Goal: Task Accomplishment & Management: Complete application form

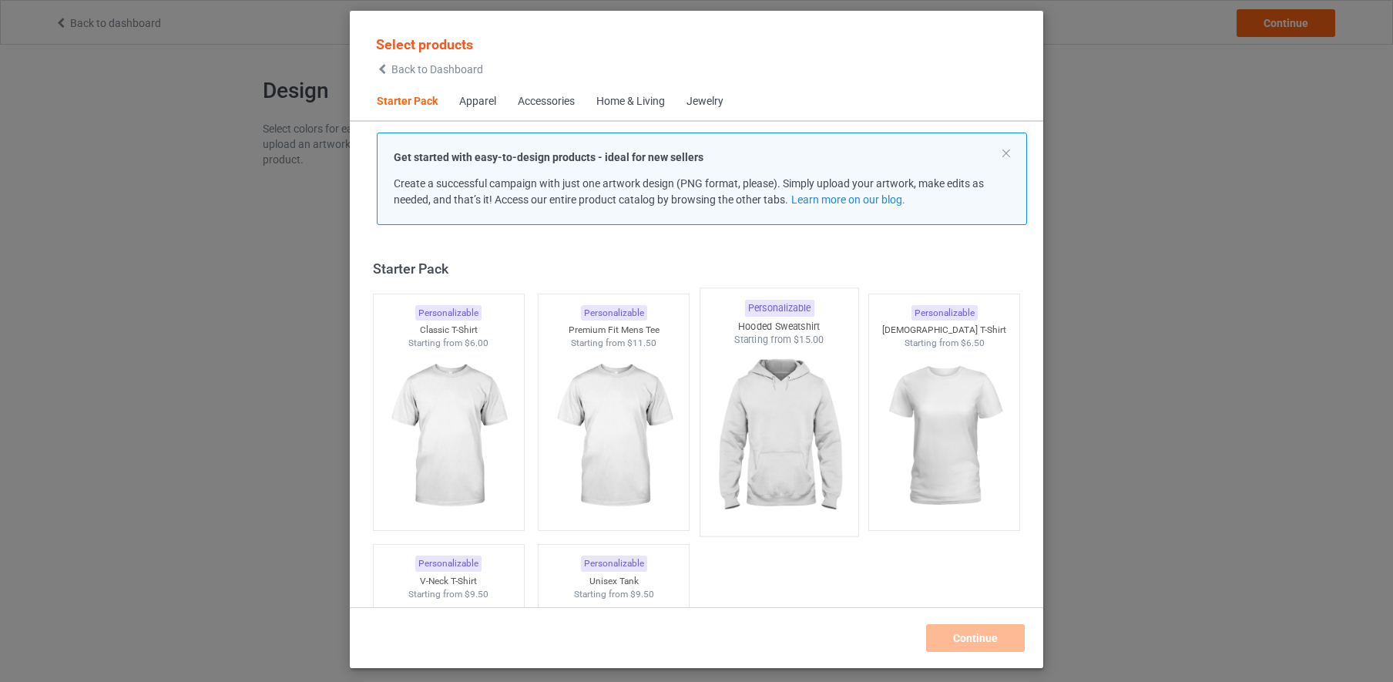
click at [771, 379] on img at bounding box center [779, 437] width 145 height 181
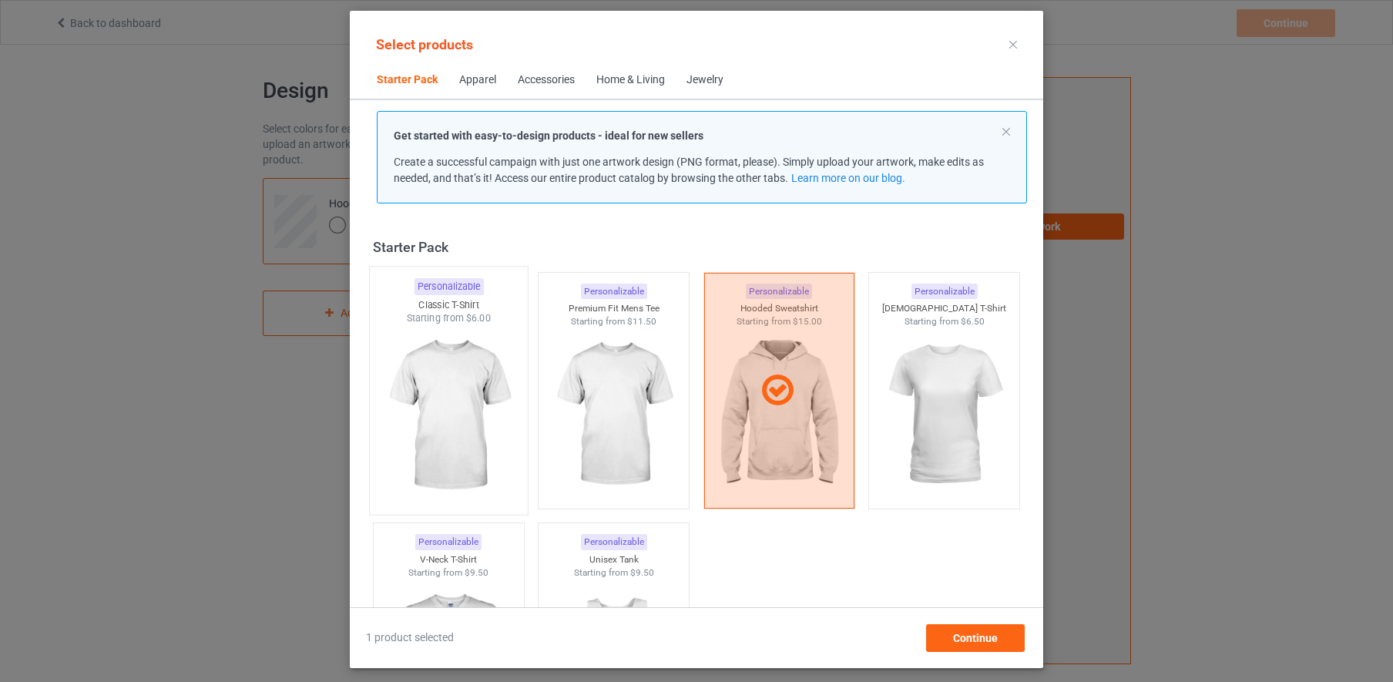
click at [452, 382] on img at bounding box center [448, 415] width 145 height 181
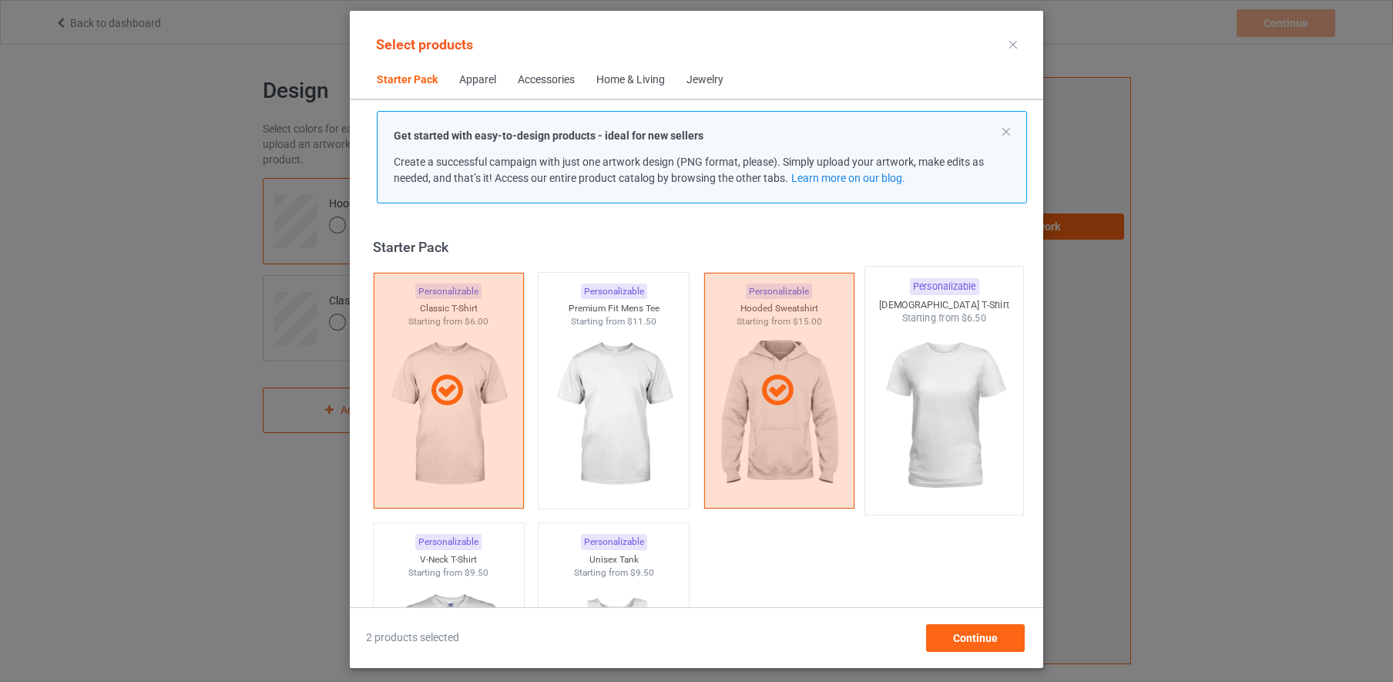
click at [952, 382] on img at bounding box center [944, 415] width 145 height 181
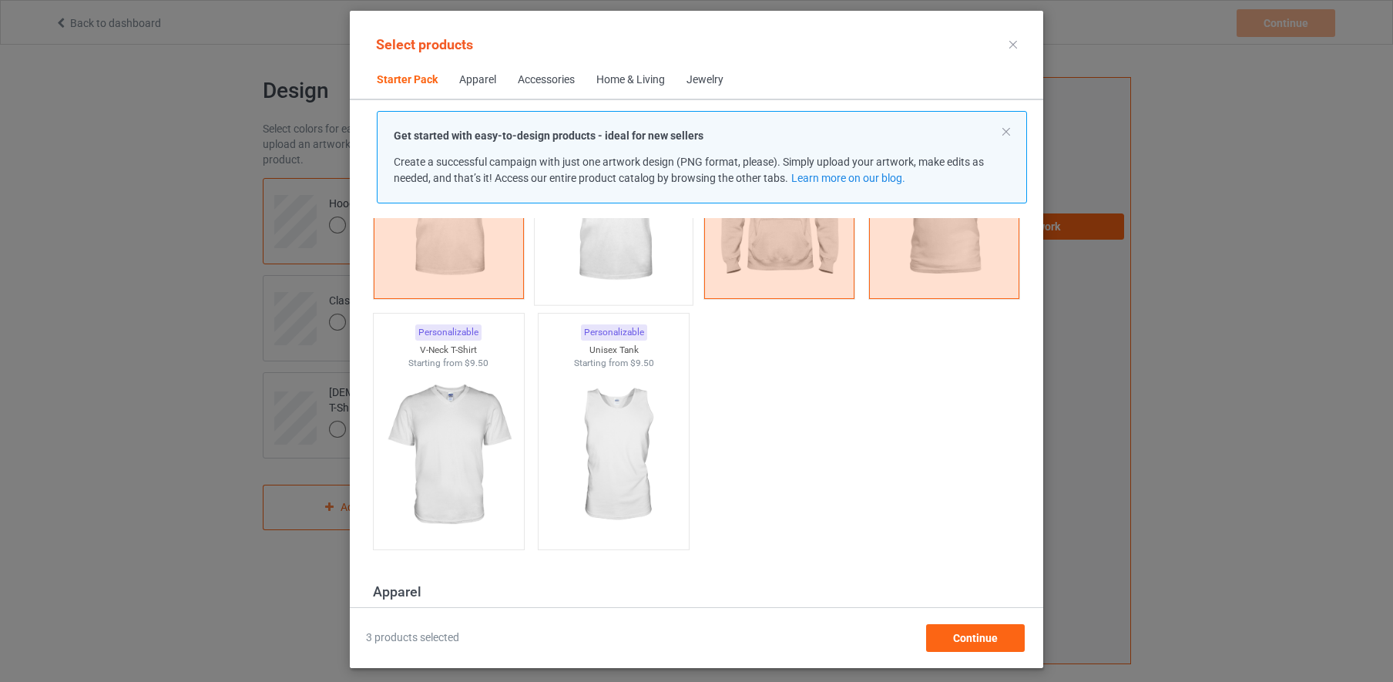
scroll to position [218, 0]
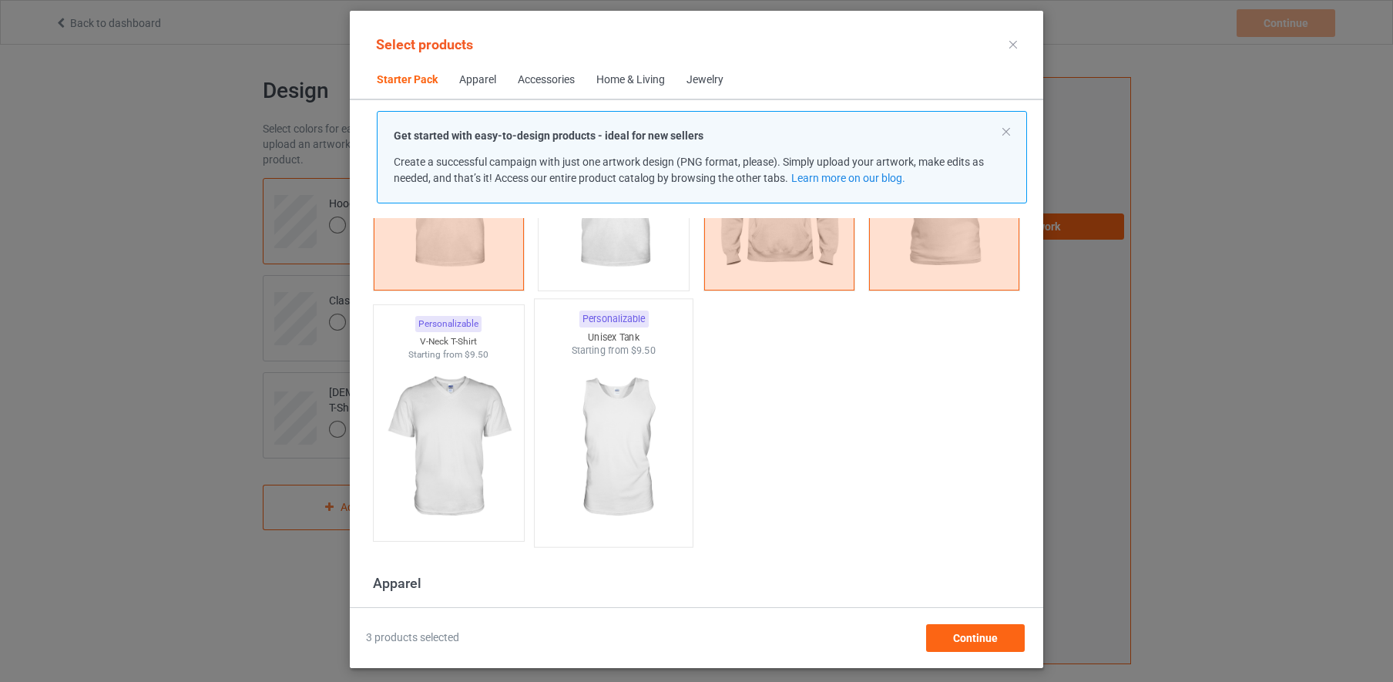
click at [622, 420] on img at bounding box center [614, 448] width 145 height 181
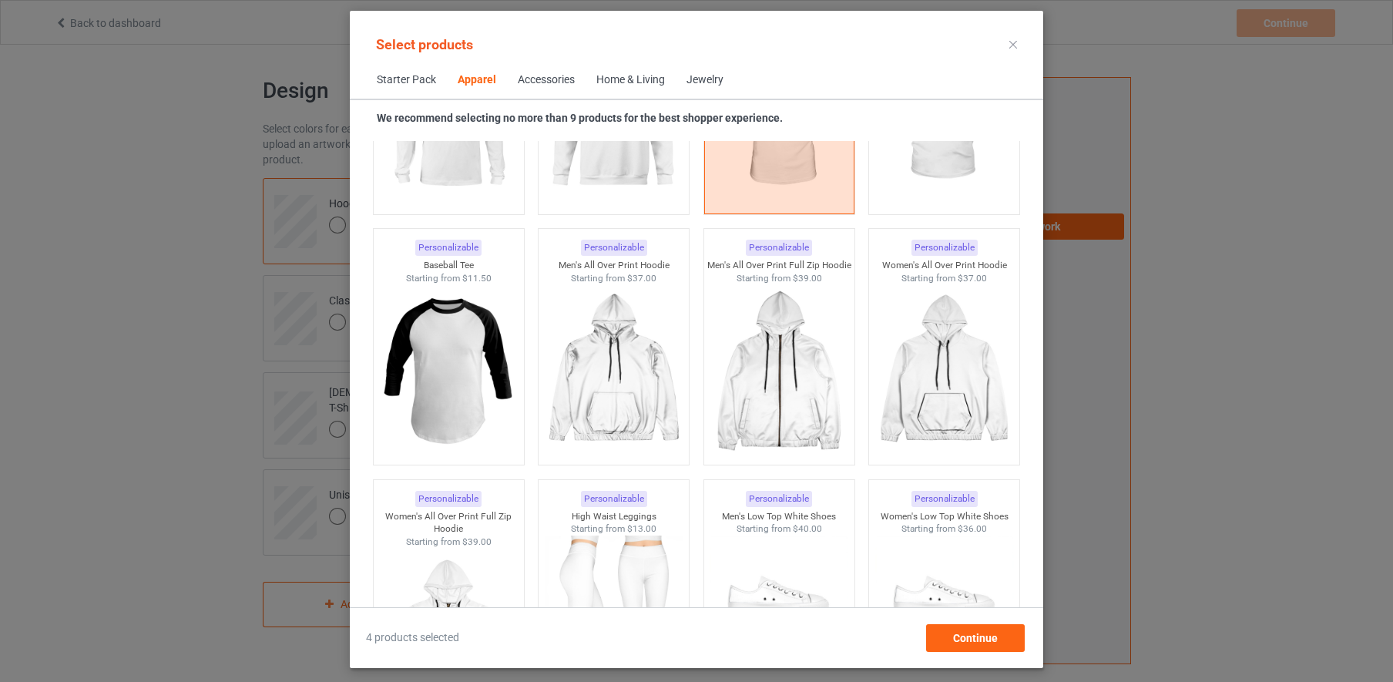
scroll to position [1277, 0]
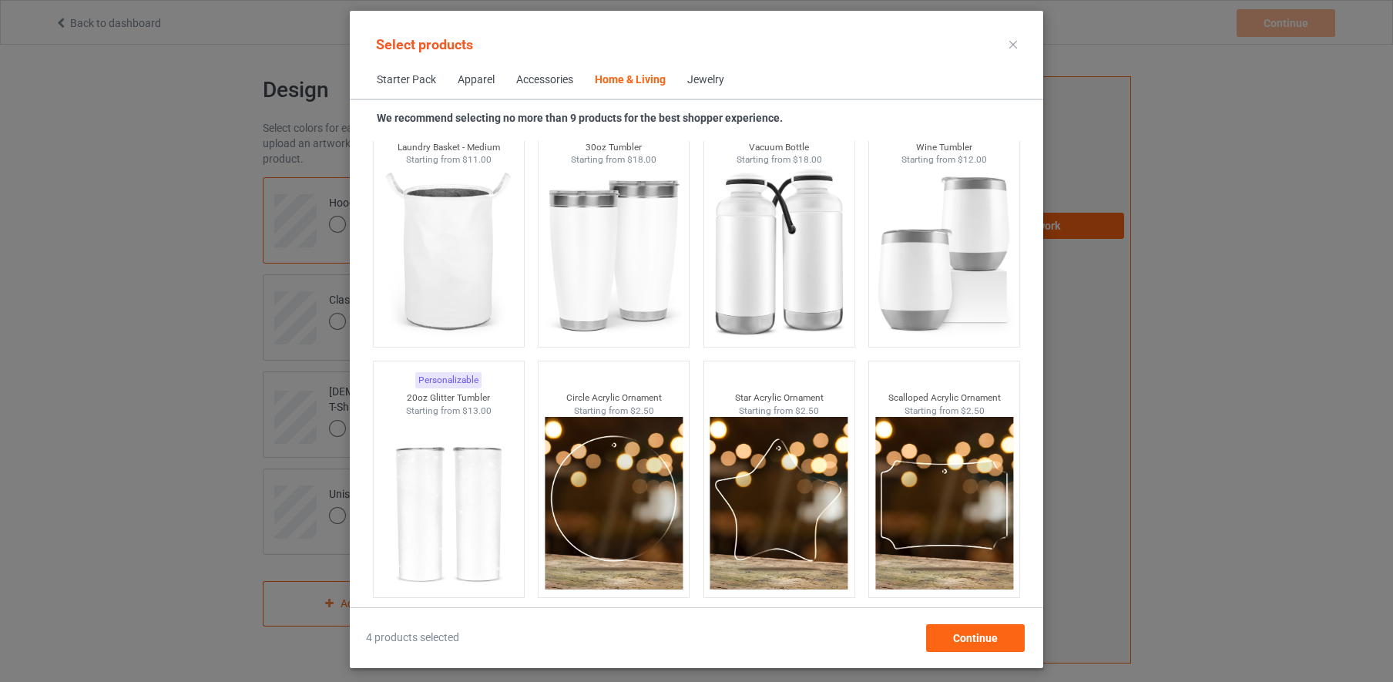
scroll to position [11590, 0]
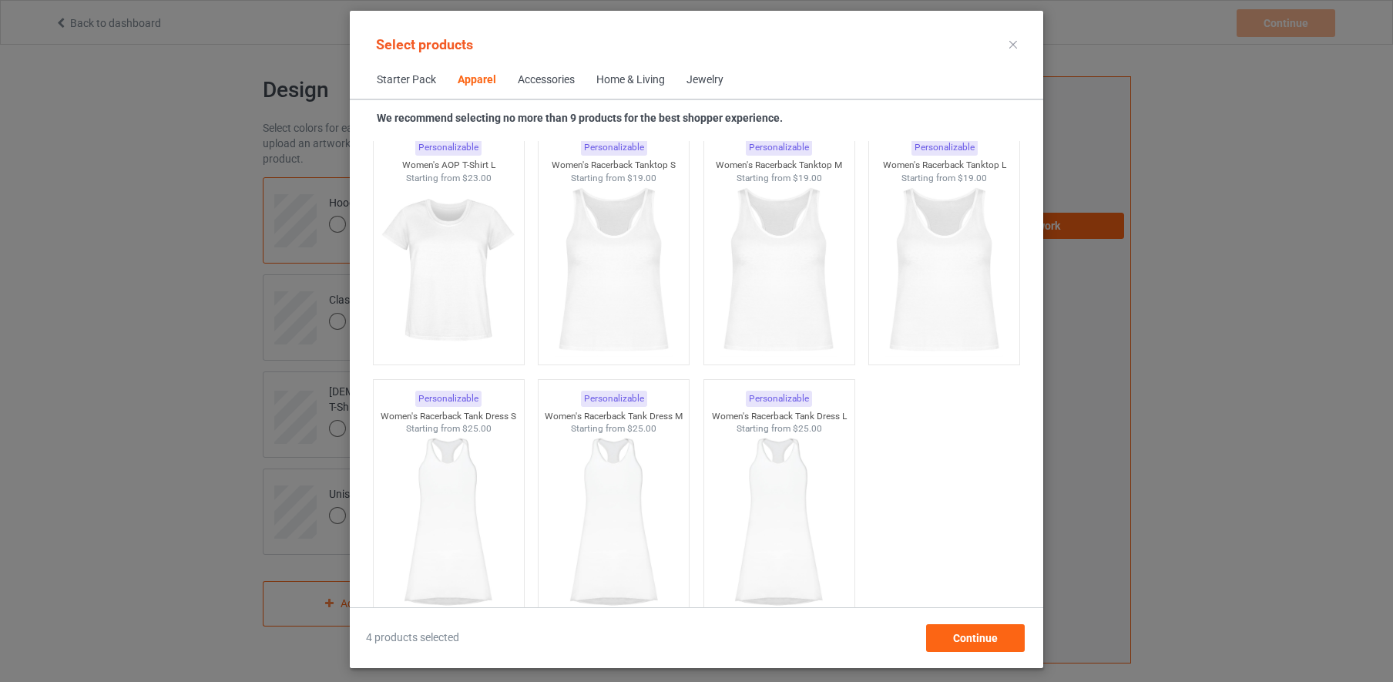
scroll to position [690, 0]
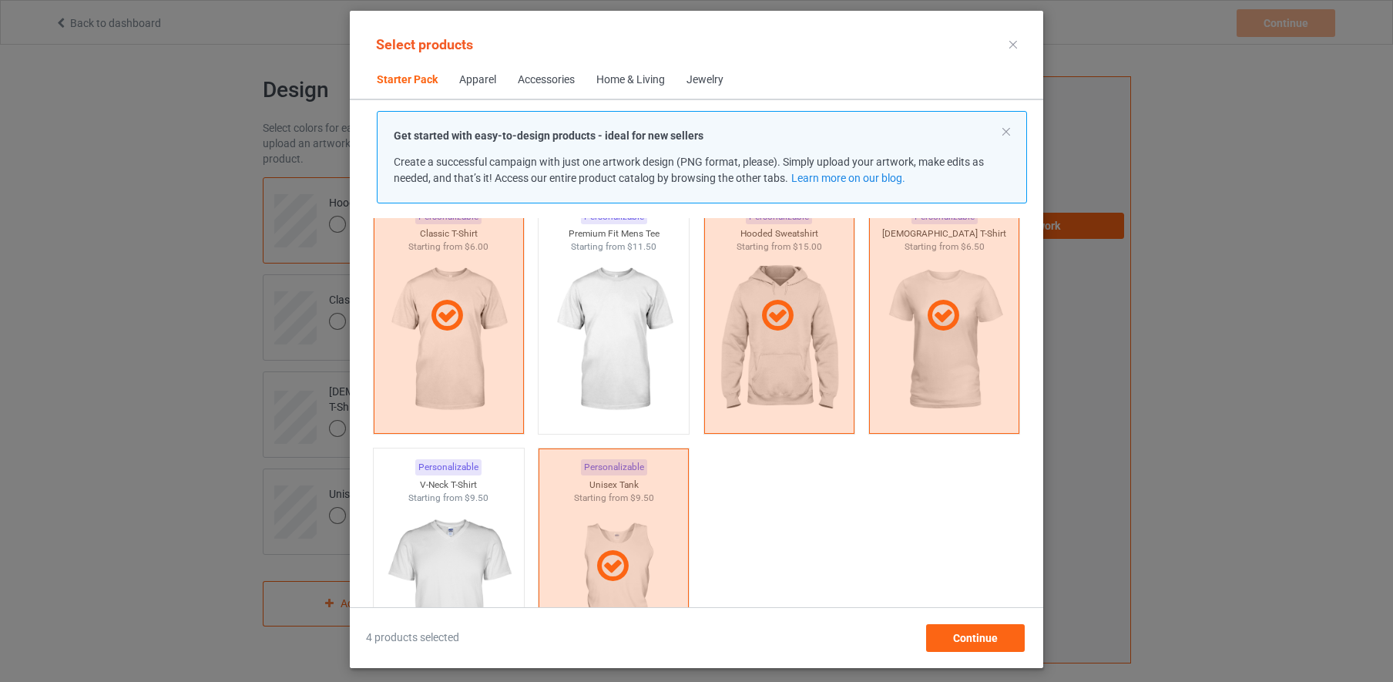
scroll to position [78, 0]
click at [984, 639] on span "Continue" at bounding box center [975, 638] width 45 height 12
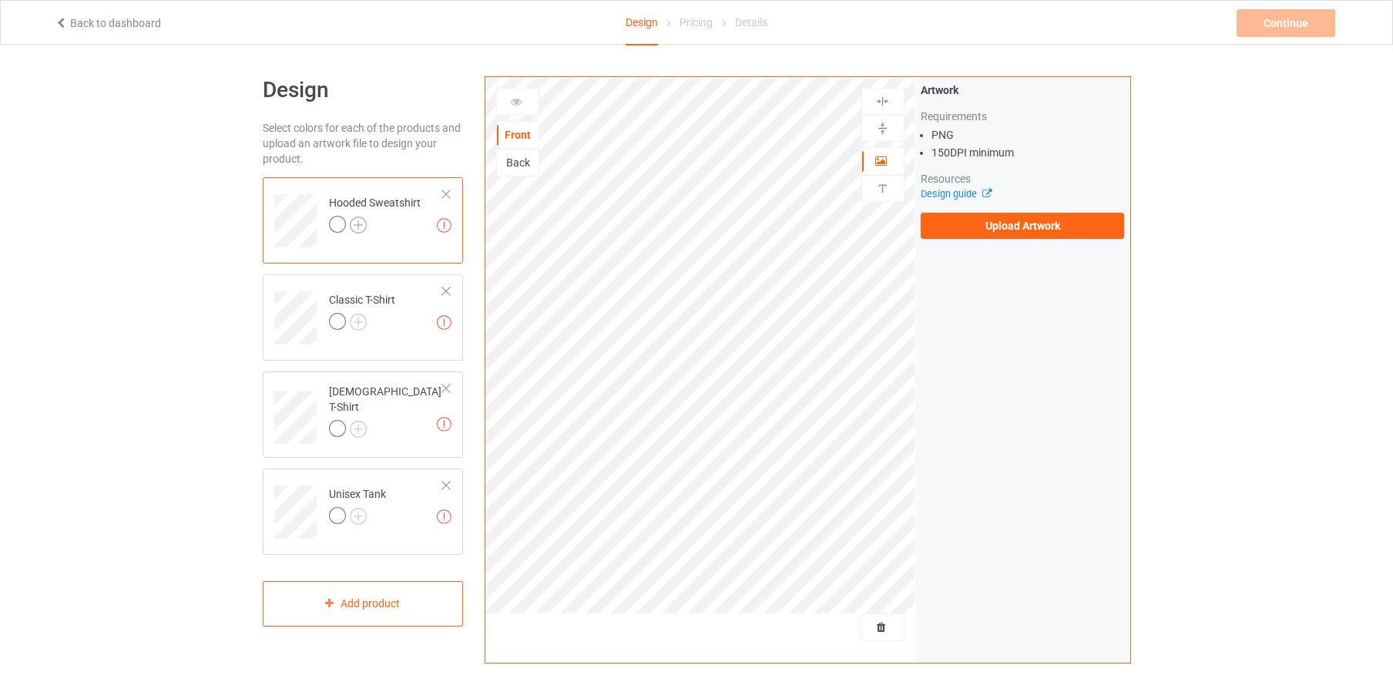
click at [358, 220] on img at bounding box center [358, 225] width 17 height 17
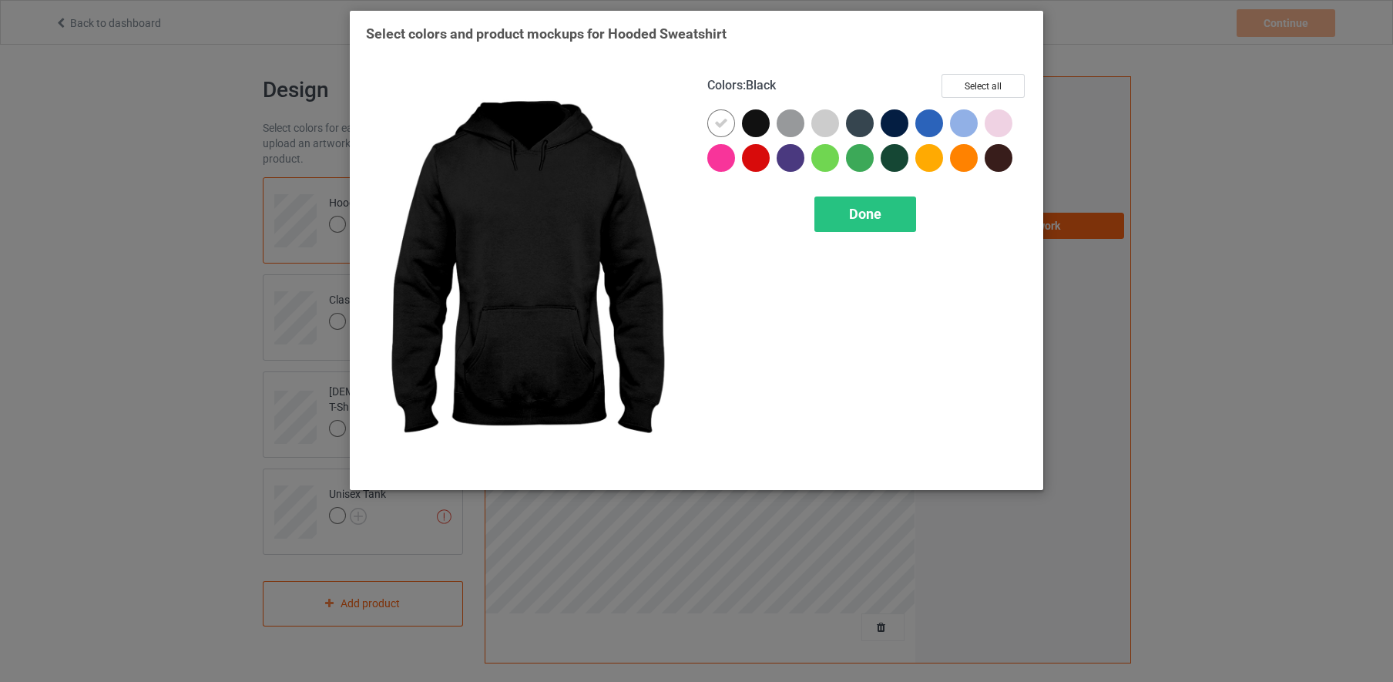
click at [758, 126] on div at bounding box center [756, 123] width 28 height 28
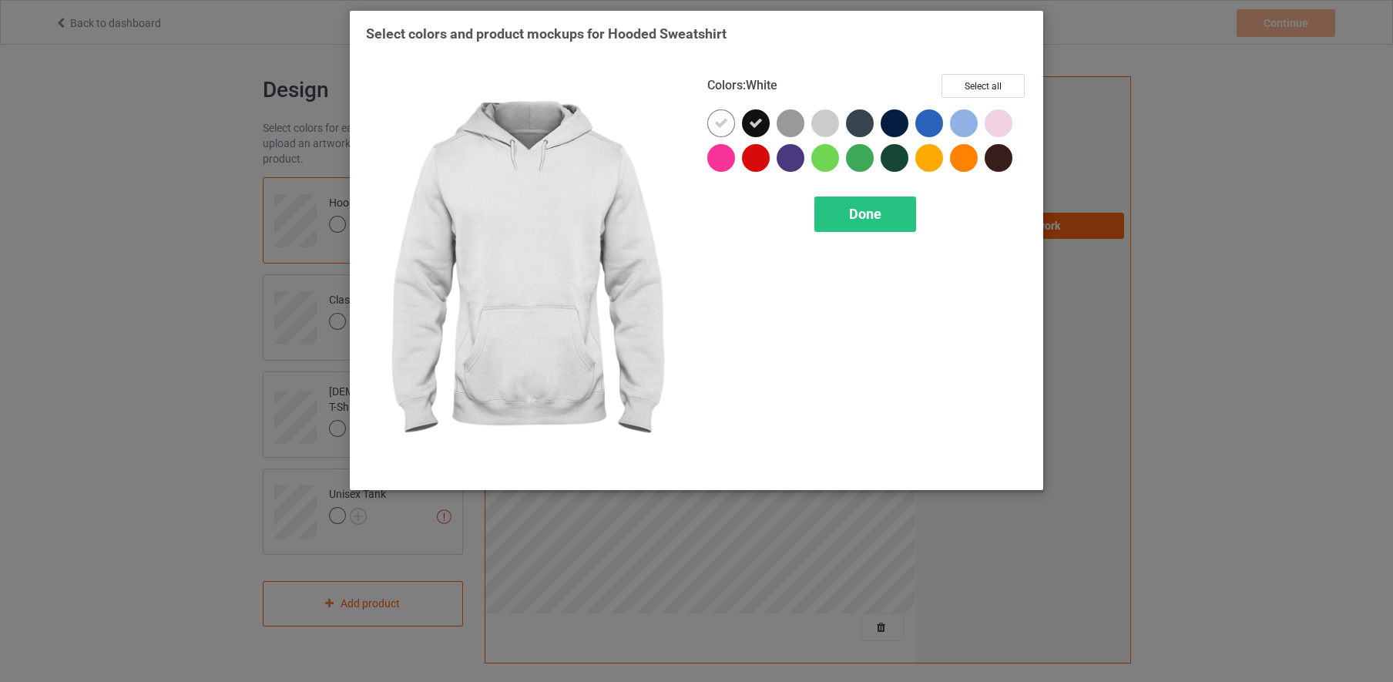
click at [719, 121] on icon at bounding box center [721, 123] width 14 height 14
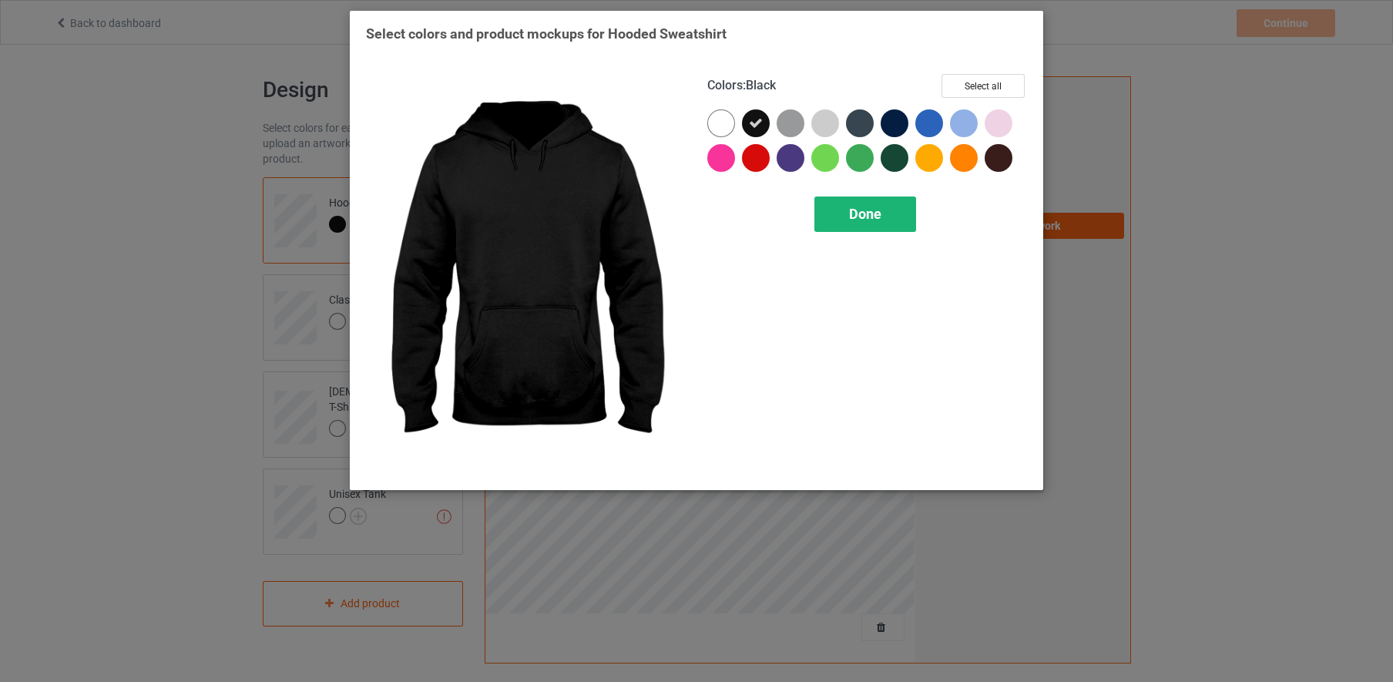
click at [862, 217] on span "Done" at bounding box center [865, 214] width 32 height 16
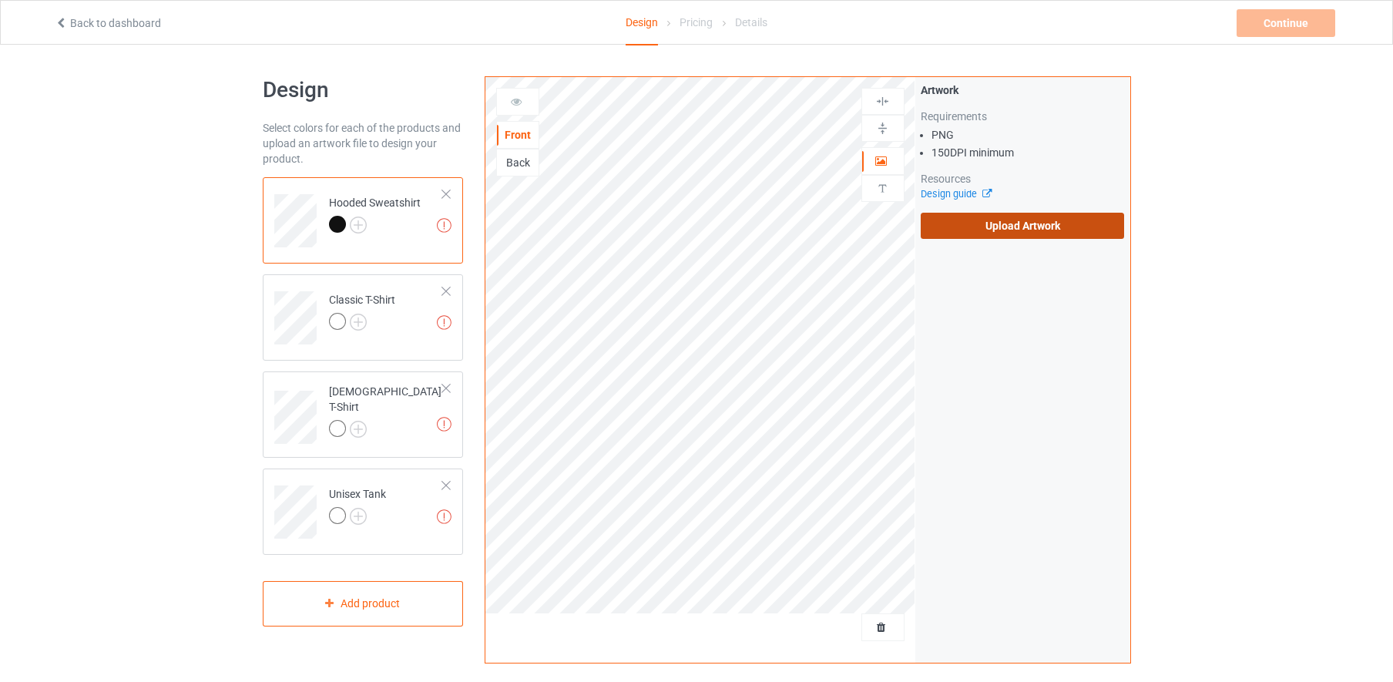
click at [1019, 229] on label "Upload Artwork" at bounding box center [1023, 226] width 204 height 26
click at [0, 0] on input "Upload Artwork" at bounding box center [0, 0] width 0 height 0
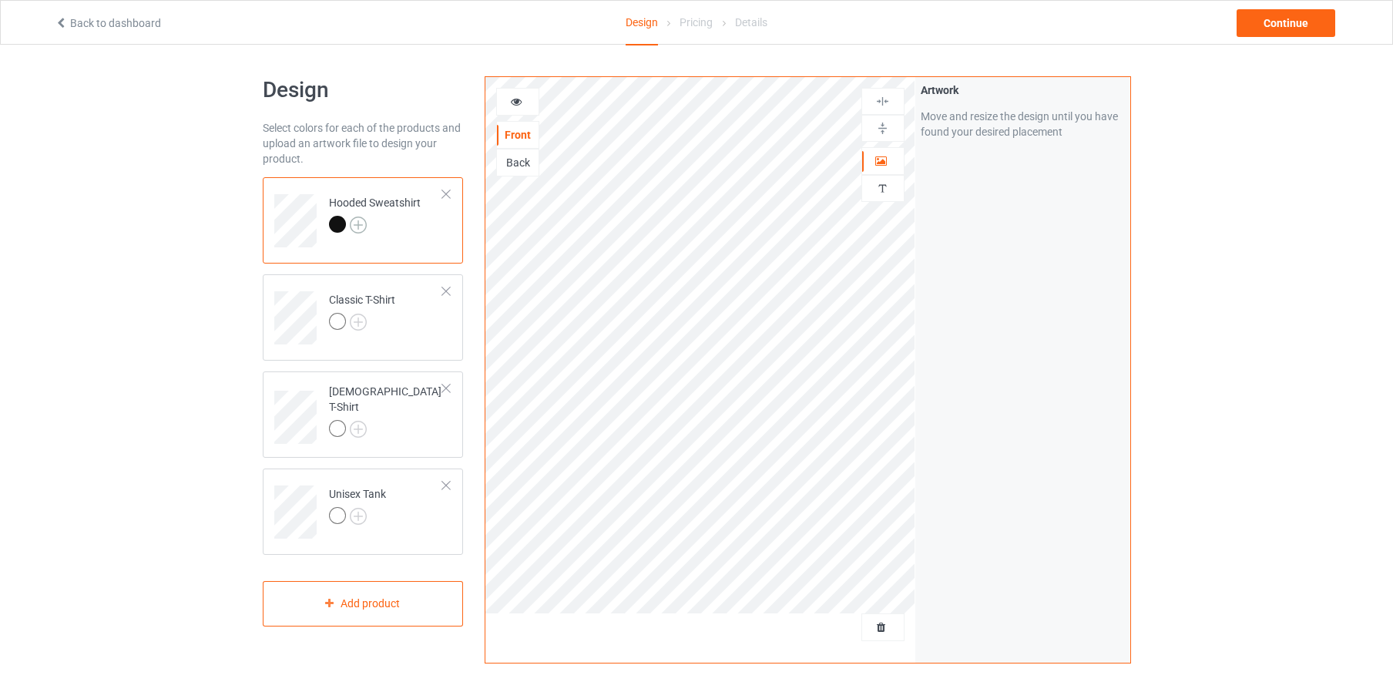
click at [362, 224] on img at bounding box center [358, 225] width 17 height 17
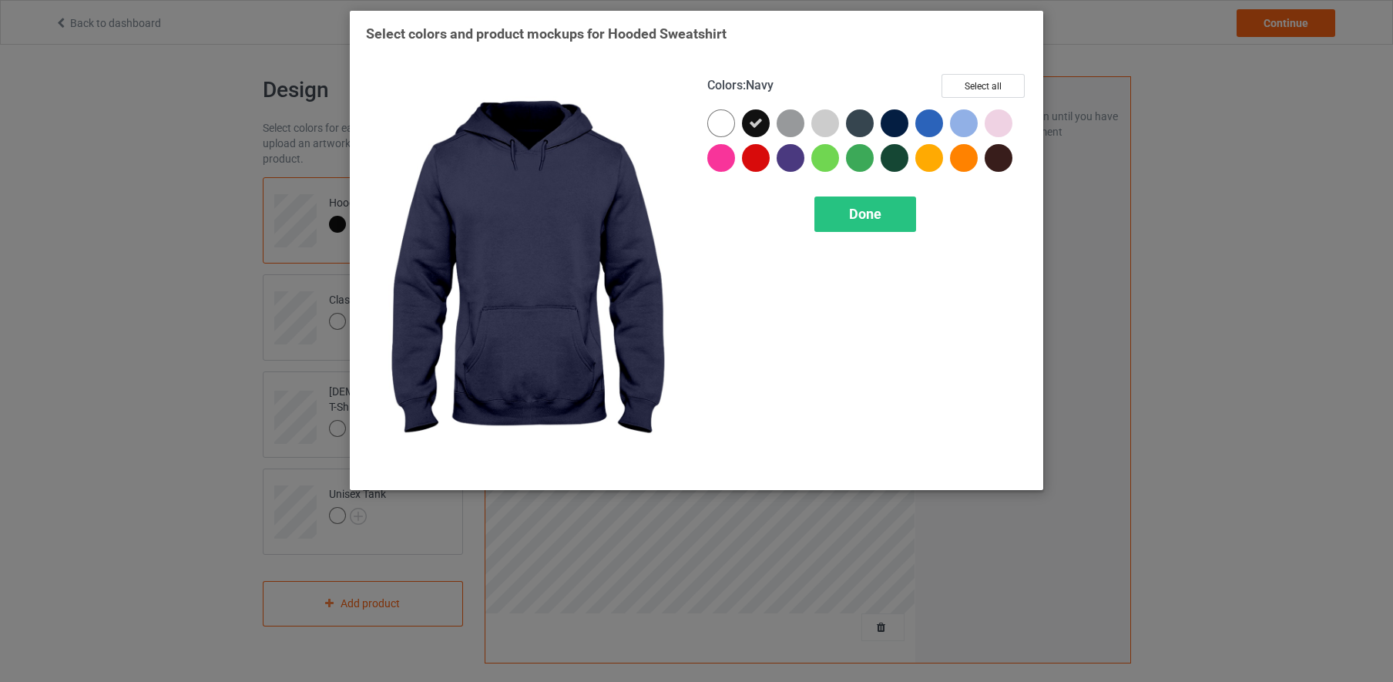
click at [898, 120] on div at bounding box center [895, 123] width 28 height 28
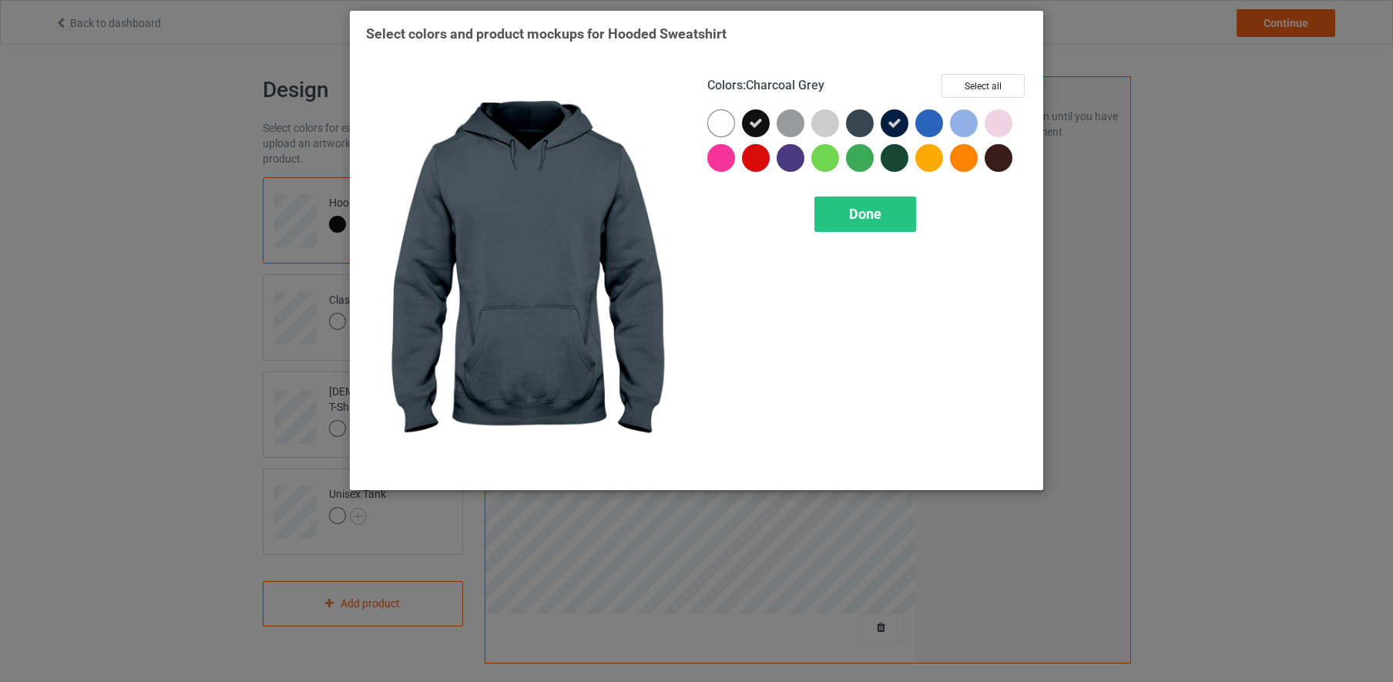
click at [861, 119] on div at bounding box center [860, 123] width 28 height 28
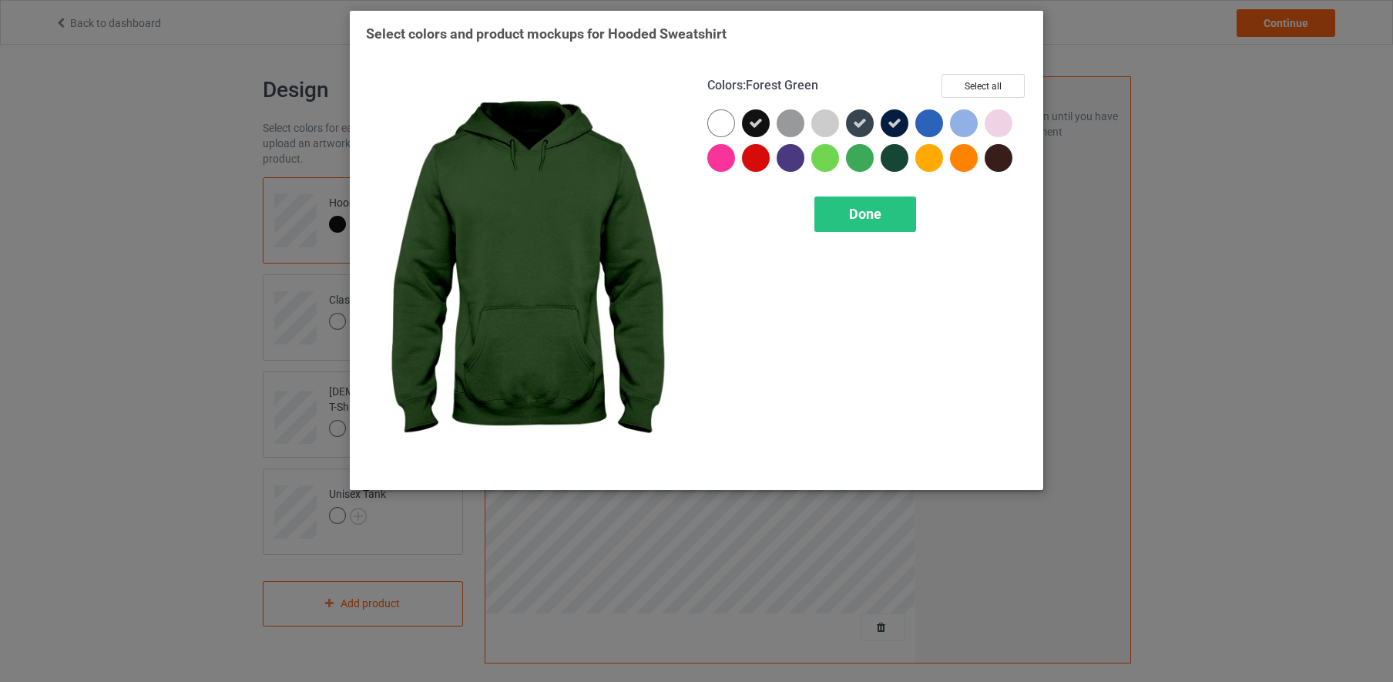
click at [893, 158] on div at bounding box center [895, 158] width 28 height 28
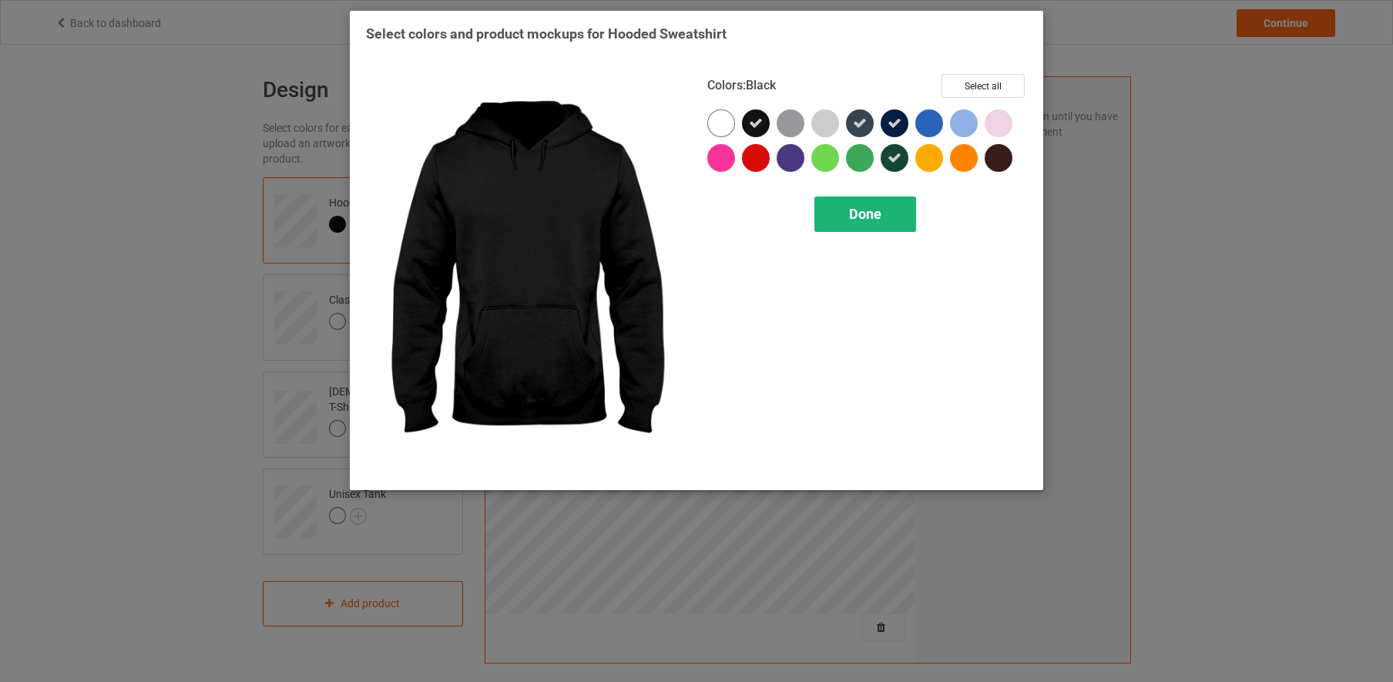
click at [853, 215] on span "Done" at bounding box center [865, 214] width 32 height 16
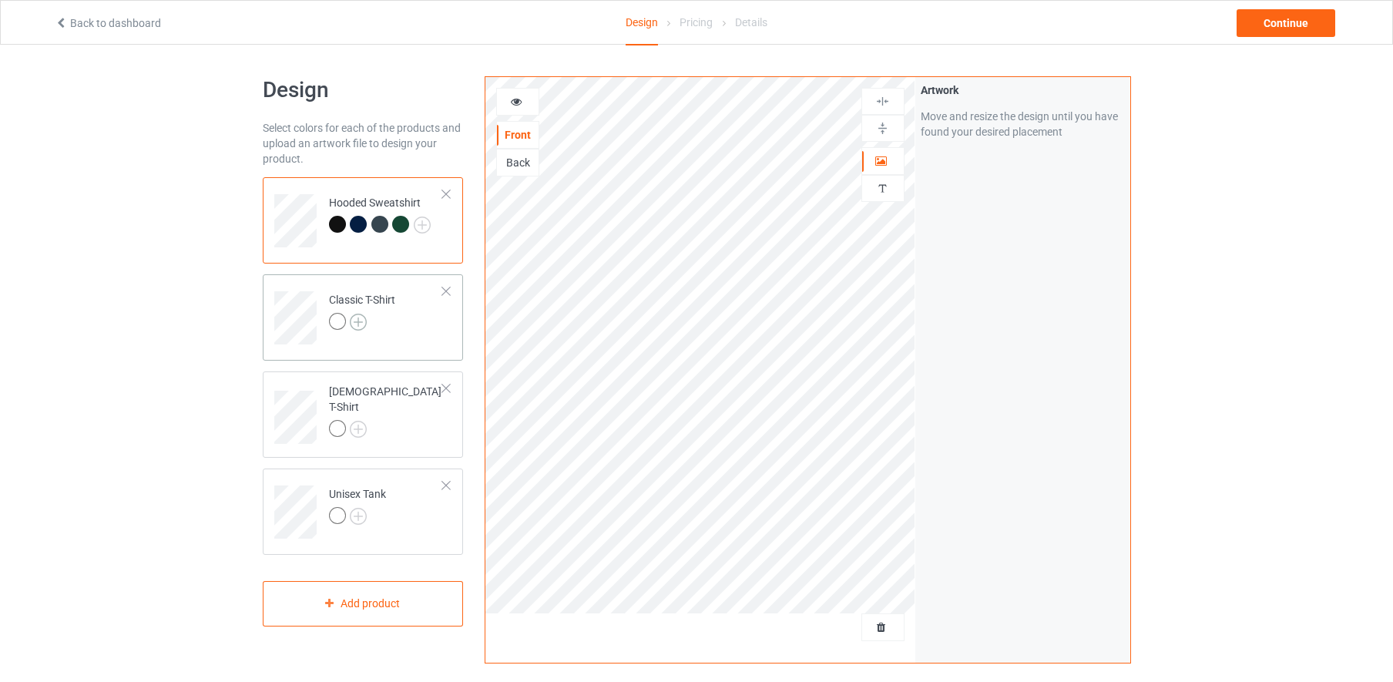
click at [358, 321] on img at bounding box center [358, 322] width 17 height 17
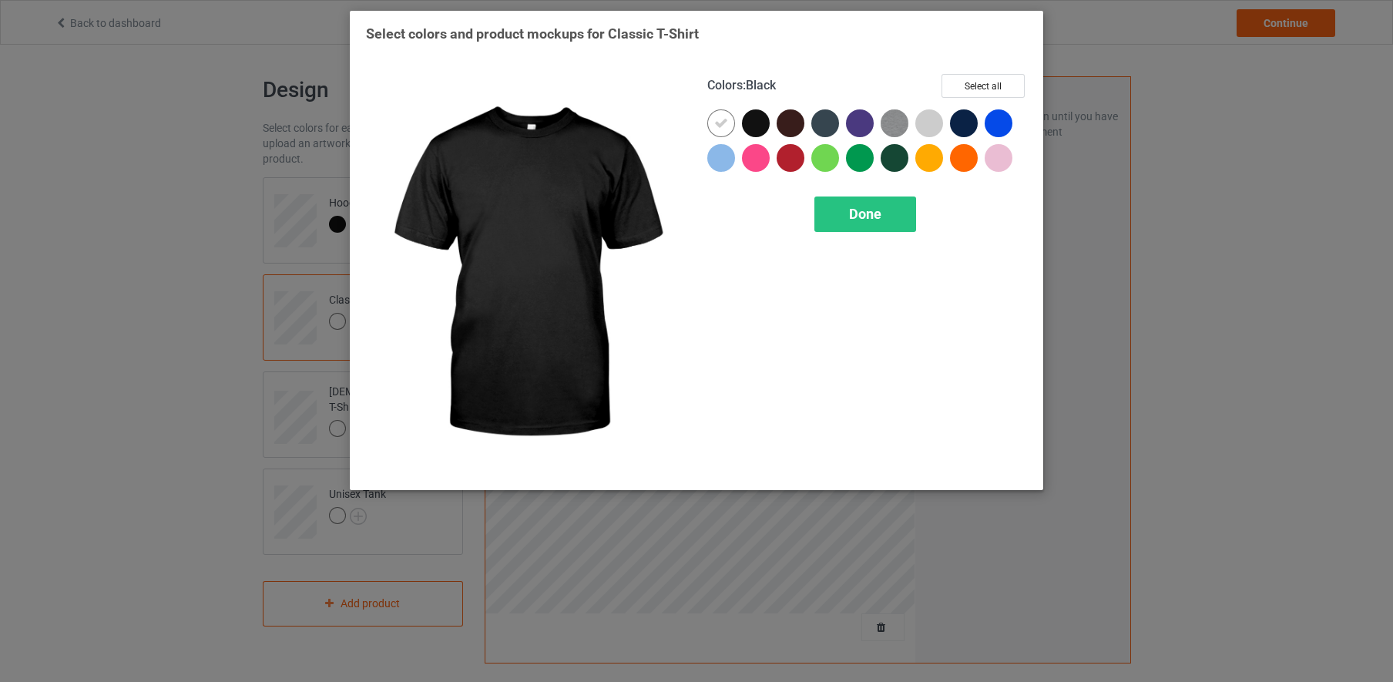
click at [755, 125] on div at bounding box center [756, 123] width 28 height 28
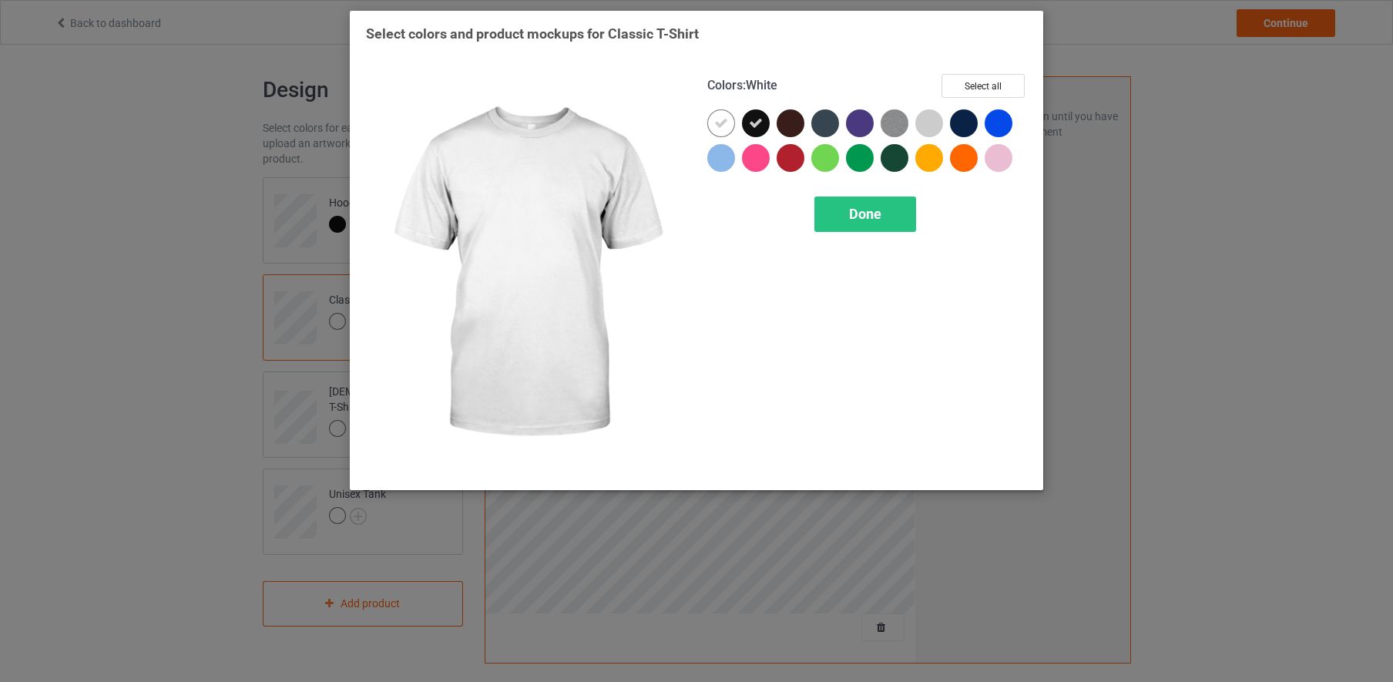
click at [710, 120] on div at bounding box center [721, 123] width 28 height 28
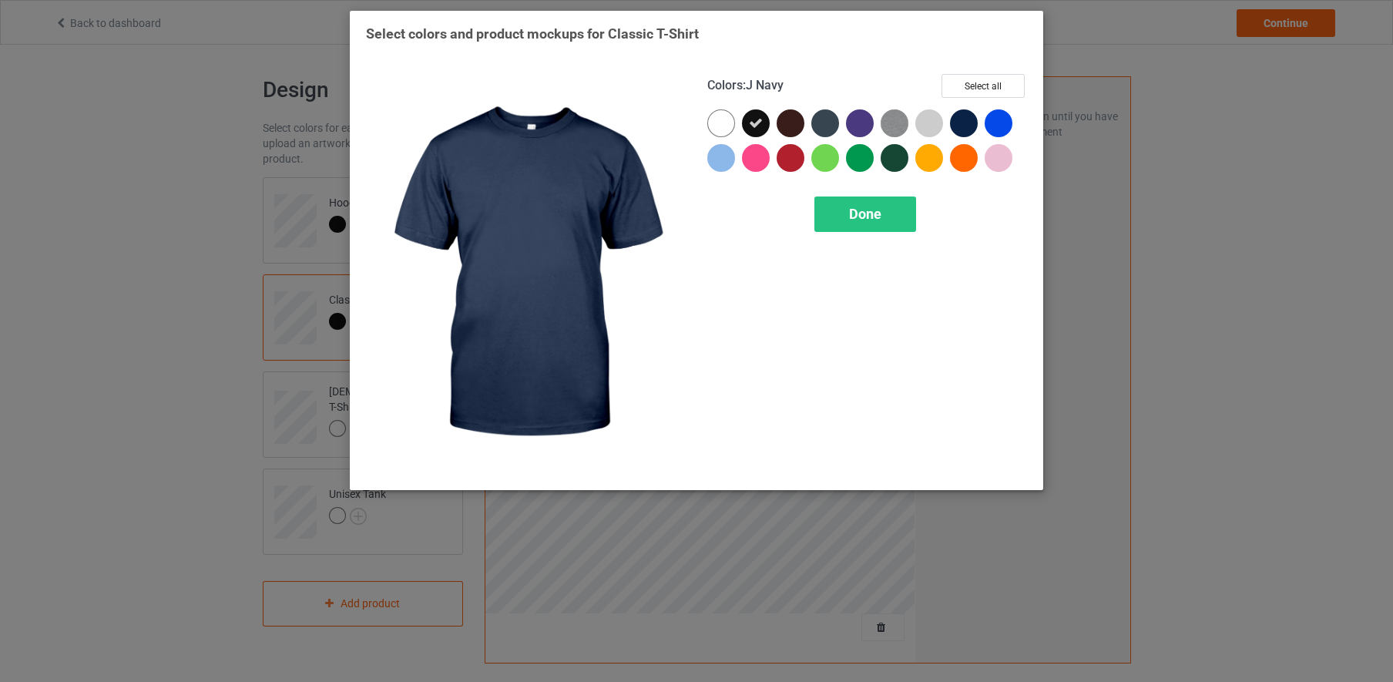
drag, startPoint x: 962, startPoint y: 119, endPoint x: 880, endPoint y: 108, distance: 83.2
click at [962, 119] on div at bounding box center [964, 123] width 28 height 28
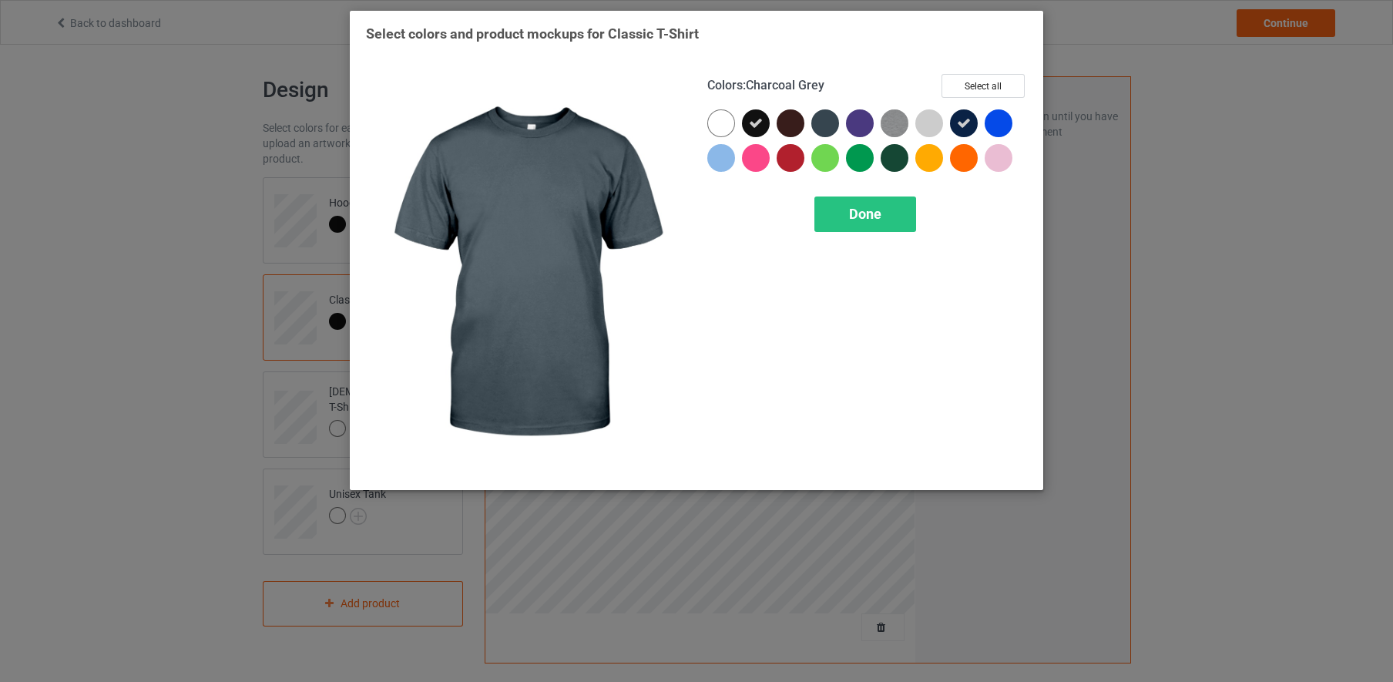
click at [824, 116] on div at bounding box center [825, 123] width 28 height 28
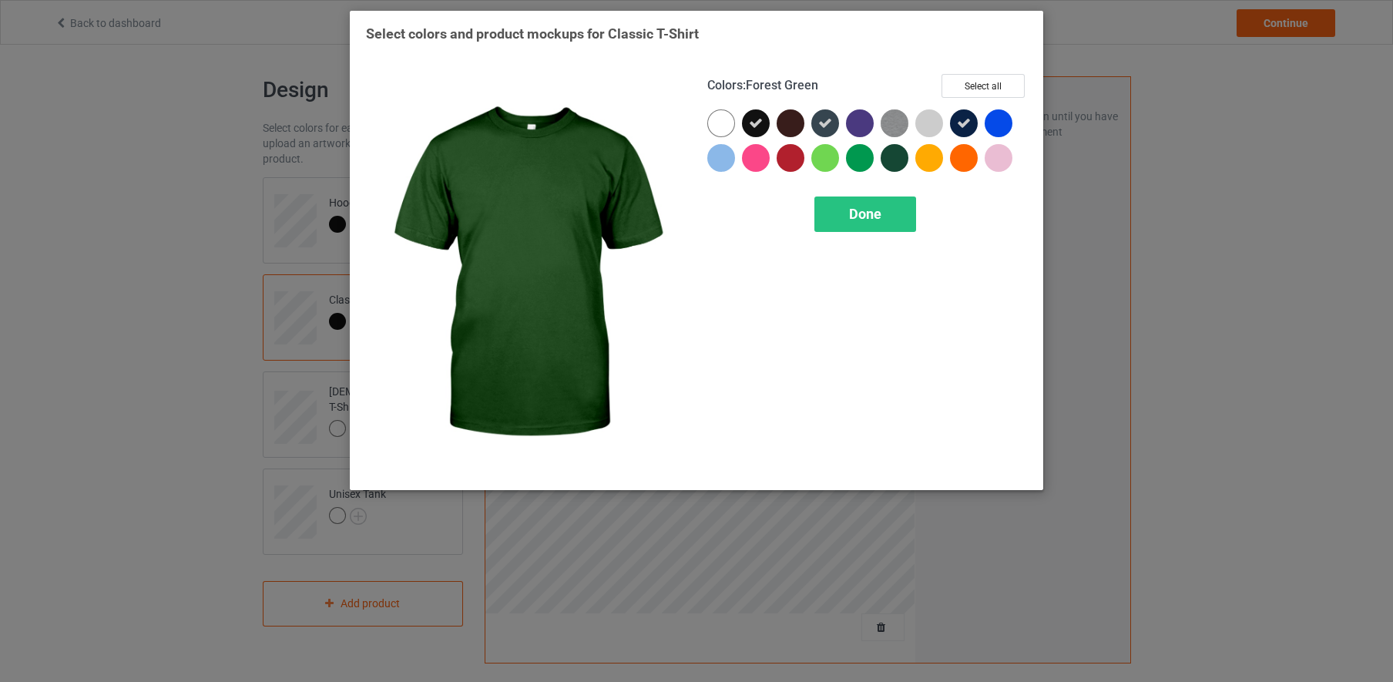
click at [898, 161] on div at bounding box center [895, 158] width 28 height 28
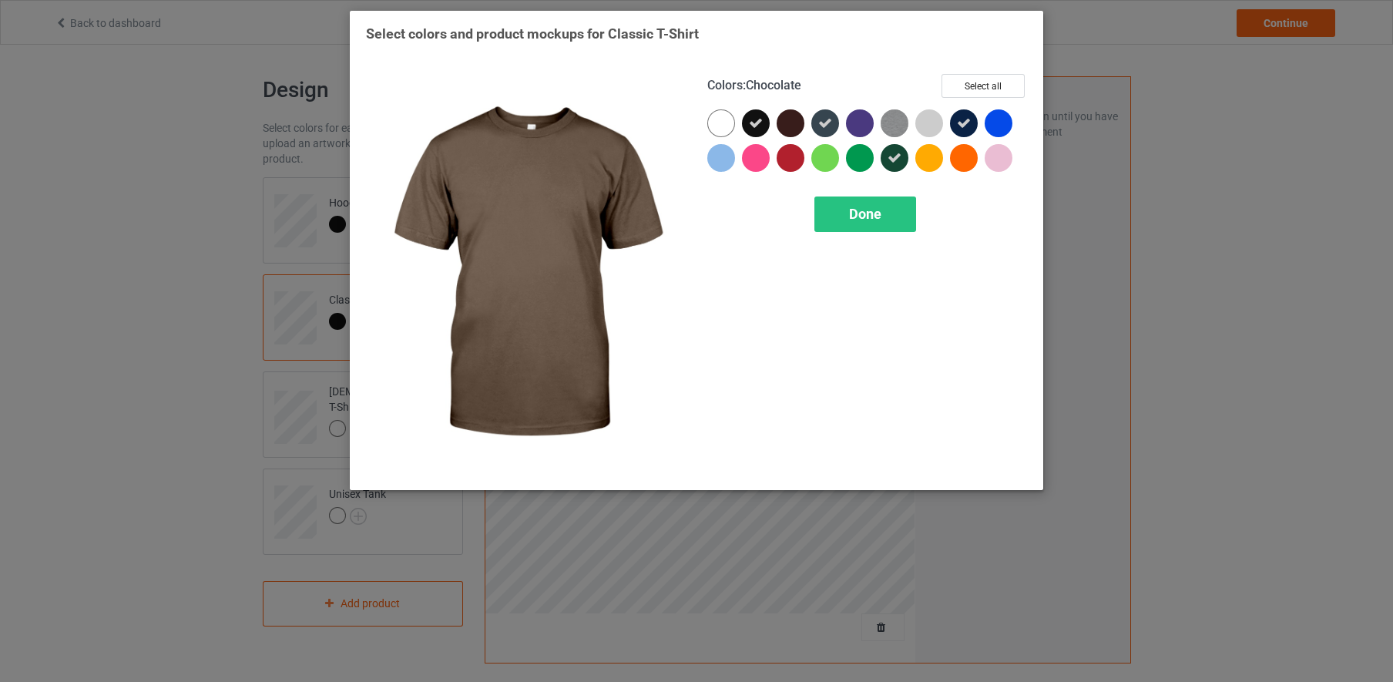
click at [789, 120] on div at bounding box center [791, 123] width 28 height 28
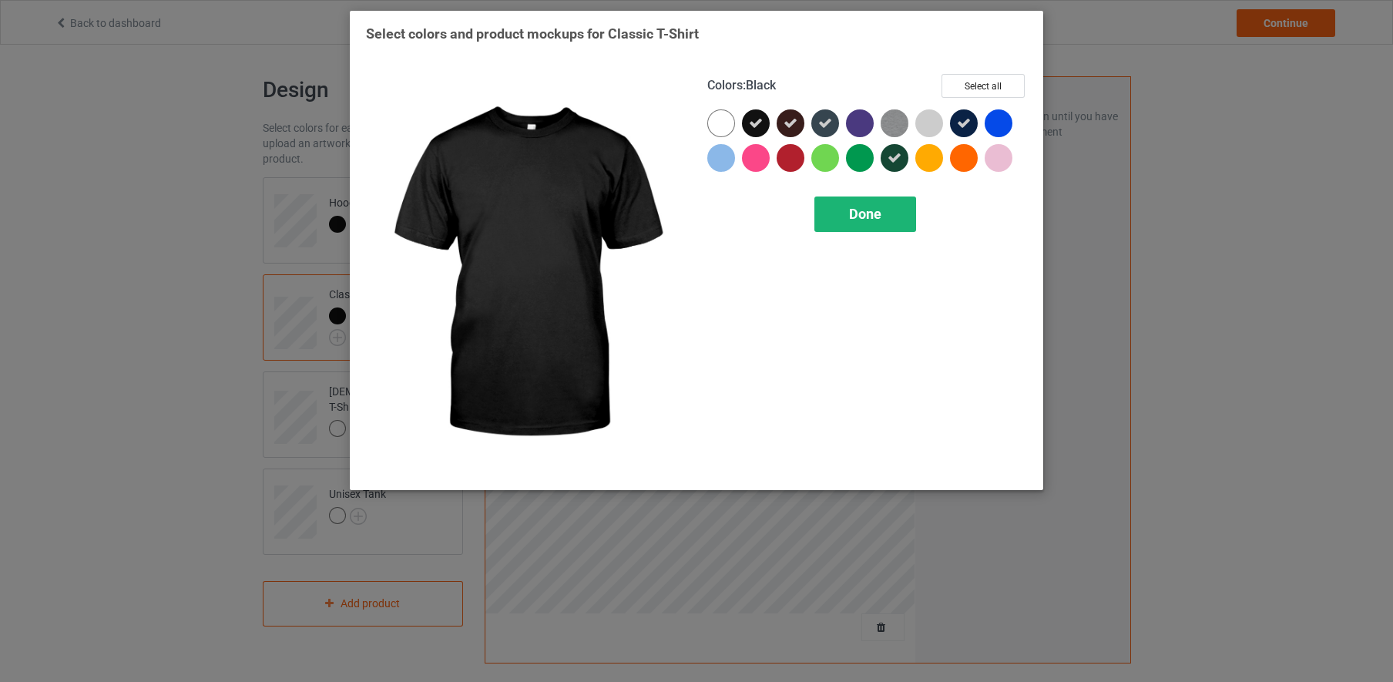
click at [828, 209] on div "Done" at bounding box center [865, 213] width 102 height 35
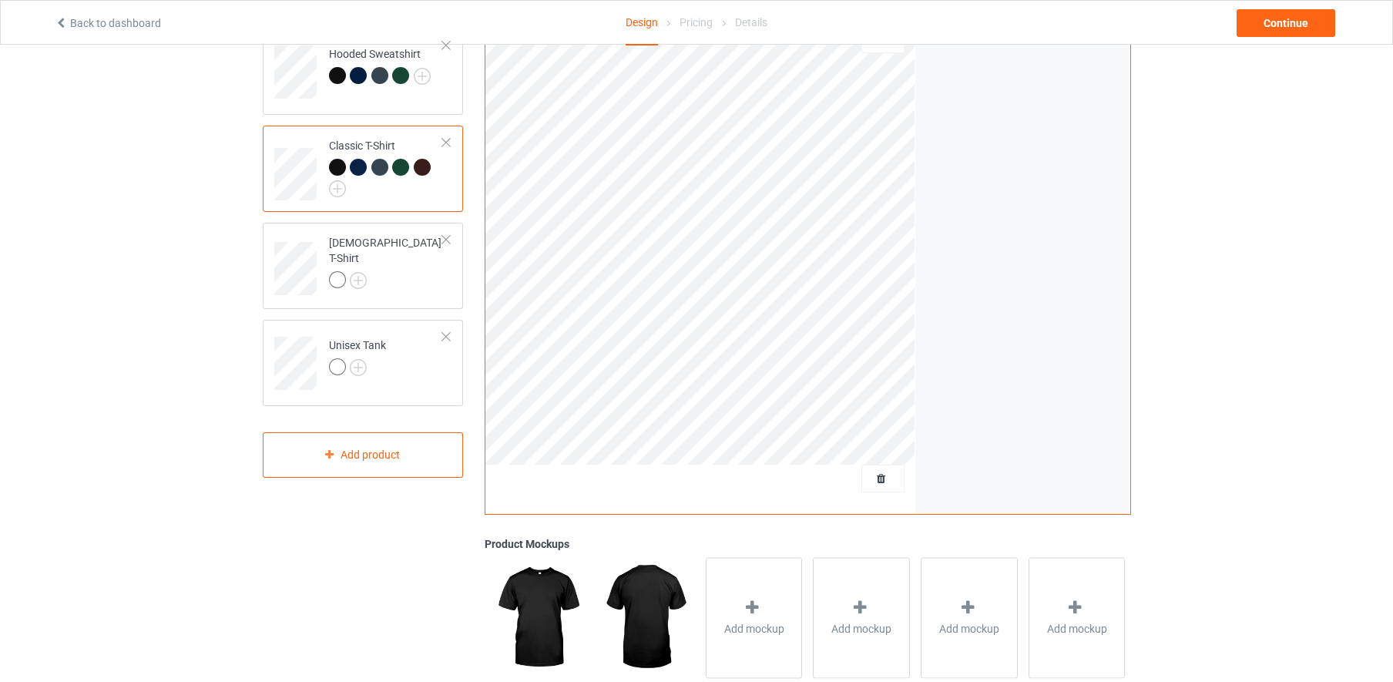
scroll to position [156, 0]
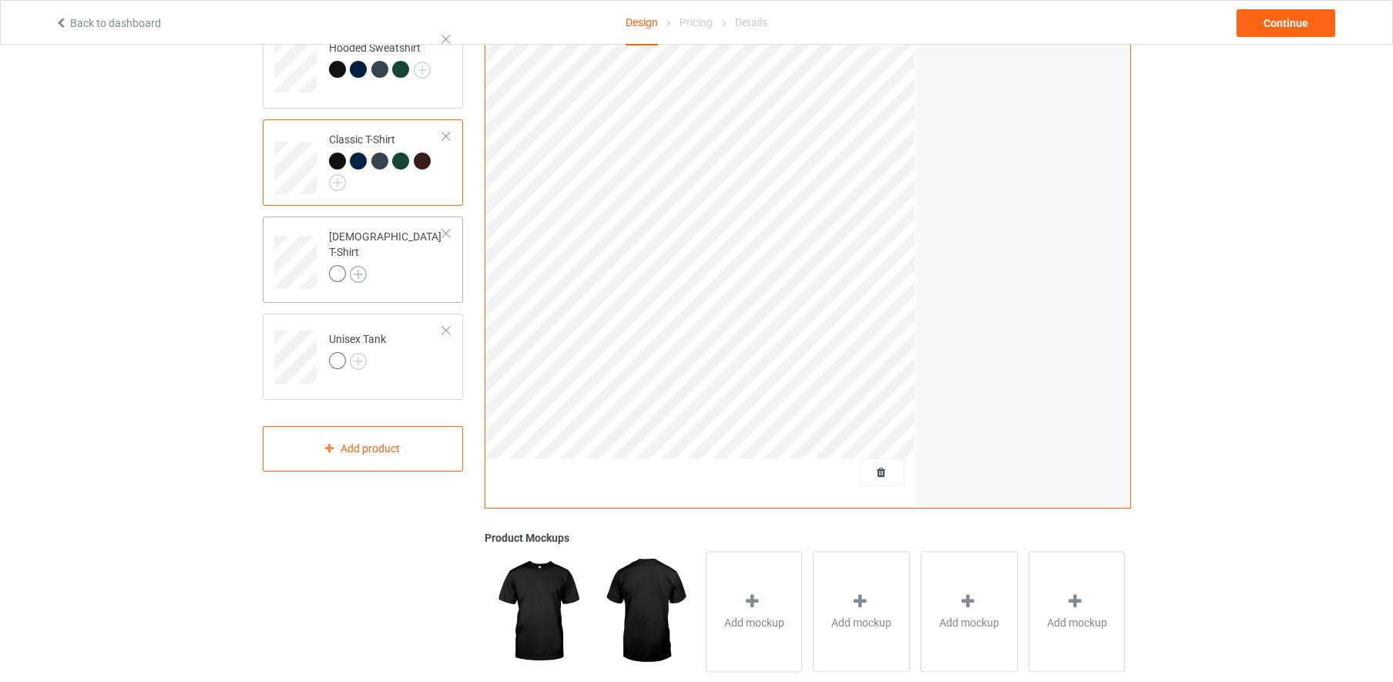
click at [361, 266] on img at bounding box center [358, 274] width 17 height 17
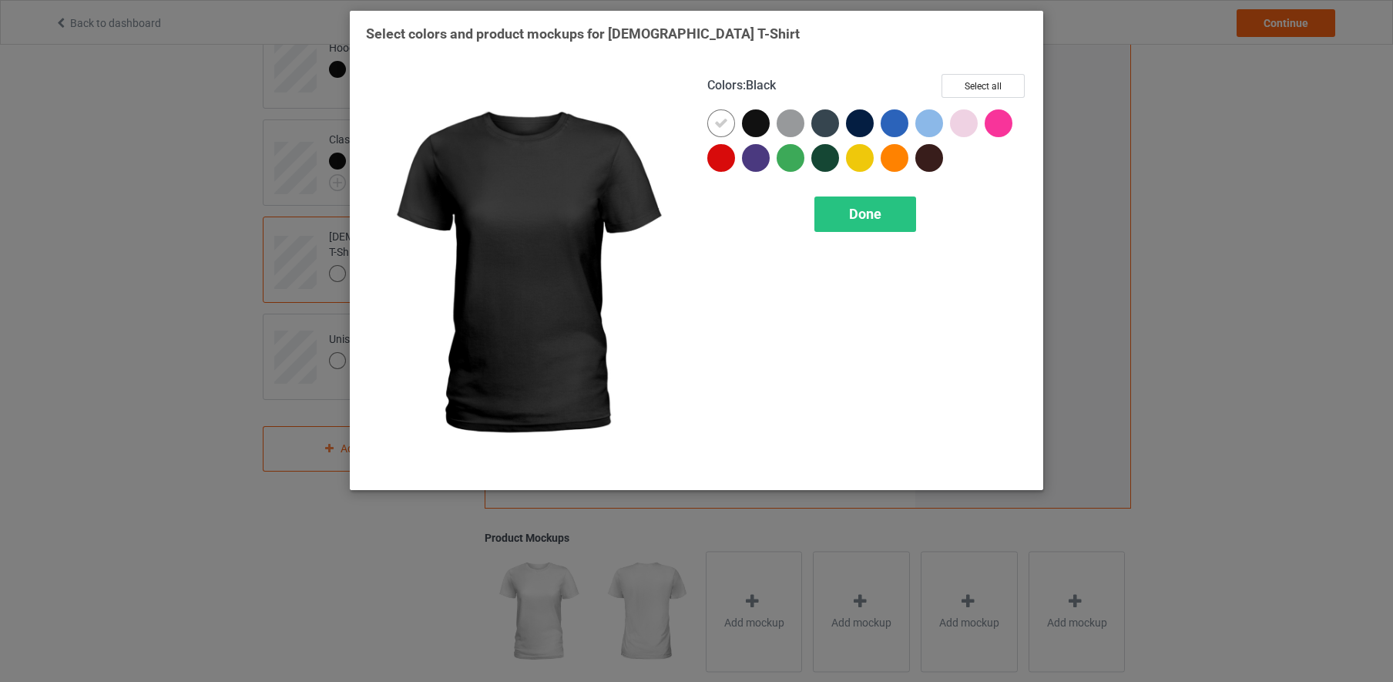
click at [760, 123] on div at bounding box center [756, 123] width 28 height 28
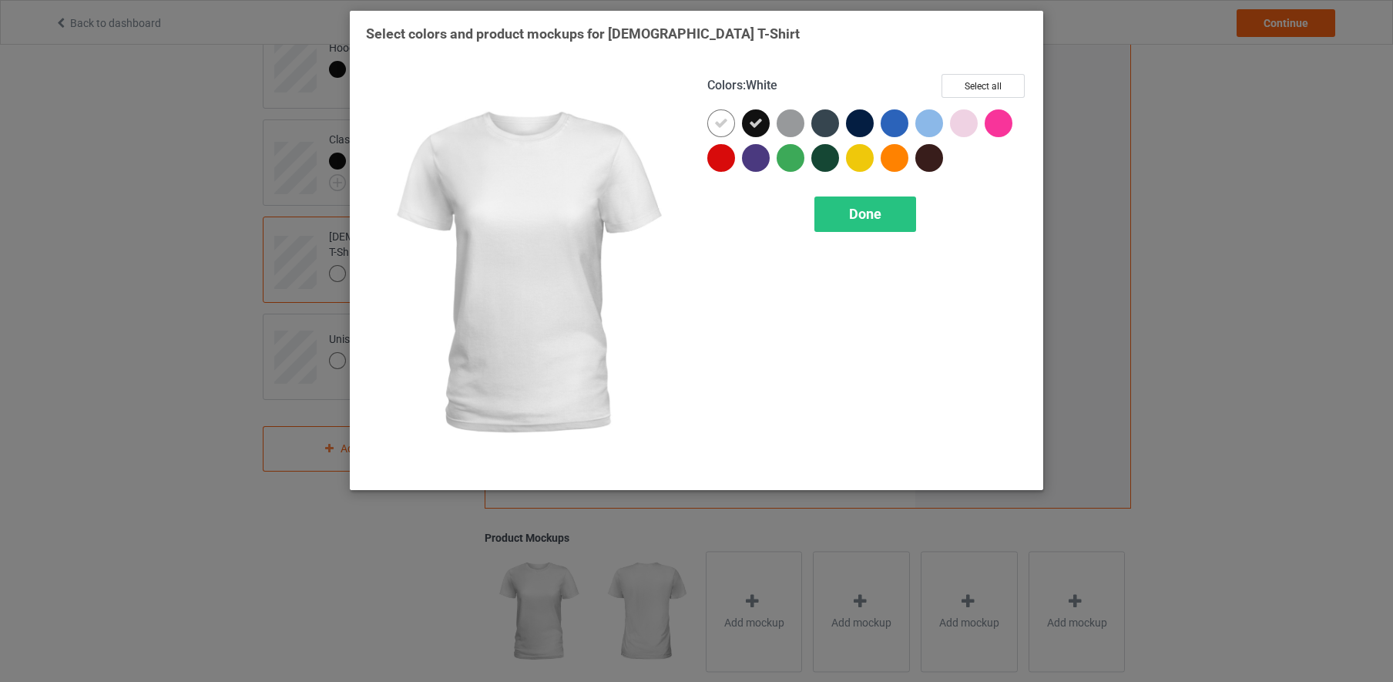
click at [722, 123] on icon at bounding box center [721, 123] width 14 height 14
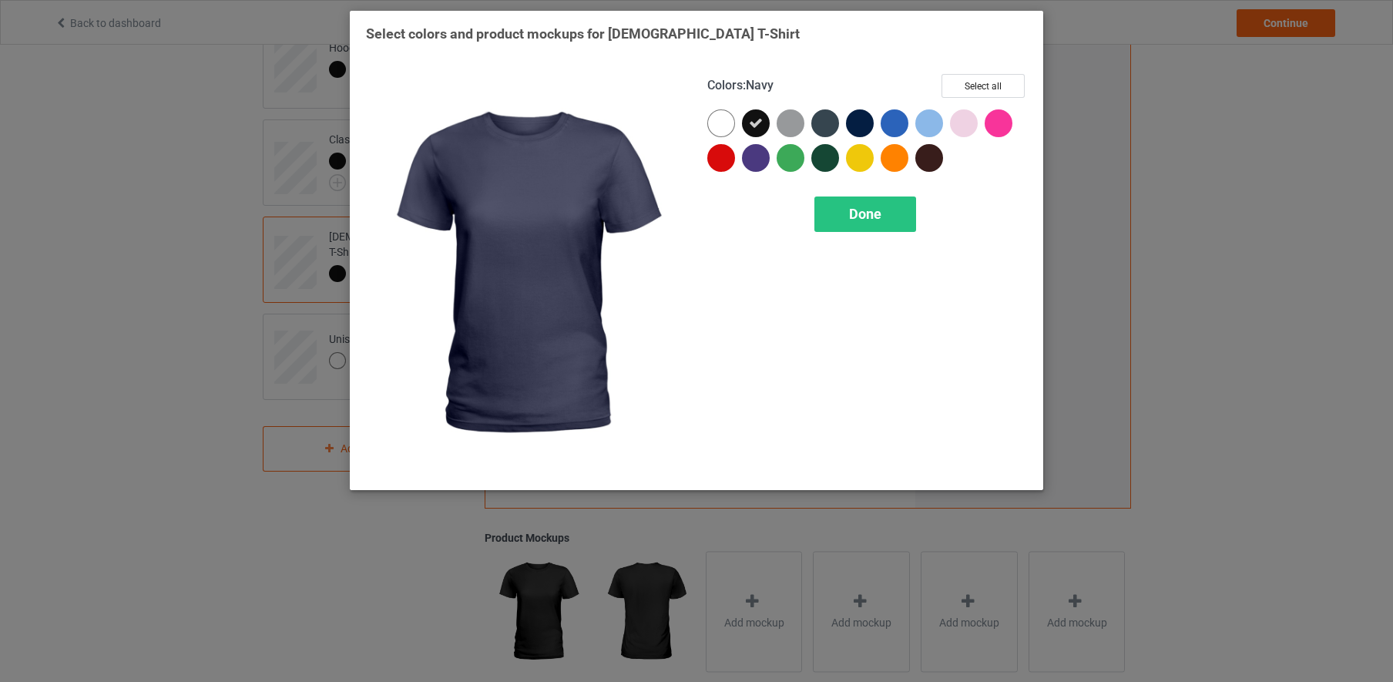
click at [864, 119] on div at bounding box center [860, 123] width 28 height 28
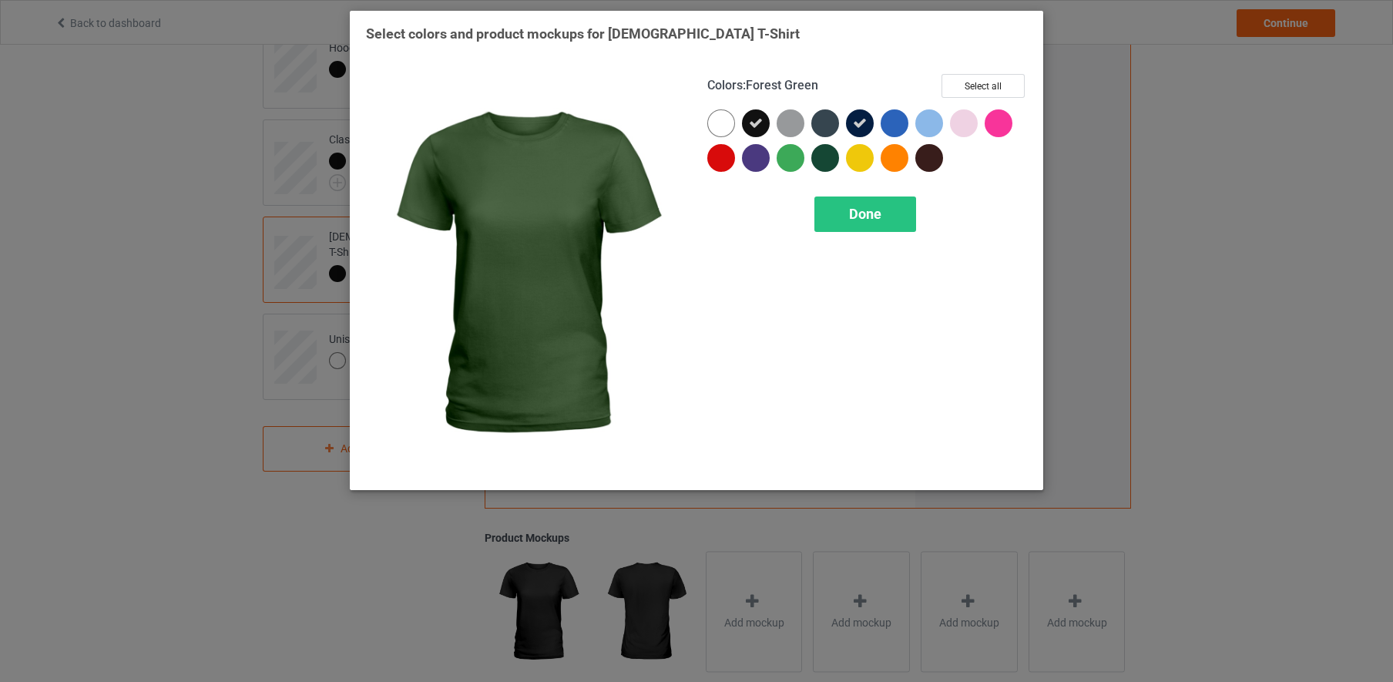
click at [833, 163] on div at bounding box center [825, 158] width 28 height 28
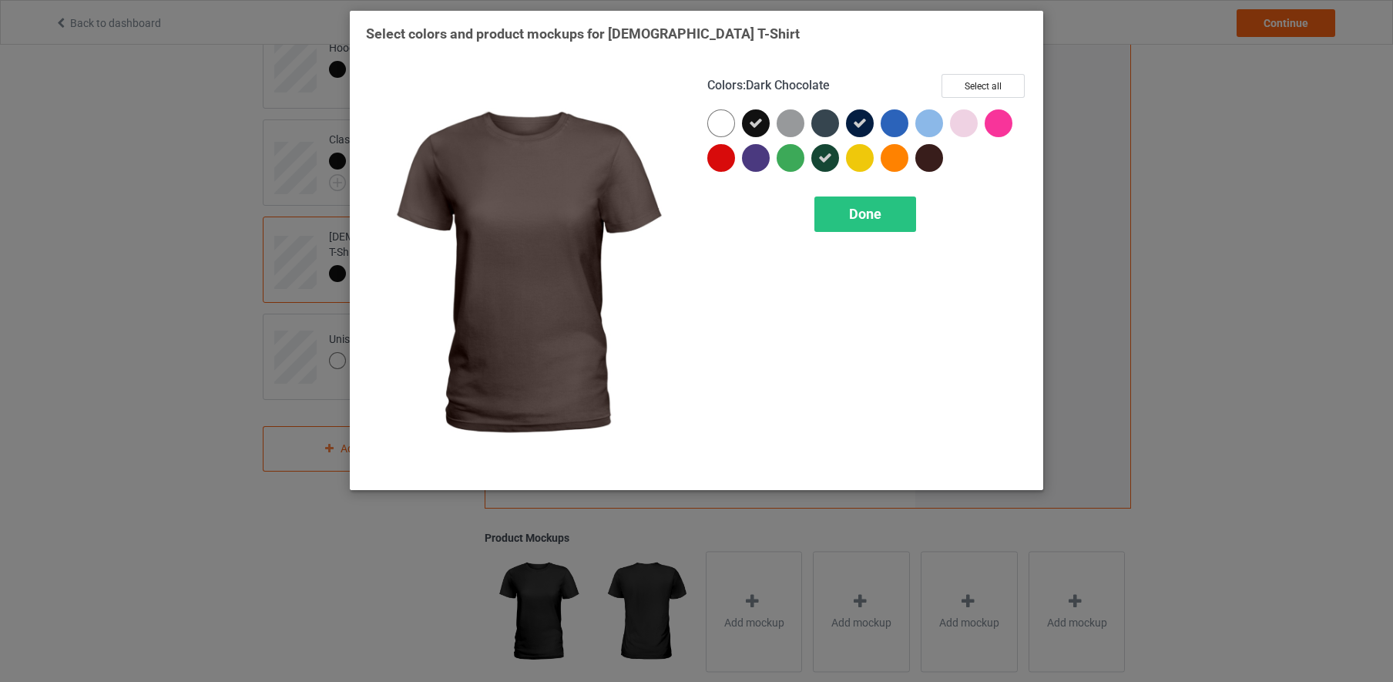
click at [934, 158] on div at bounding box center [929, 158] width 28 height 28
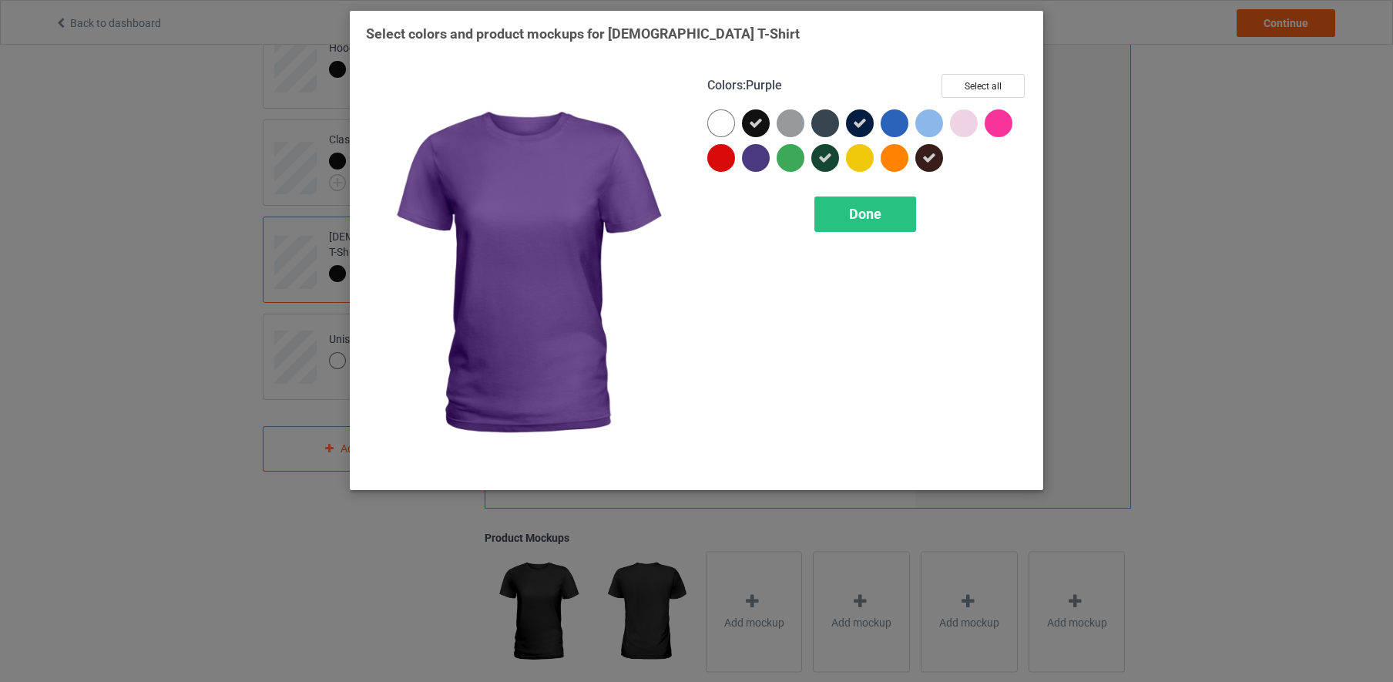
drag, startPoint x: 757, startPoint y: 159, endPoint x: 756, endPoint y: 166, distance: 7.7
click at [757, 159] on div at bounding box center [756, 158] width 28 height 28
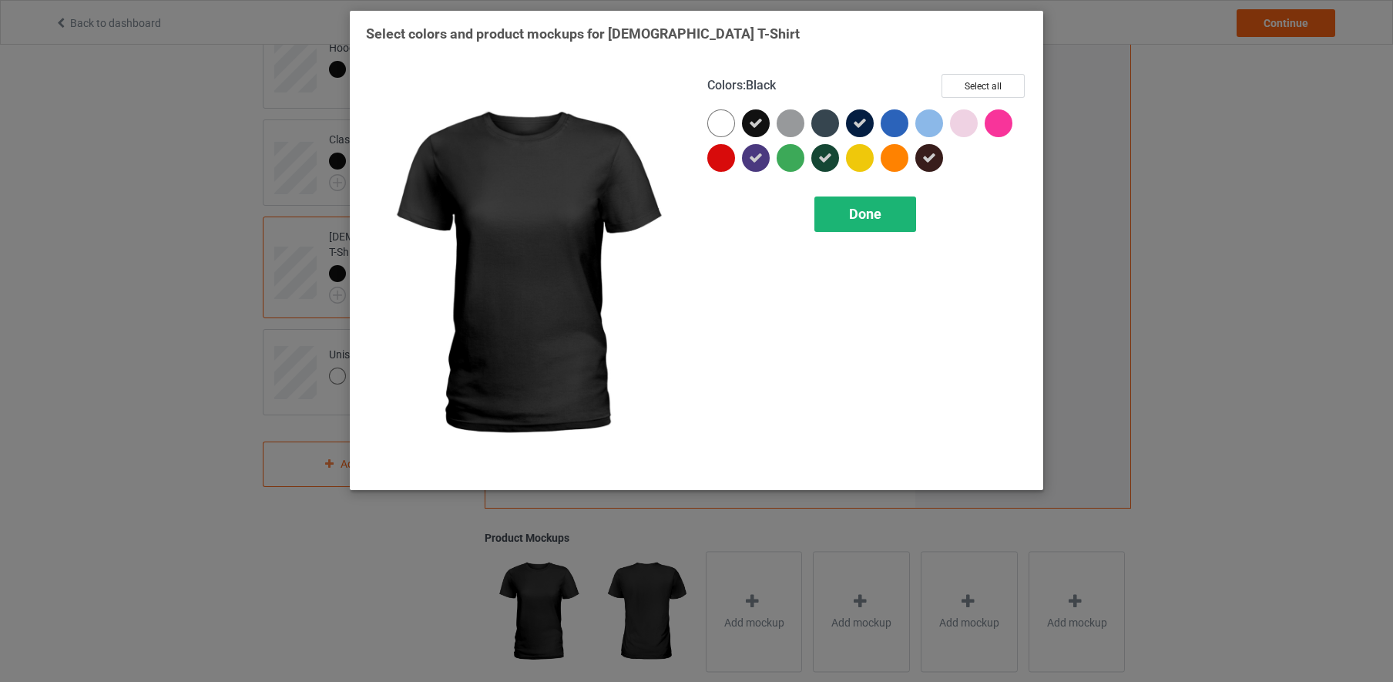
click at [842, 205] on div "Done" at bounding box center [865, 213] width 102 height 35
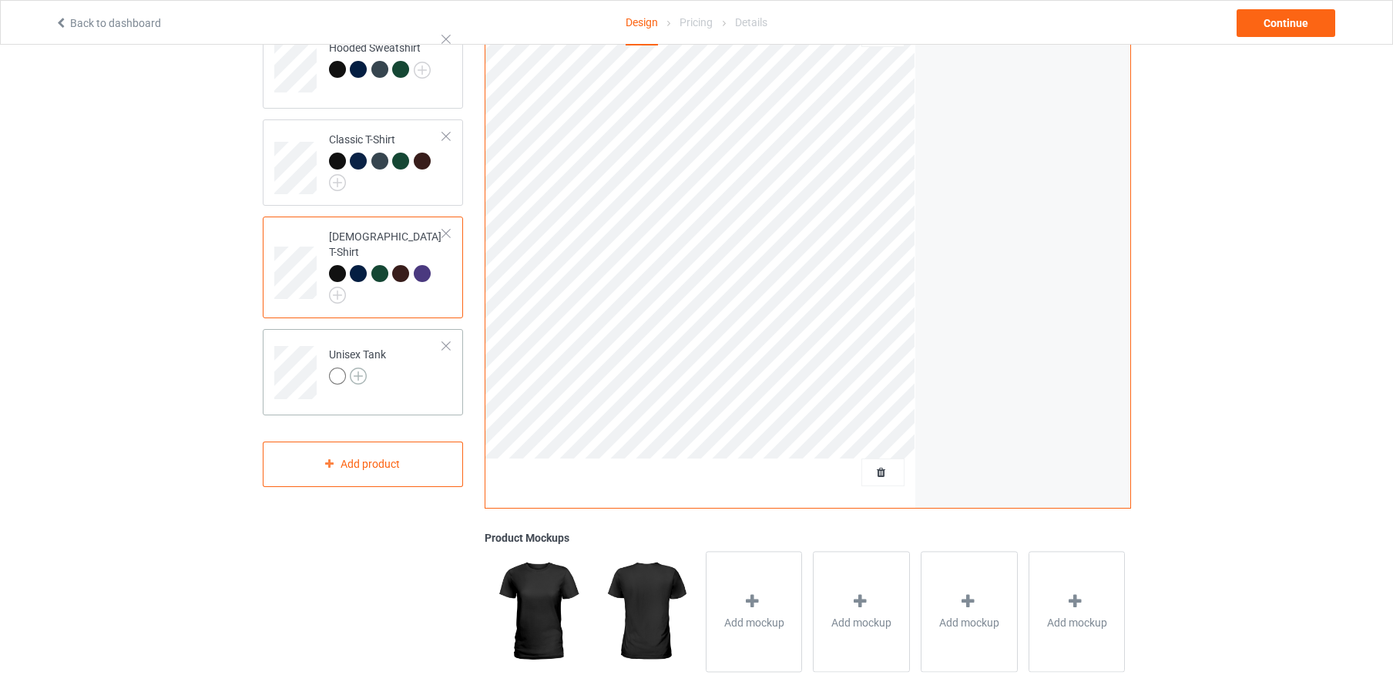
click at [361, 368] on img at bounding box center [358, 376] width 17 height 17
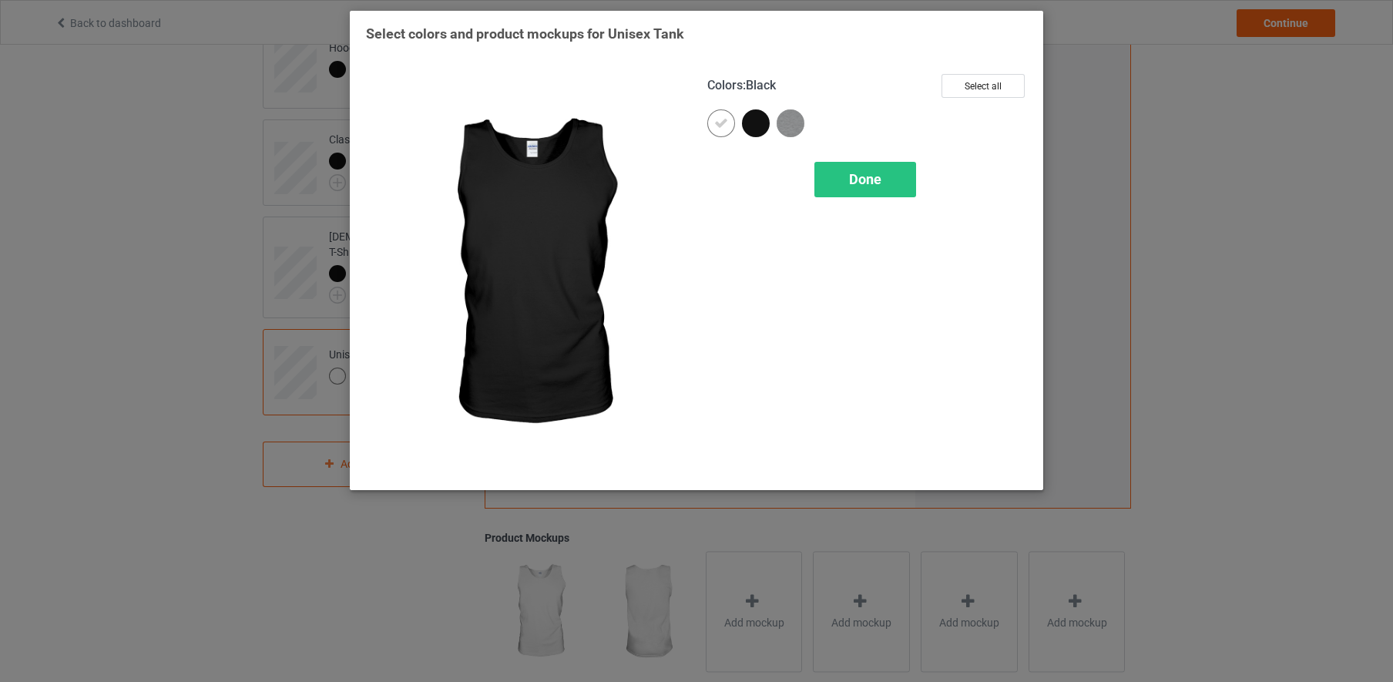
click at [764, 129] on div at bounding box center [756, 123] width 28 height 28
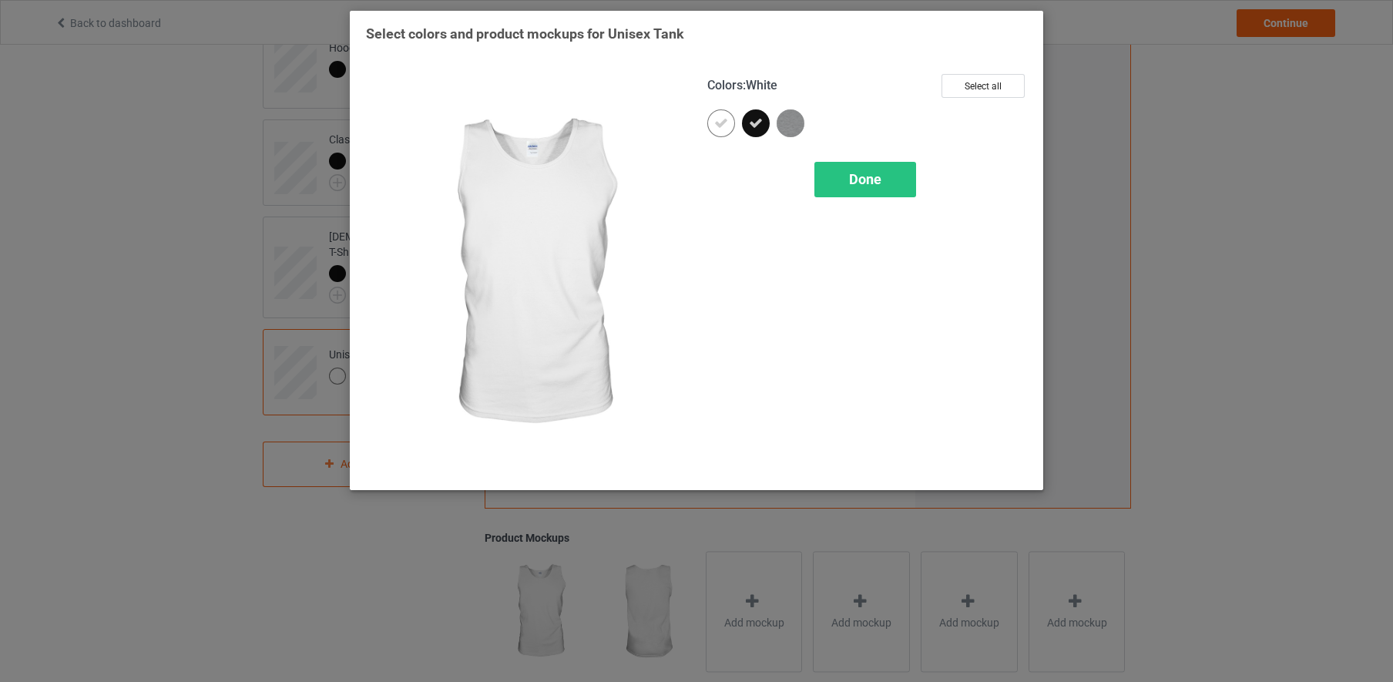
click at [725, 123] on icon at bounding box center [721, 123] width 14 height 14
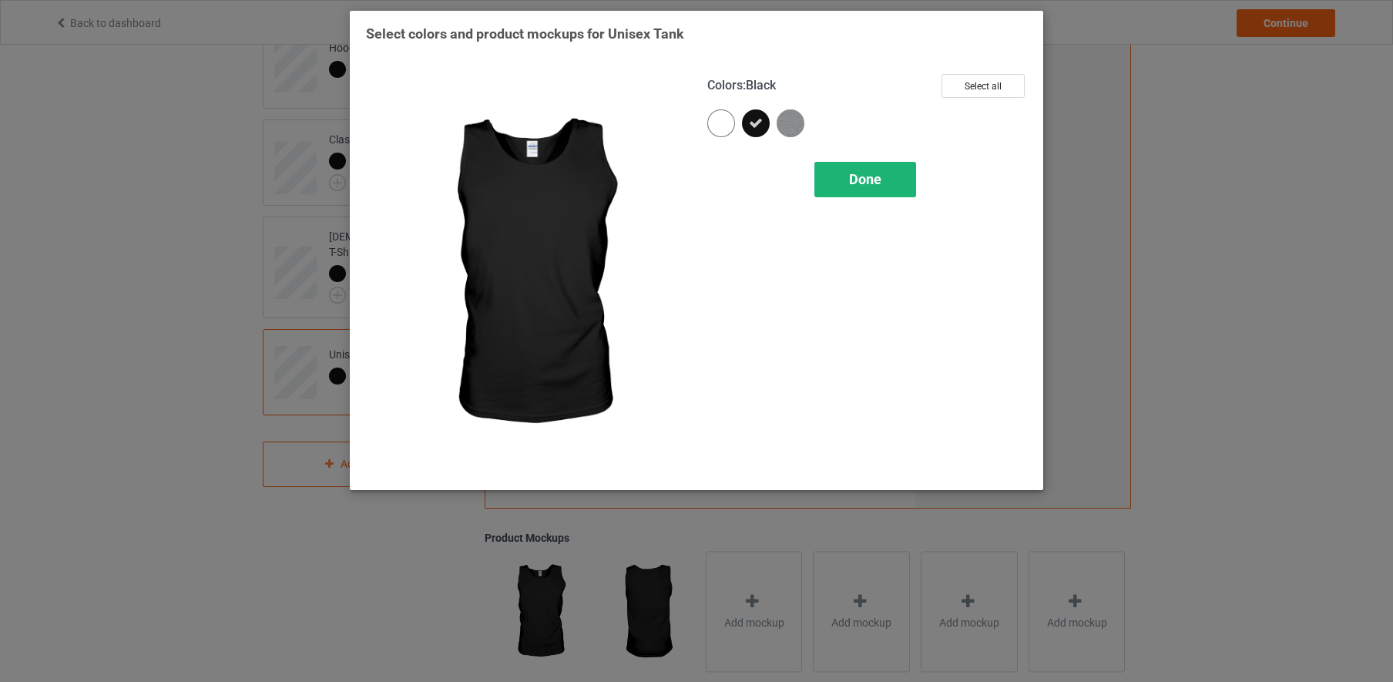
click at [860, 186] on span "Done" at bounding box center [865, 179] width 32 height 16
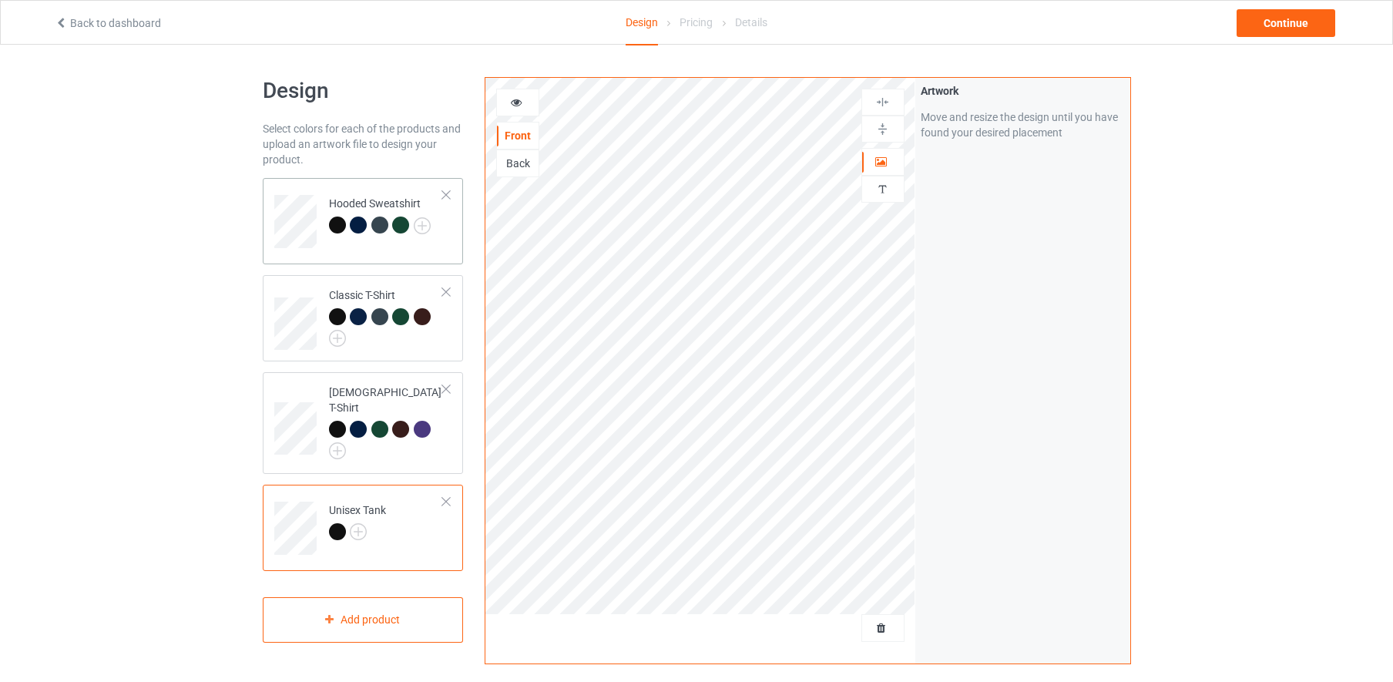
click at [427, 247] on td "Hooded Sweatshirt" at bounding box center [387, 216] width 132 height 64
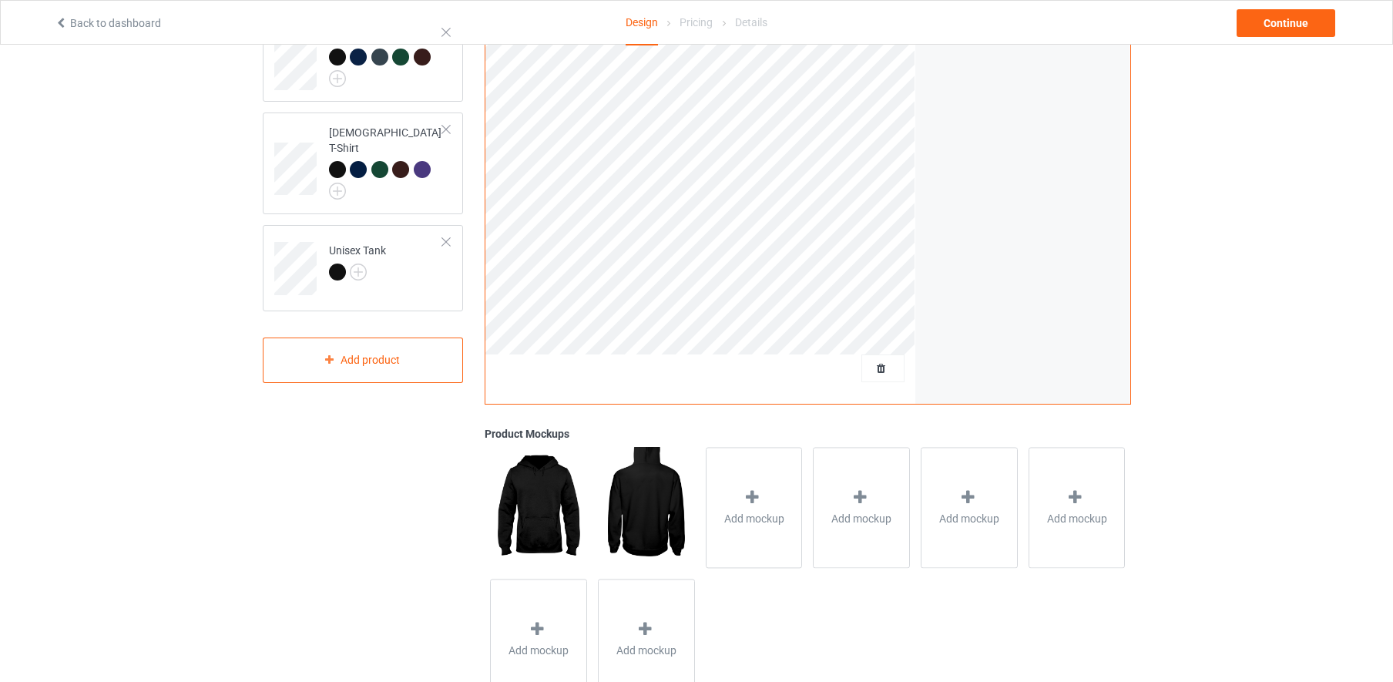
scroll to position [307, 0]
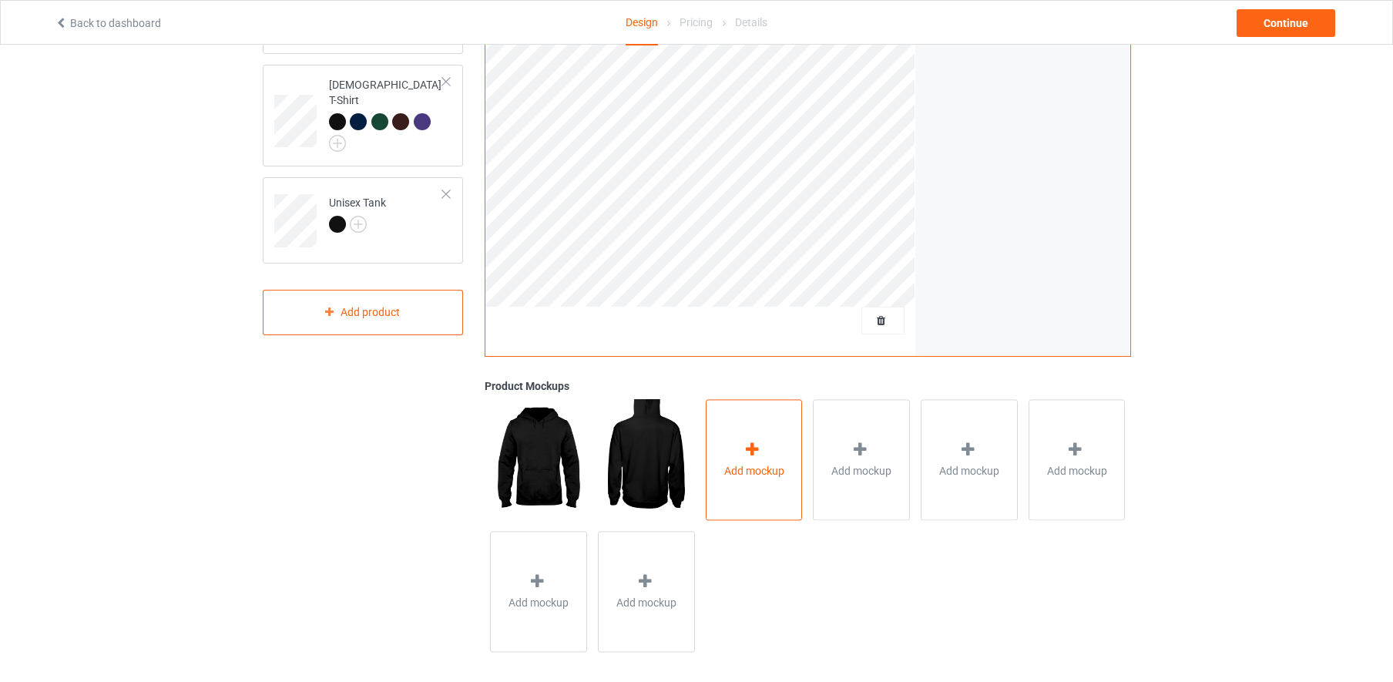
click at [751, 442] on icon at bounding box center [752, 450] width 19 height 16
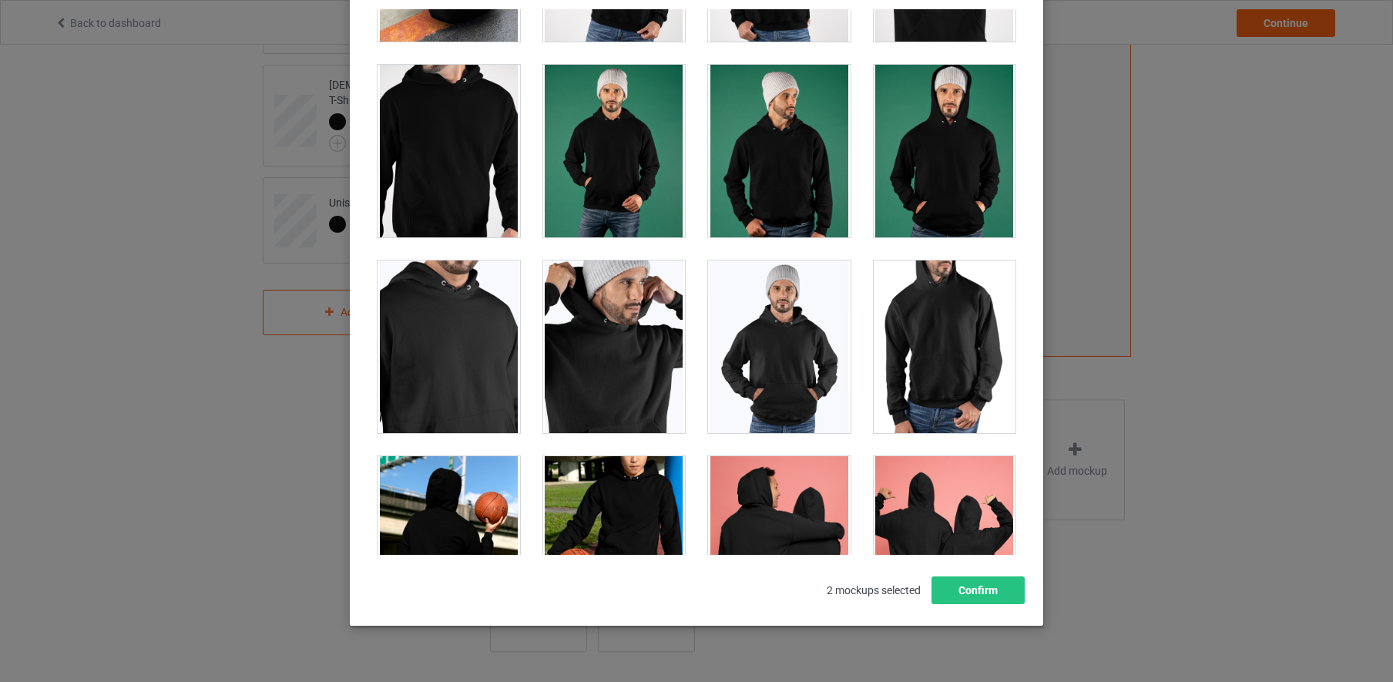
scroll to position [5049, 0]
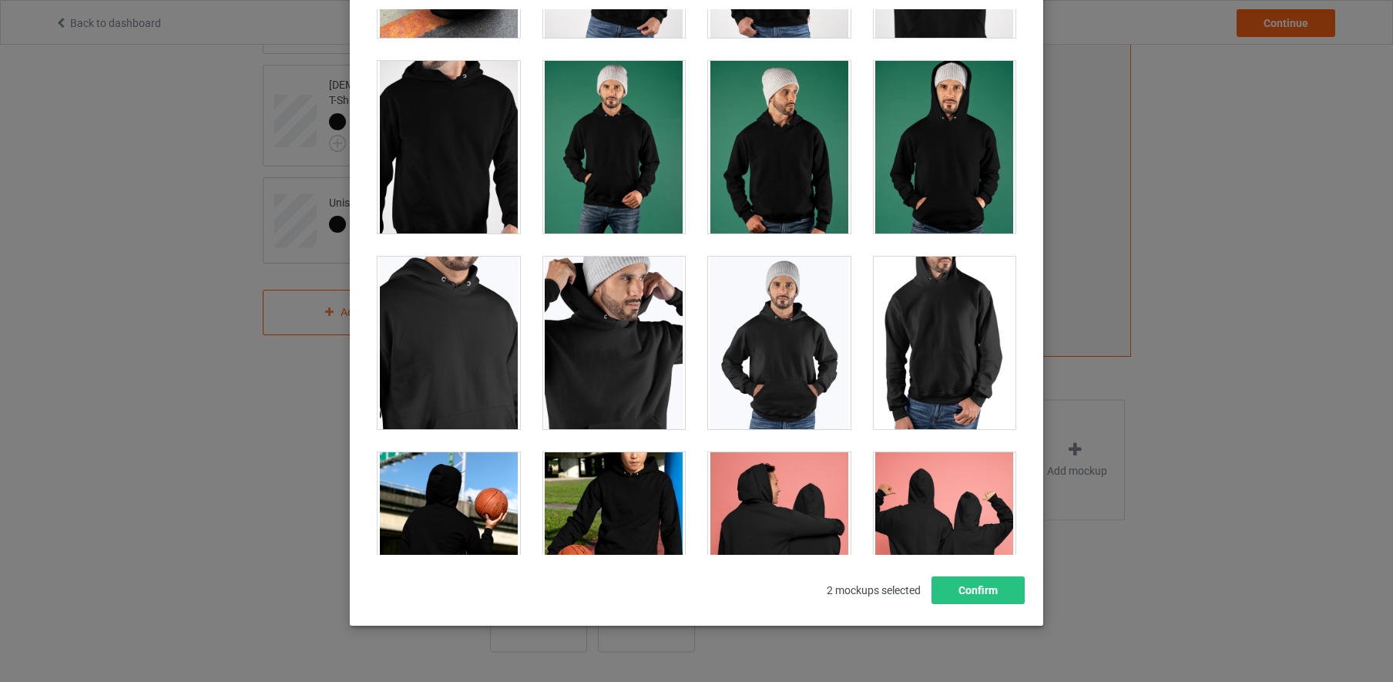
click at [445, 110] on div at bounding box center [449, 147] width 143 height 173
click at [452, 313] on div at bounding box center [449, 343] width 143 height 173
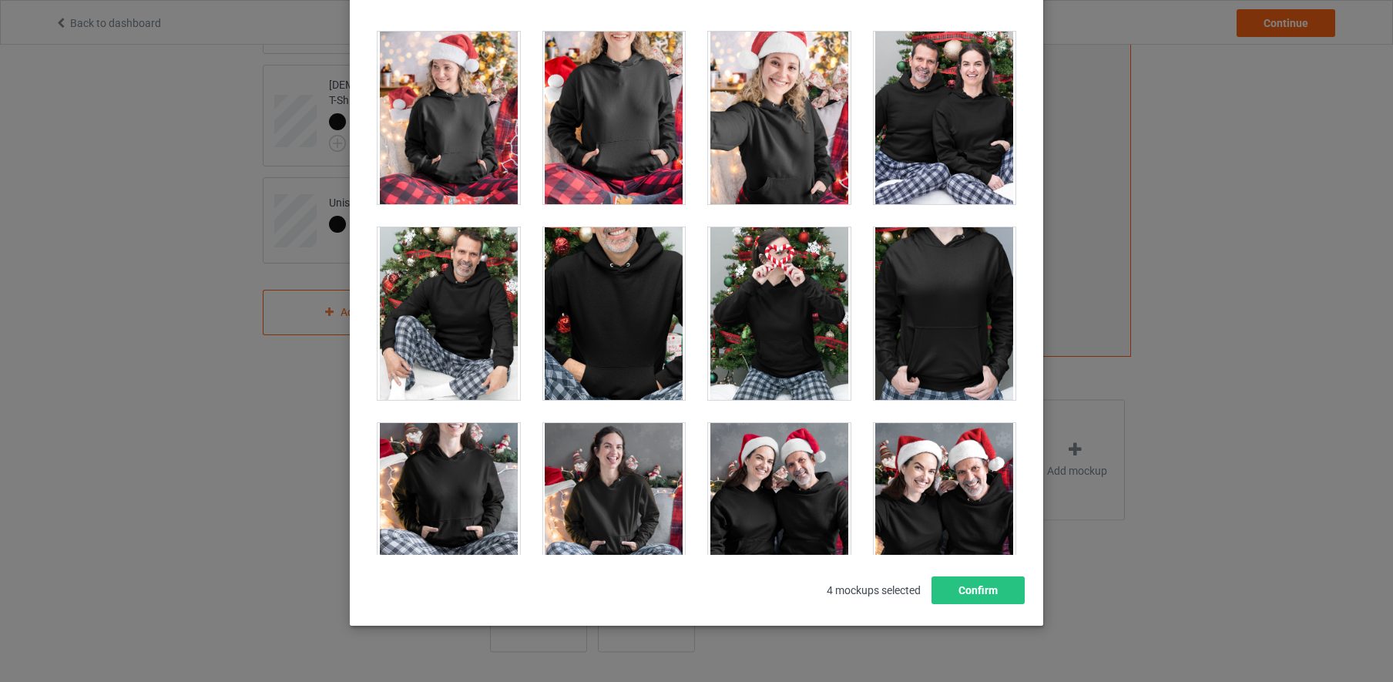
scroll to position [9969, 0]
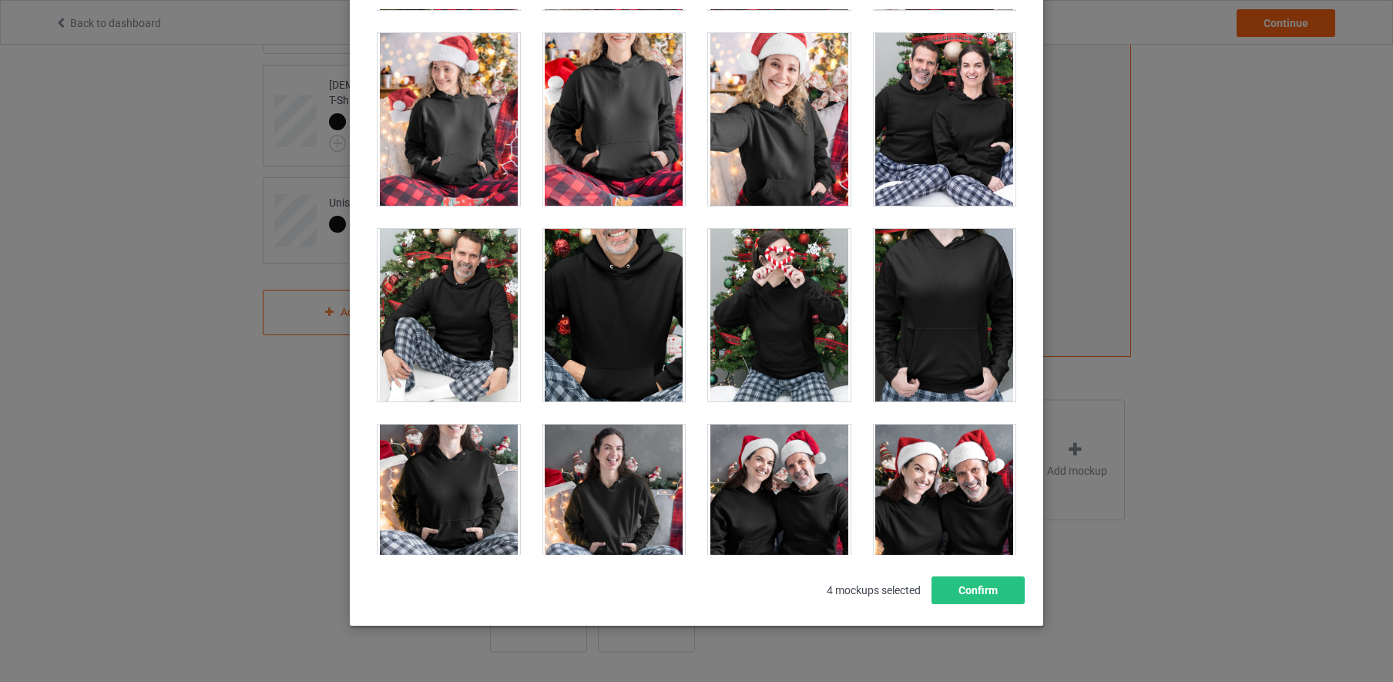
click at [925, 133] on div at bounding box center [945, 119] width 143 height 173
click at [983, 591] on button "Confirm" at bounding box center [978, 590] width 93 height 28
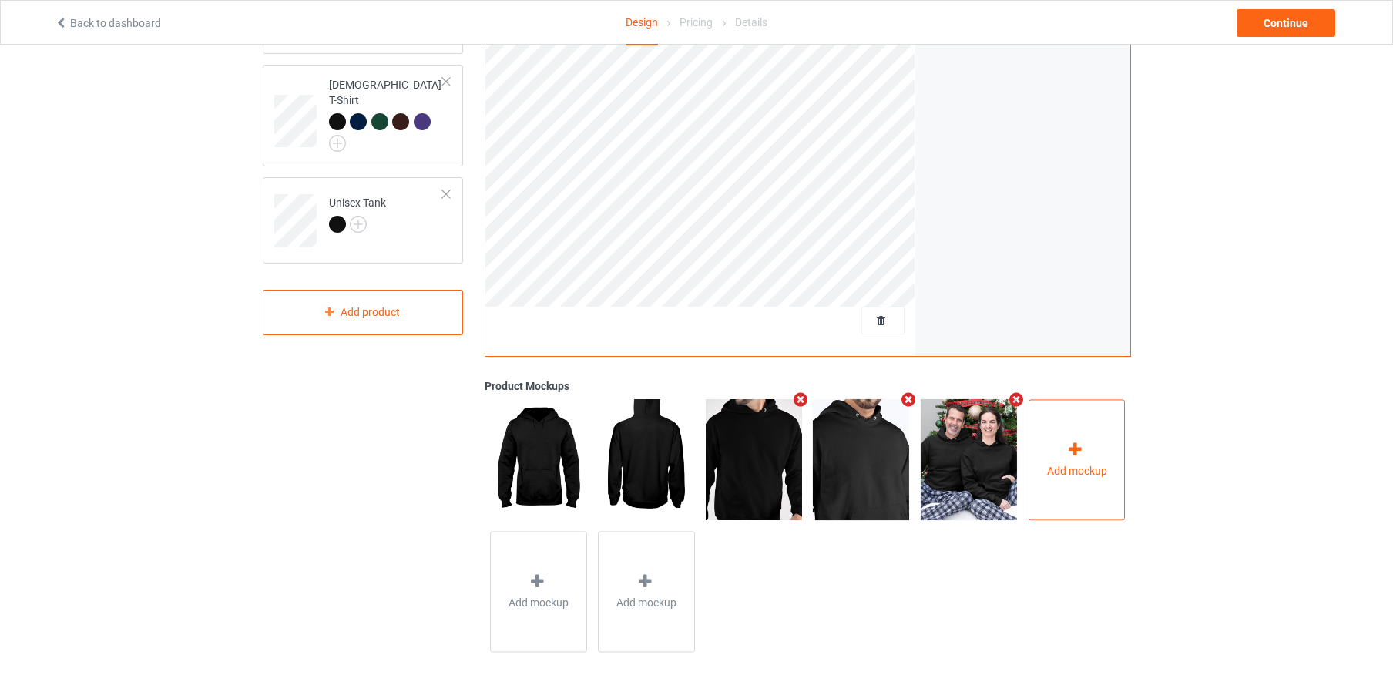
click at [1079, 446] on icon at bounding box center [1075, 450] width 19 height 16
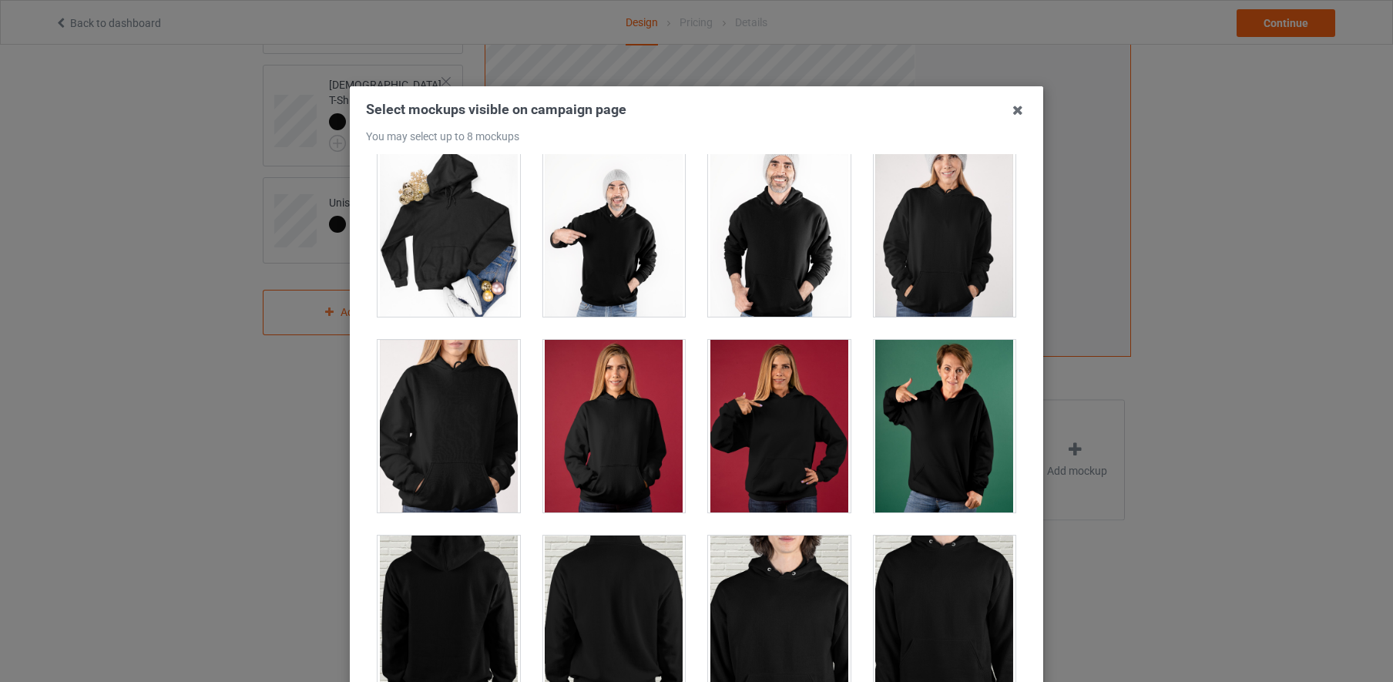
scroll to position [3343, 0]
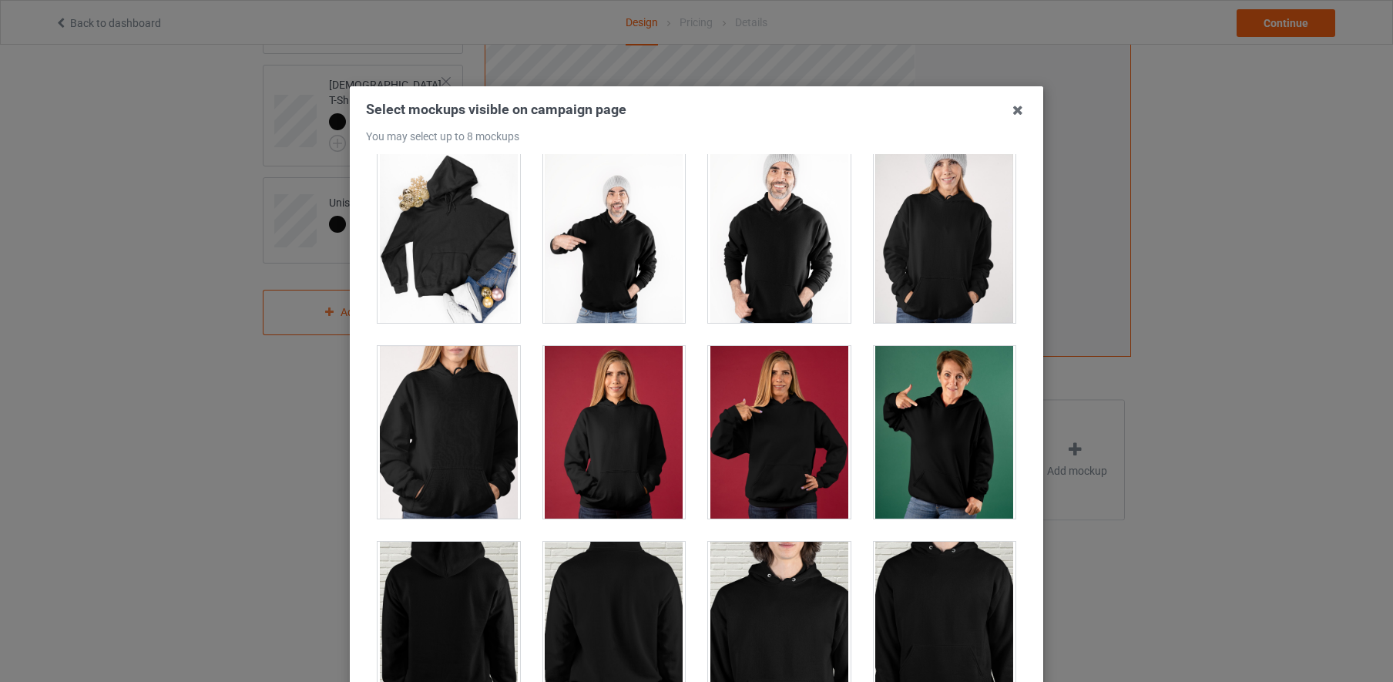
click at [455, 411] on div at bounding box center [449, 432] width 143 height 173
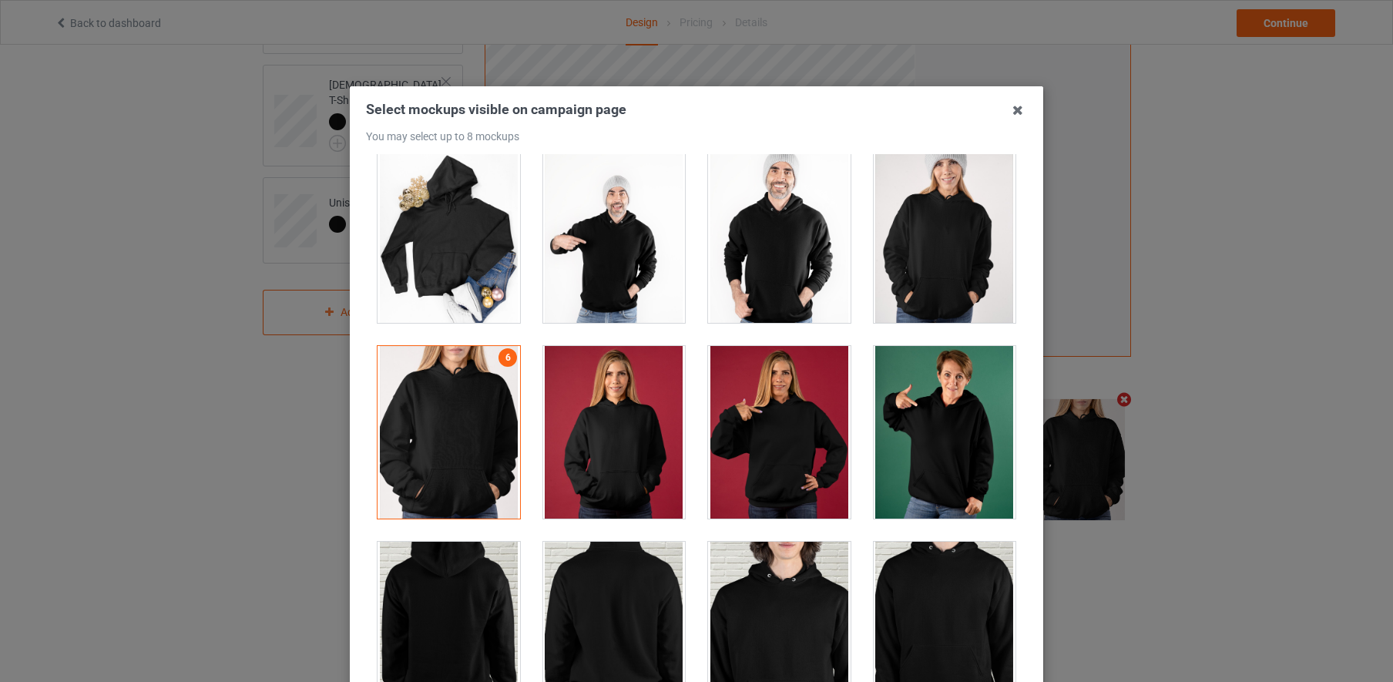
click at [950, 274] on div at bounding box center [945, 236] width 143 height 173
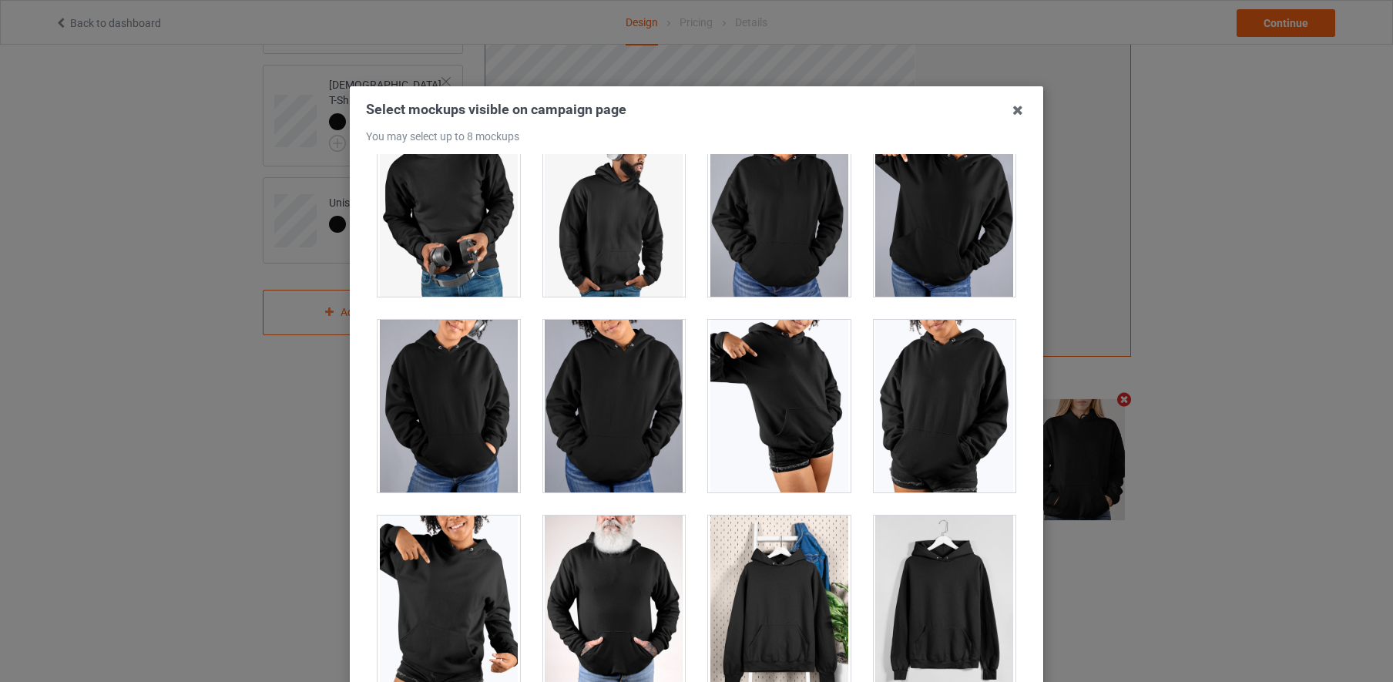
scroll to position [175, 0]
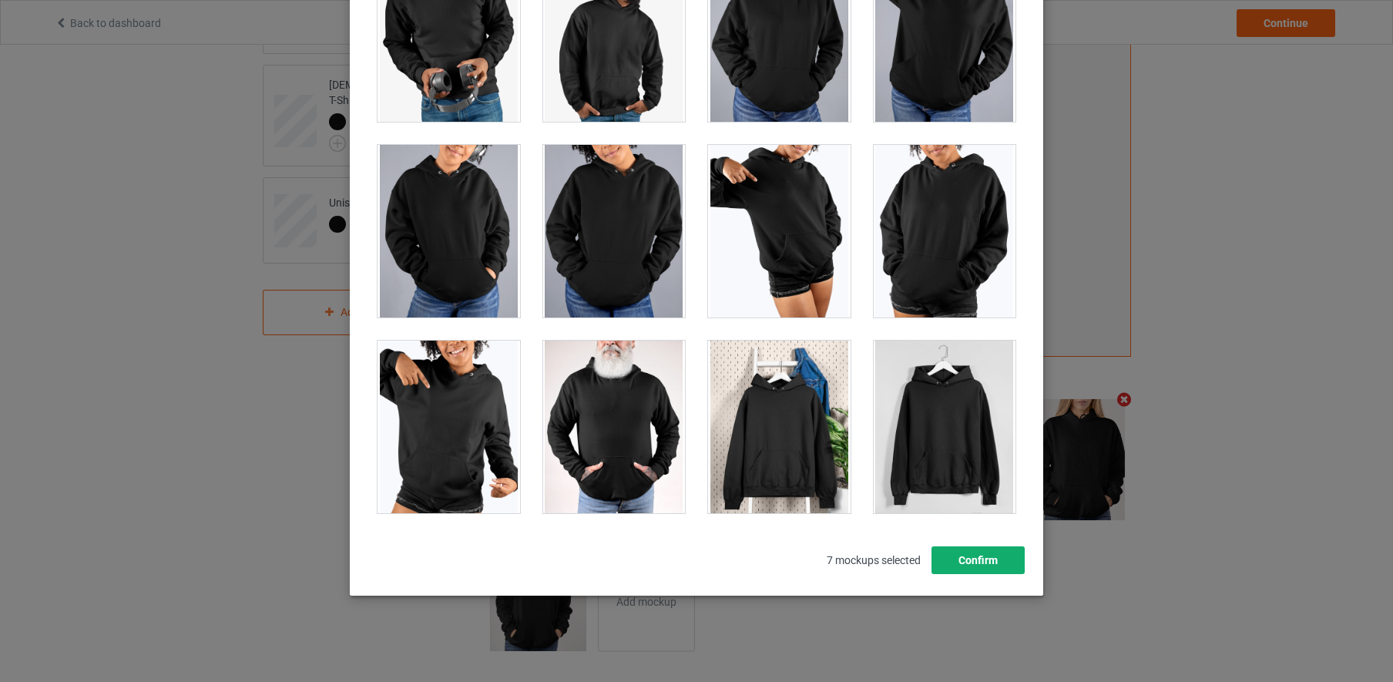
drag, startPoint x: 986, startPoint y: 556, endPoint x: 910, endPoint y: 530, distance: 79.9
click at [986, 556] on button "Confirm" at bounding box center [978, 560] width 93 height 28
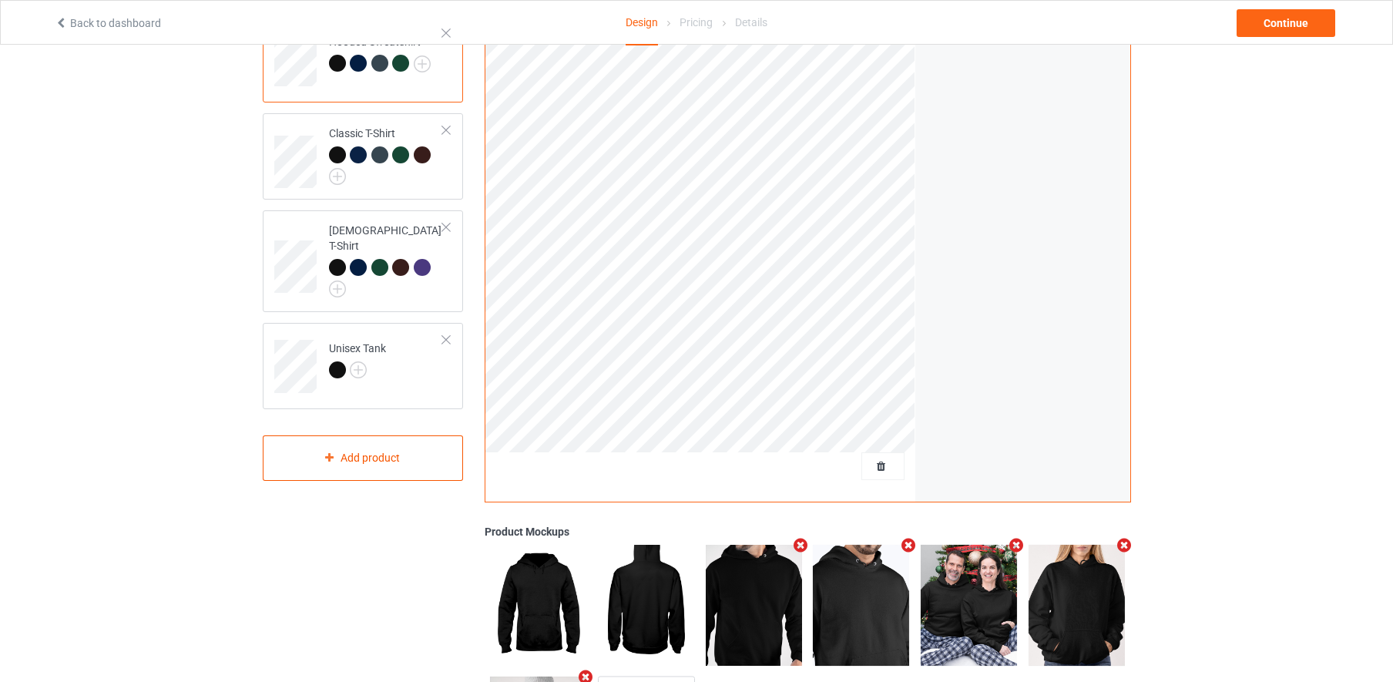
scroll to position [168, 0]
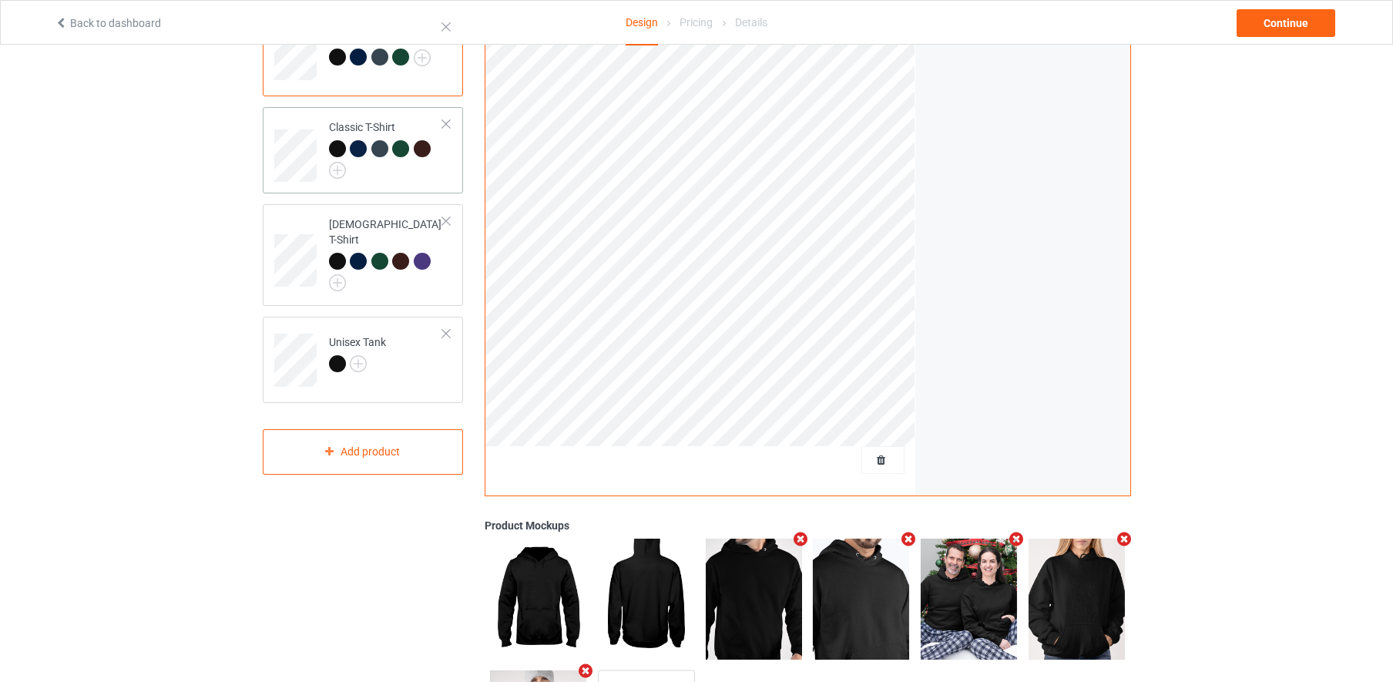
click at [431, 176] on div at bounding box center [386, 159] width 115 height 39
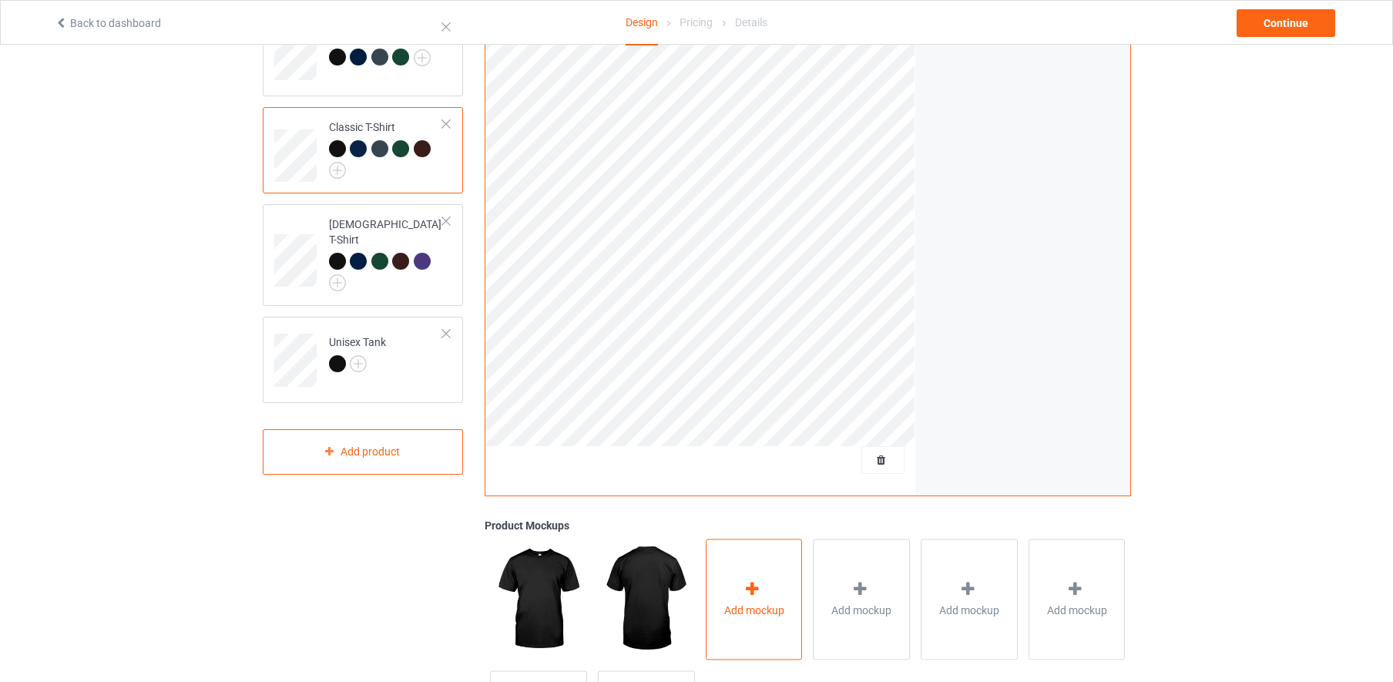
click at [755, 581] on icon at bounding box center [752, 589] width 19 height 16
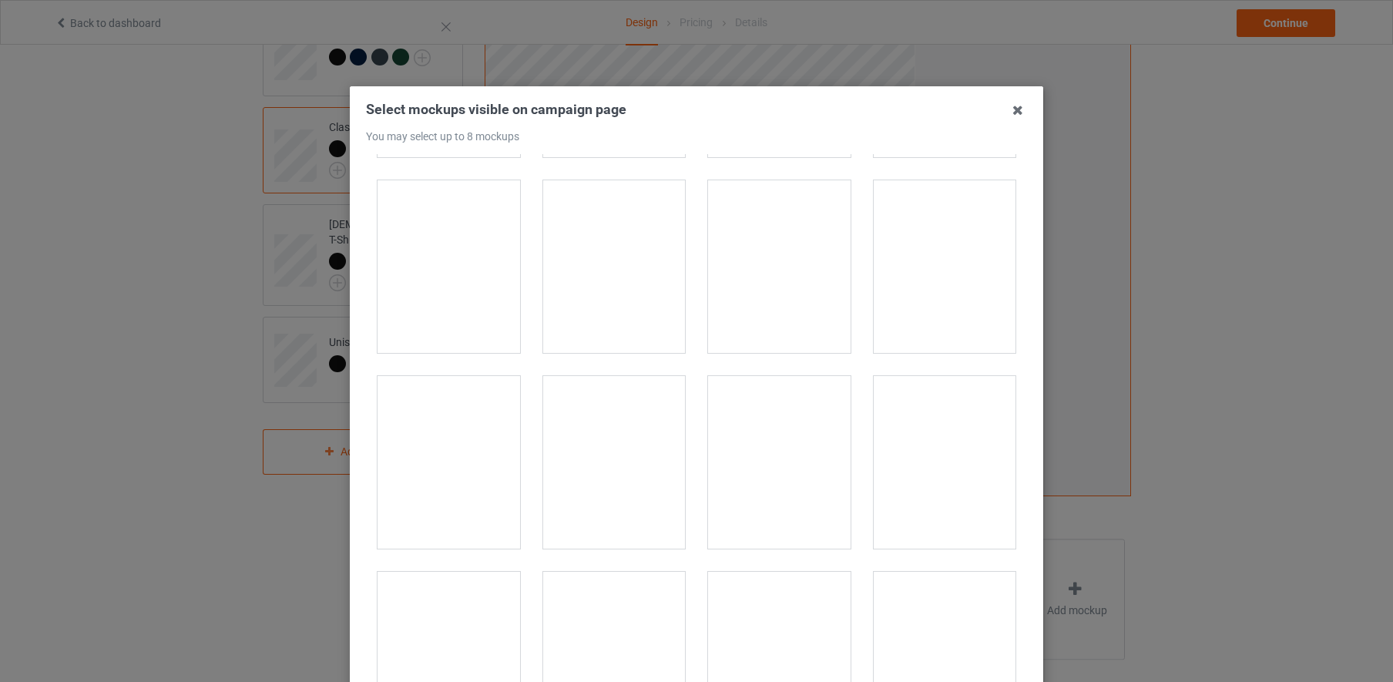
scroll to position [17410, 0]
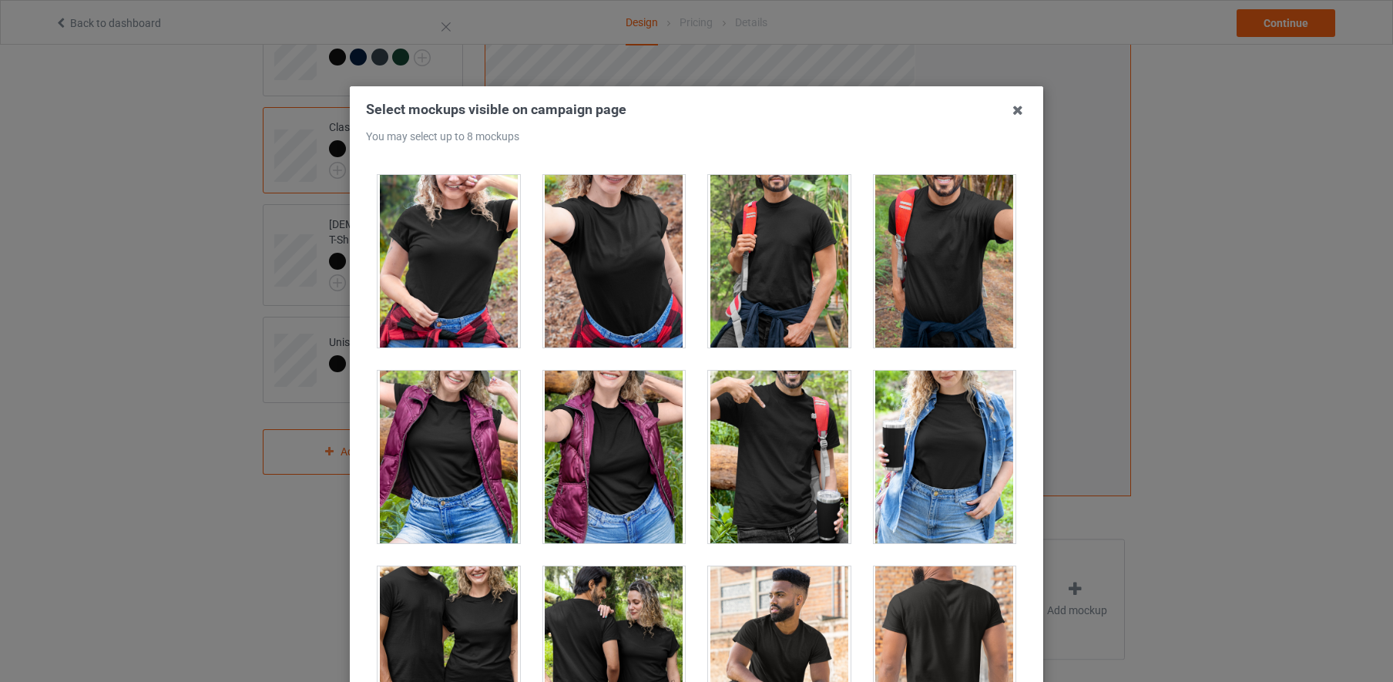
click at [439, 264] on div at bounding box center [449, 261] width 143 height 173
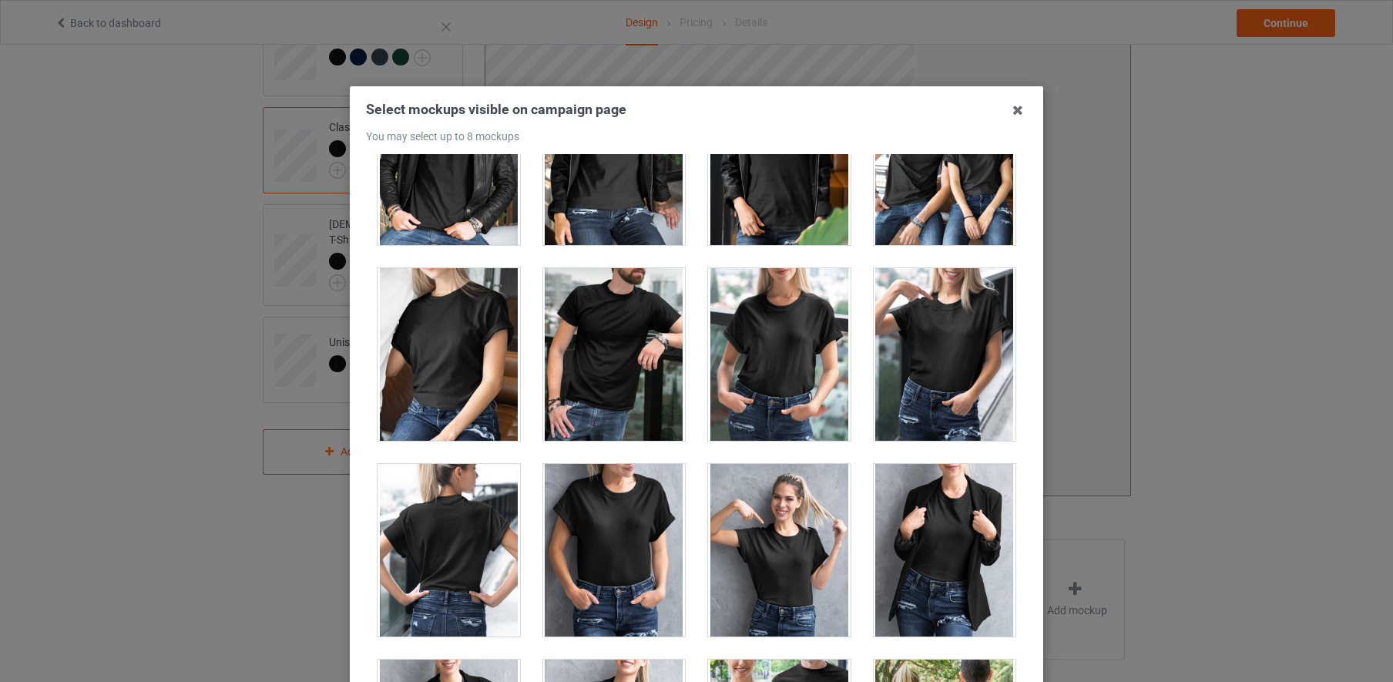
scroll to position [18882, 0]
click at [769, 344] on div at bounding box center [779, 355] width 143 height 173
click at [935, 349] on div at bounding box center [945, 355] width 143 height 173
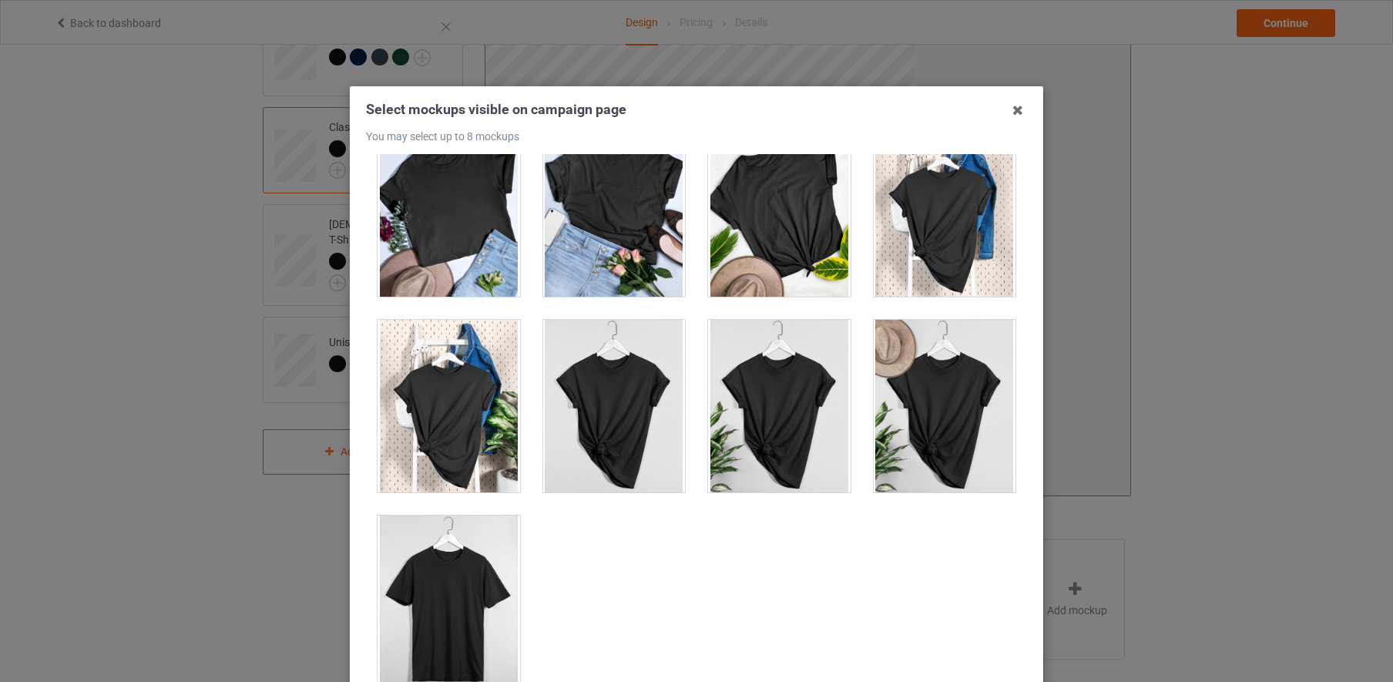
scroll to position [175, 0]
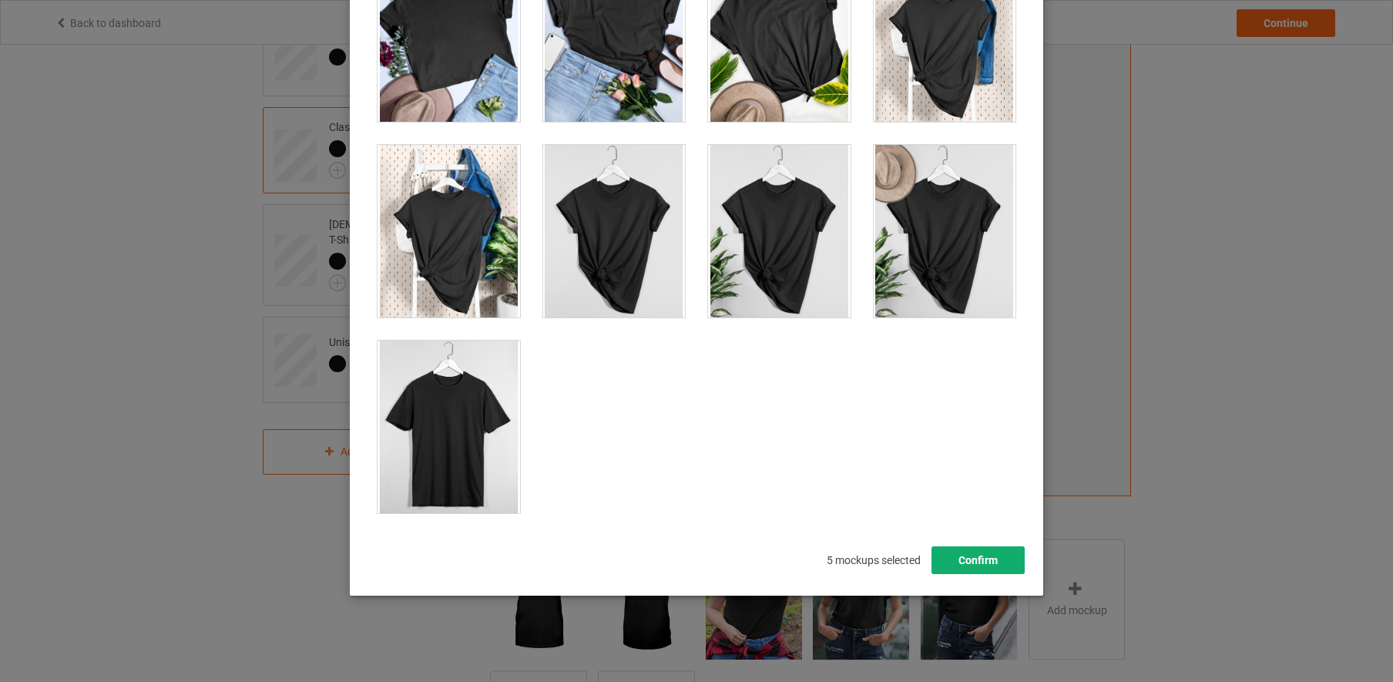
click at [974, 557] on button "Confirm" at bounding box center [978, 560] width 93 height 28
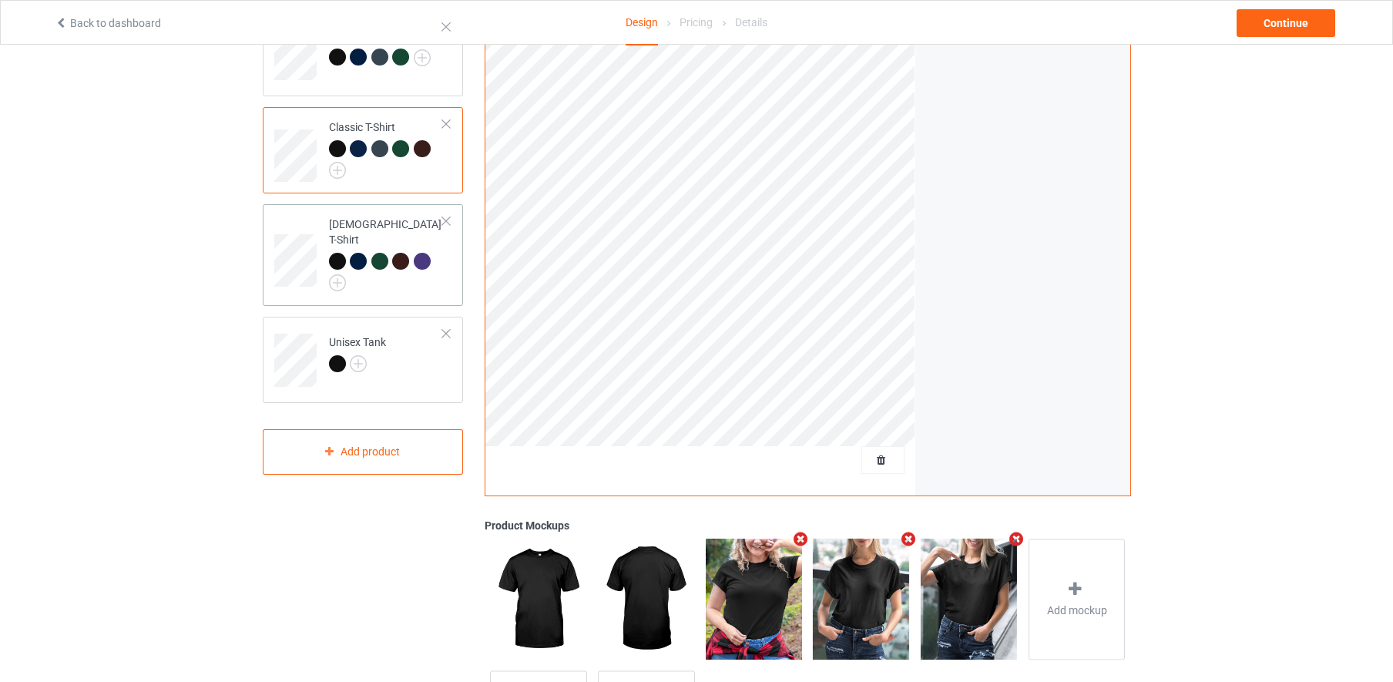
click at [447, 278] on td "[DEMOGRAPHIC_DATA] T-Shirt" at bounding box center [387, 254] width 132 height 89
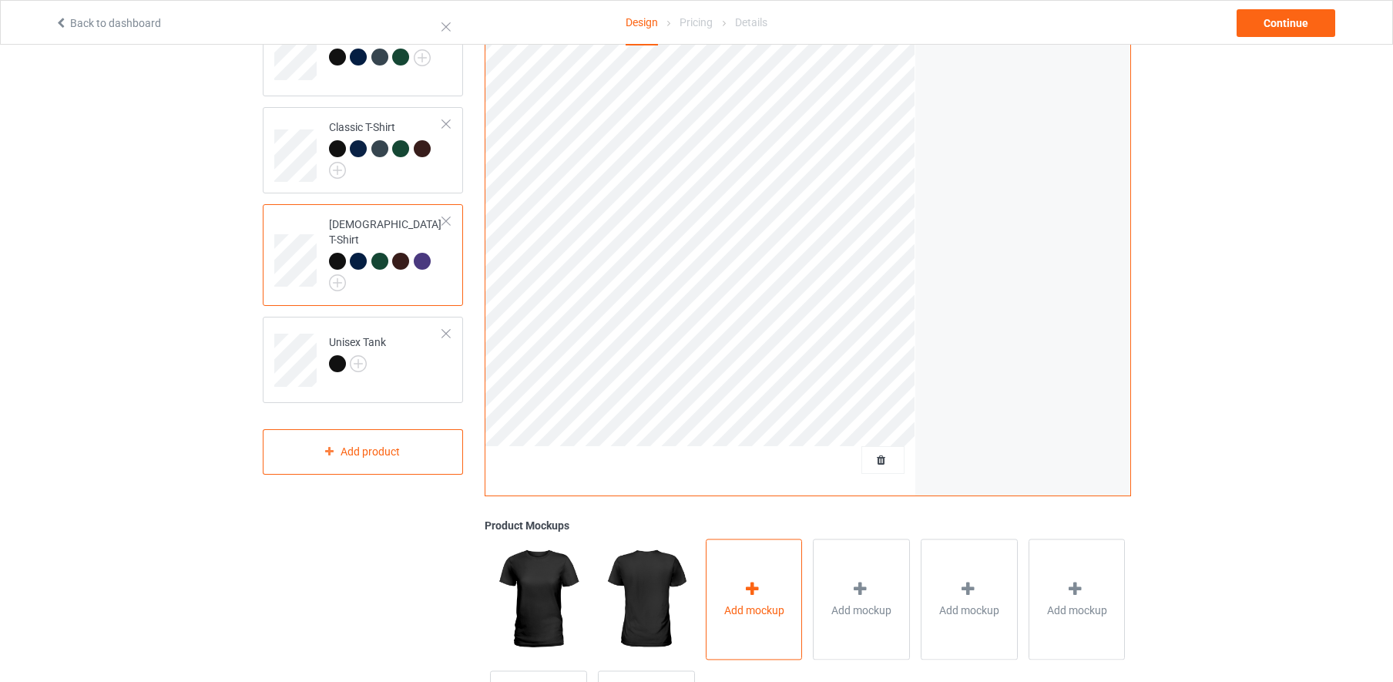
click at [752, 584] on icon at bounding box center [752, 589] width 19 height 16
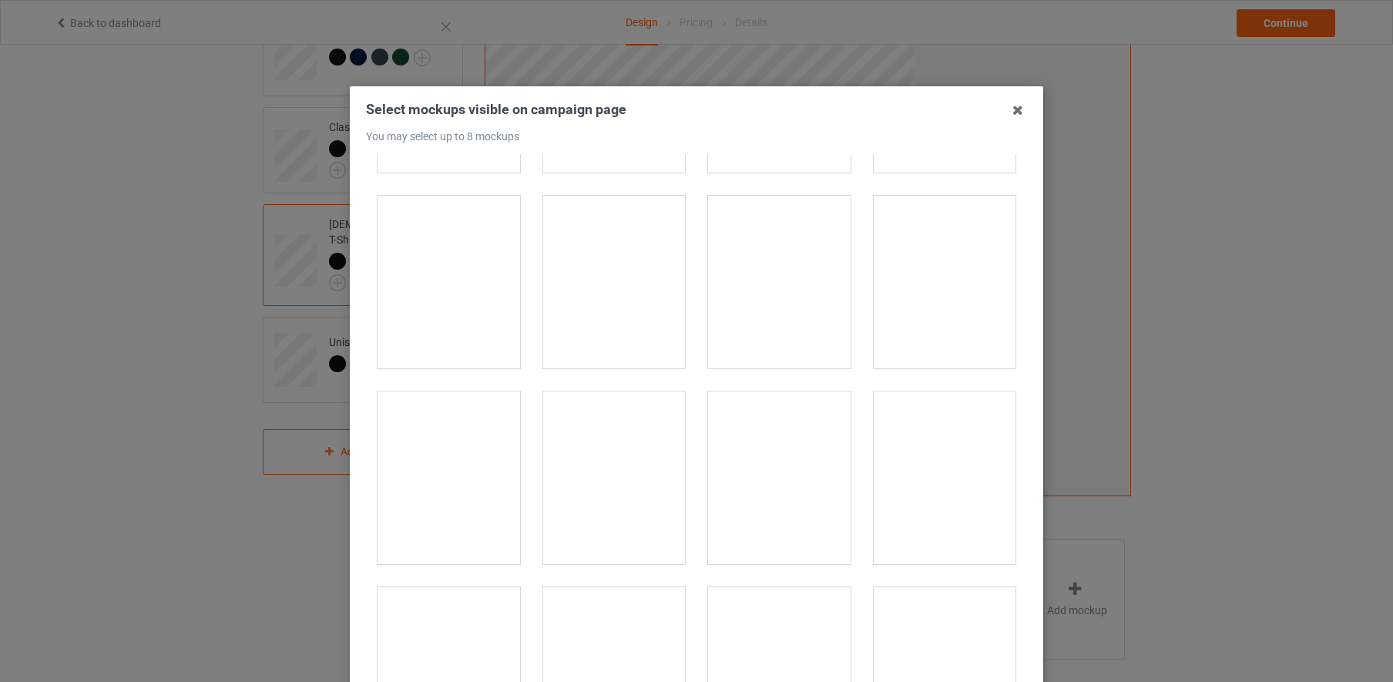
scroll to position [4081, 0]
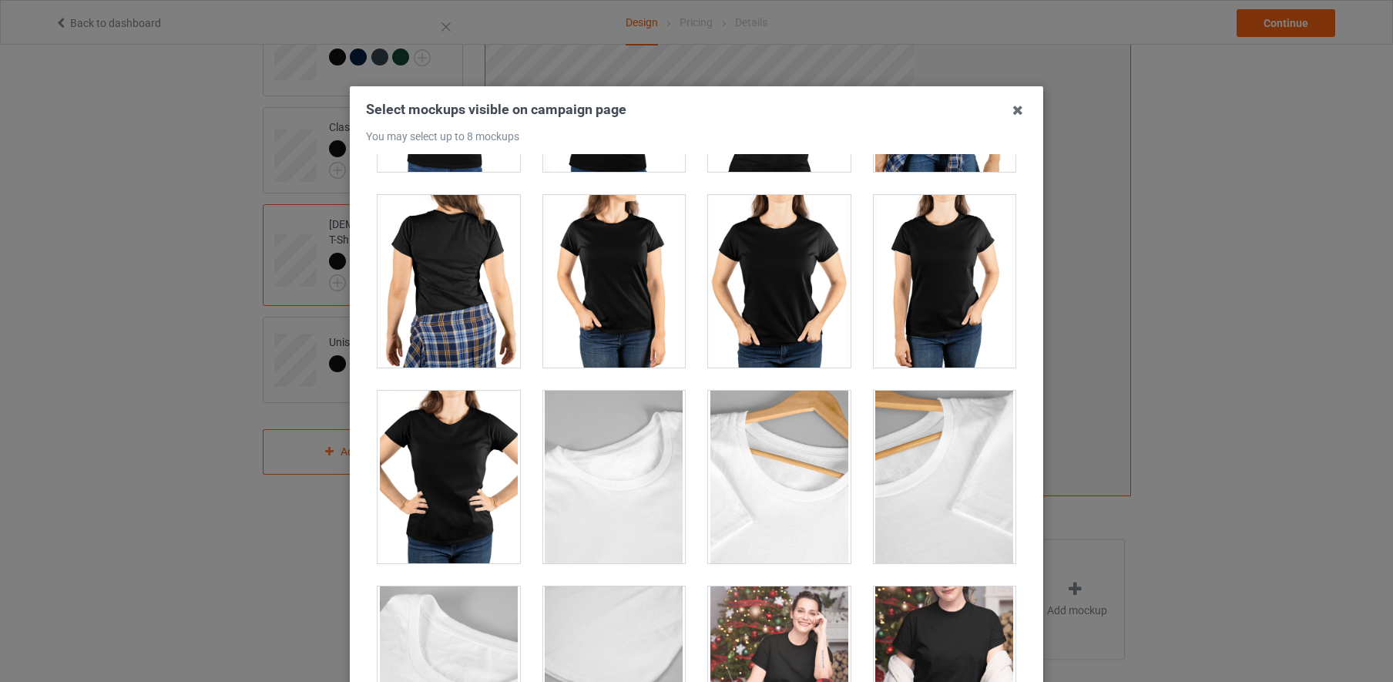
click at [757, 300] on div at bounding box center [779, 281] width 143 height 173
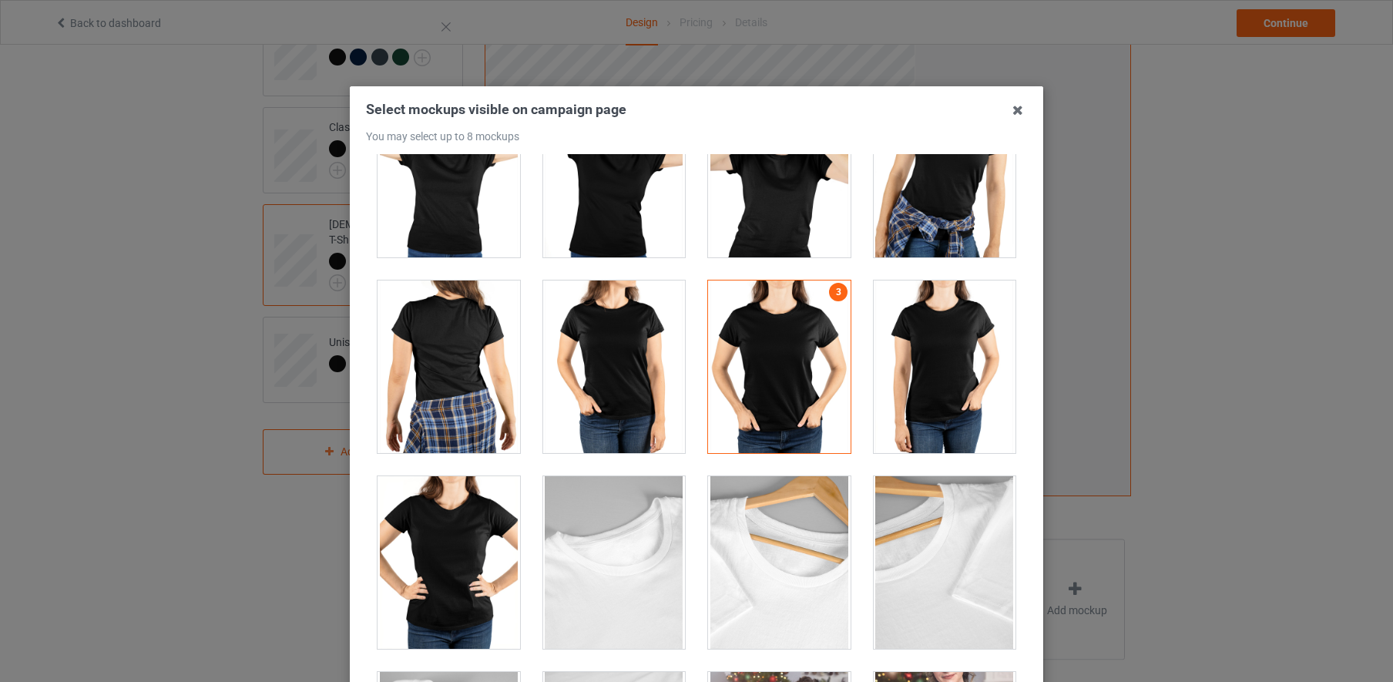
scroll to position [3969, 0]
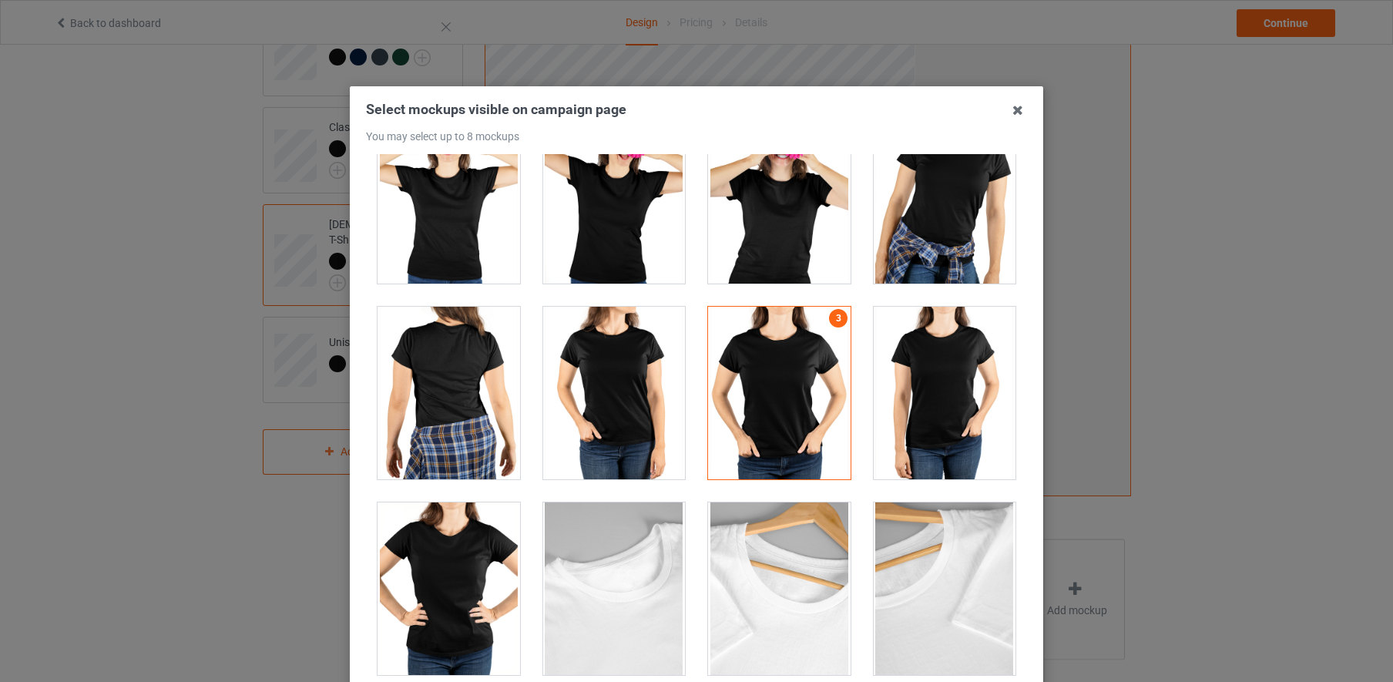
click at [756, 374] on div at bounding box center [779, 393] width 143 height 173
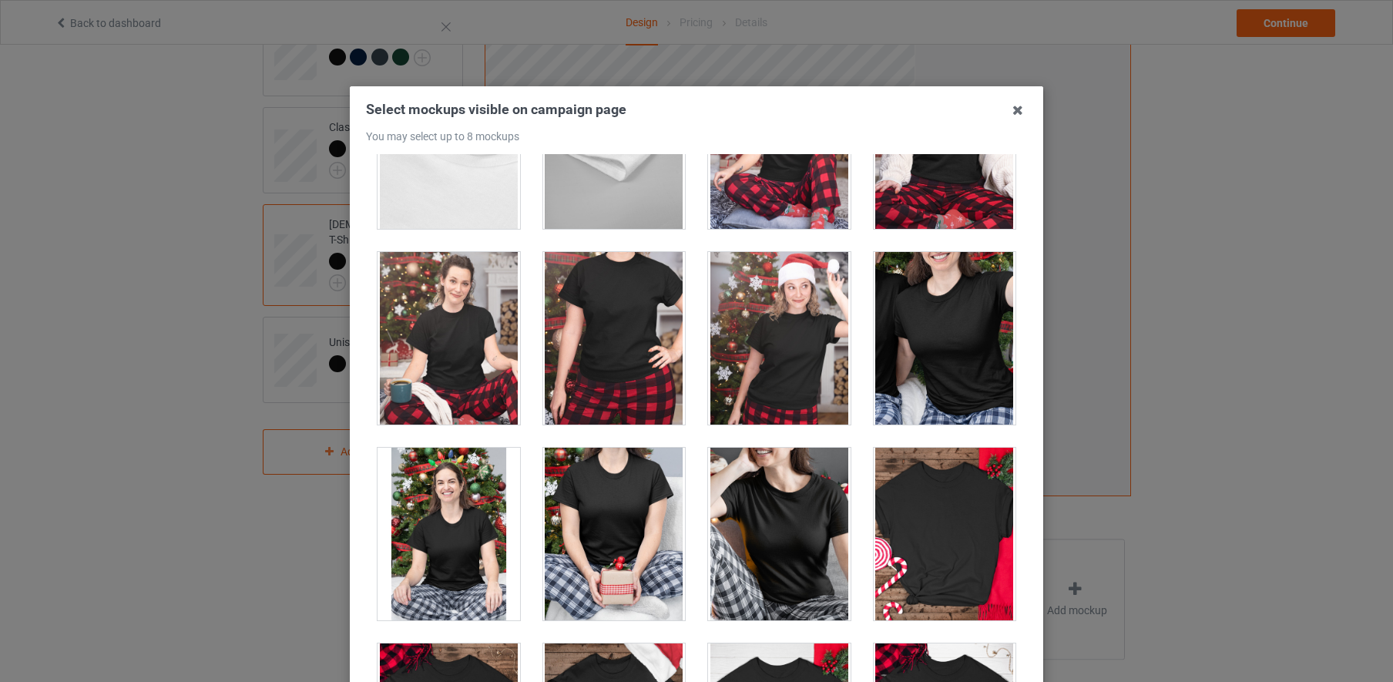
scroll to position [4613, 0]
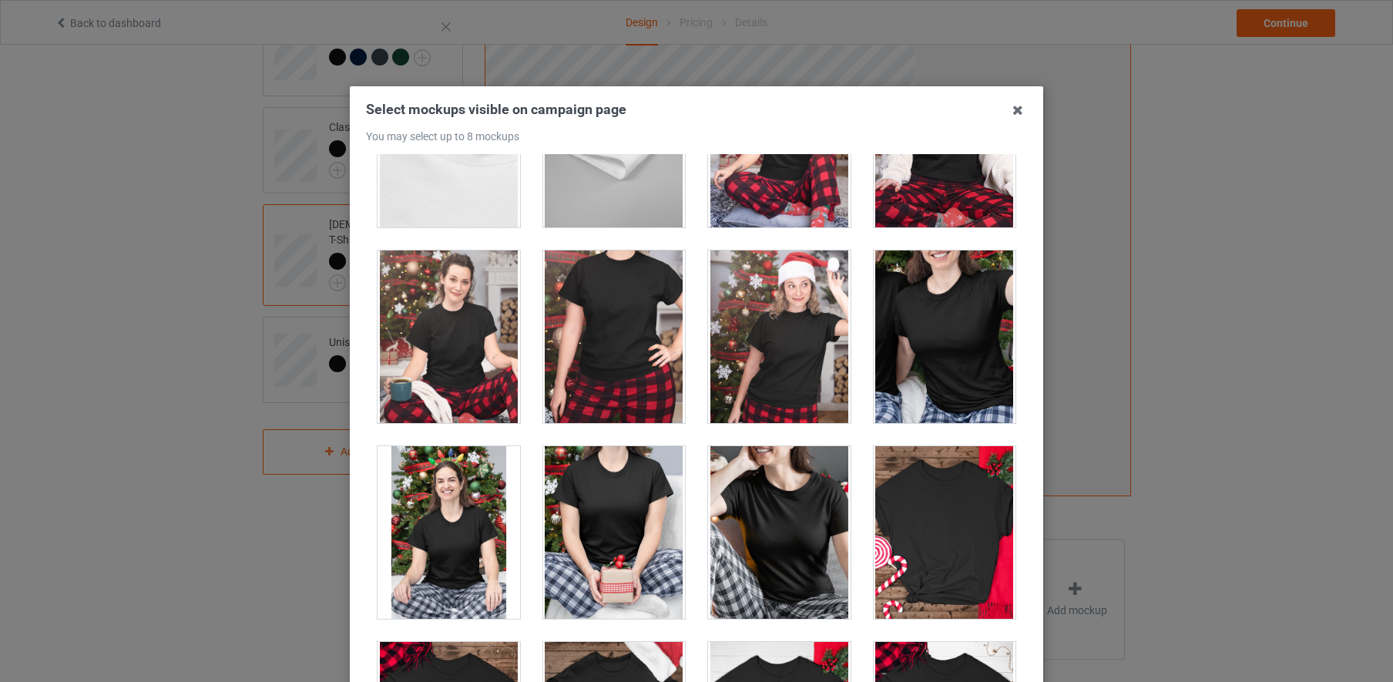
click at [613, 343] on div at bounding box center [614, 336] width 143 height 173
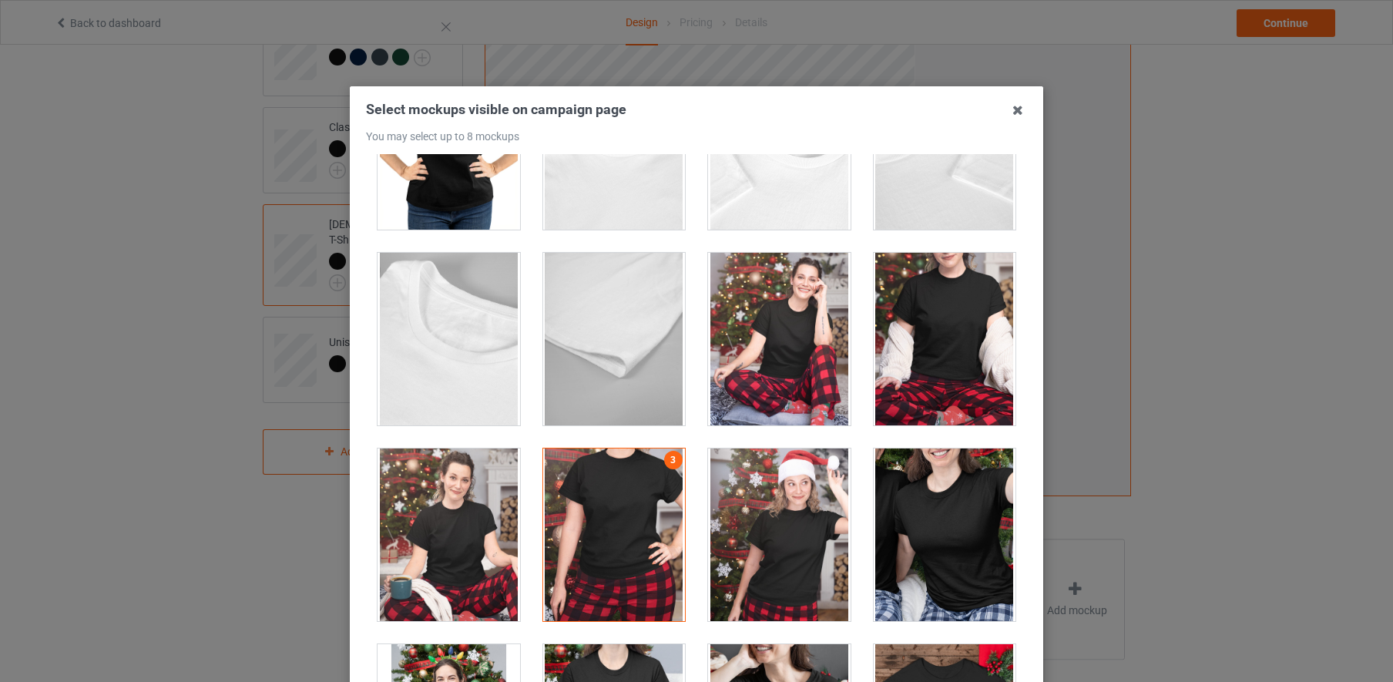
scroll to position [4408, 0]
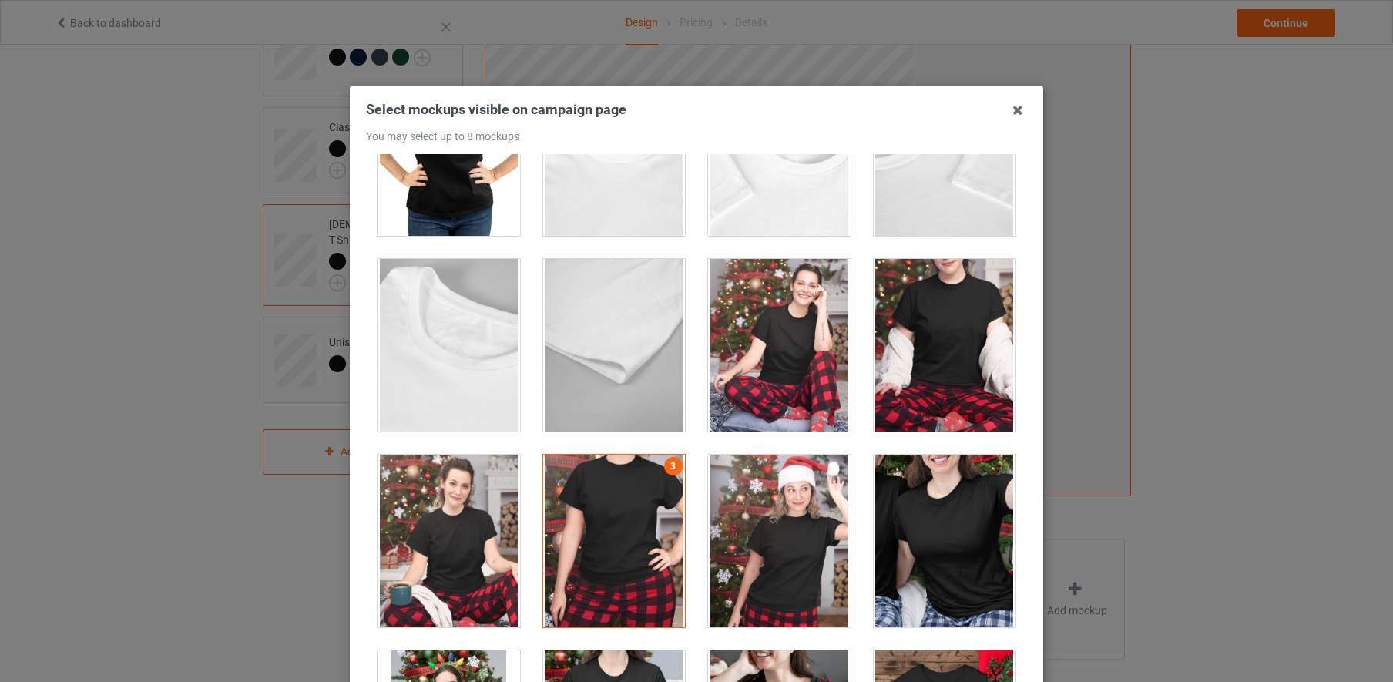
click at [931, 320] on div at bounding box center [945, 345] width 143 height 173
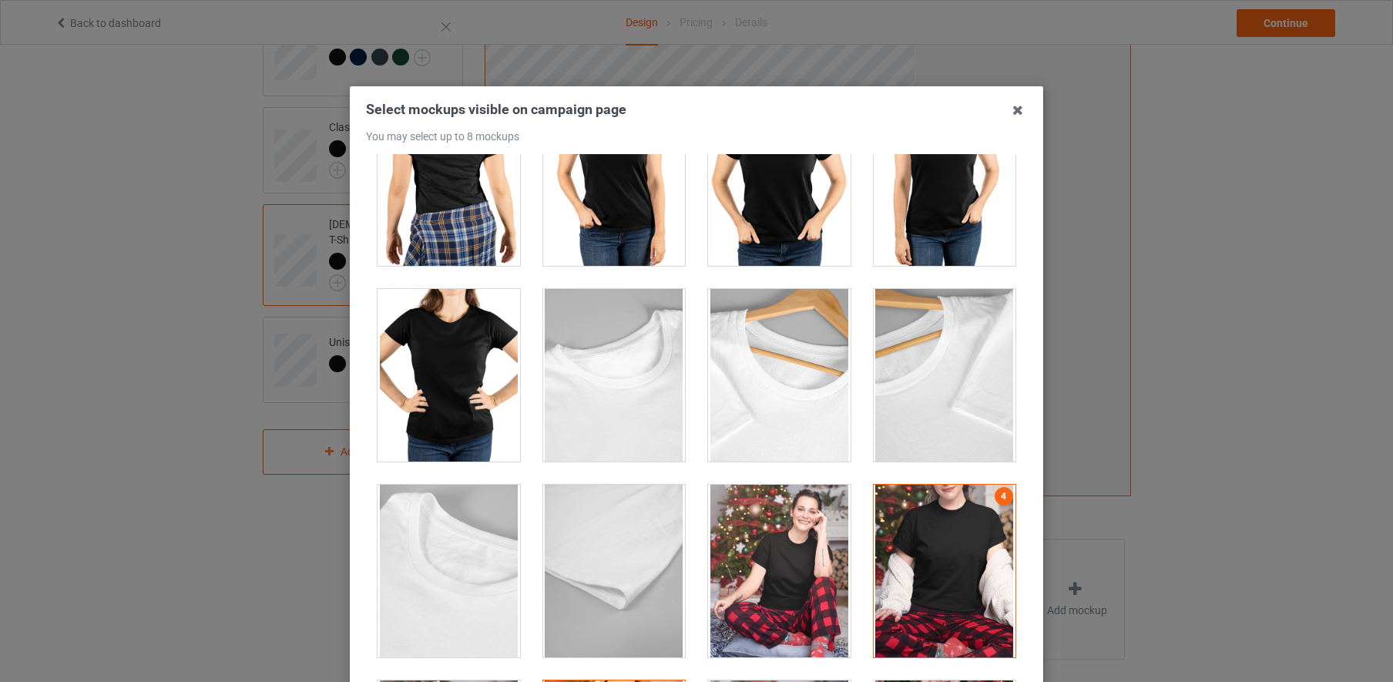
scroll to position [4079, 0]
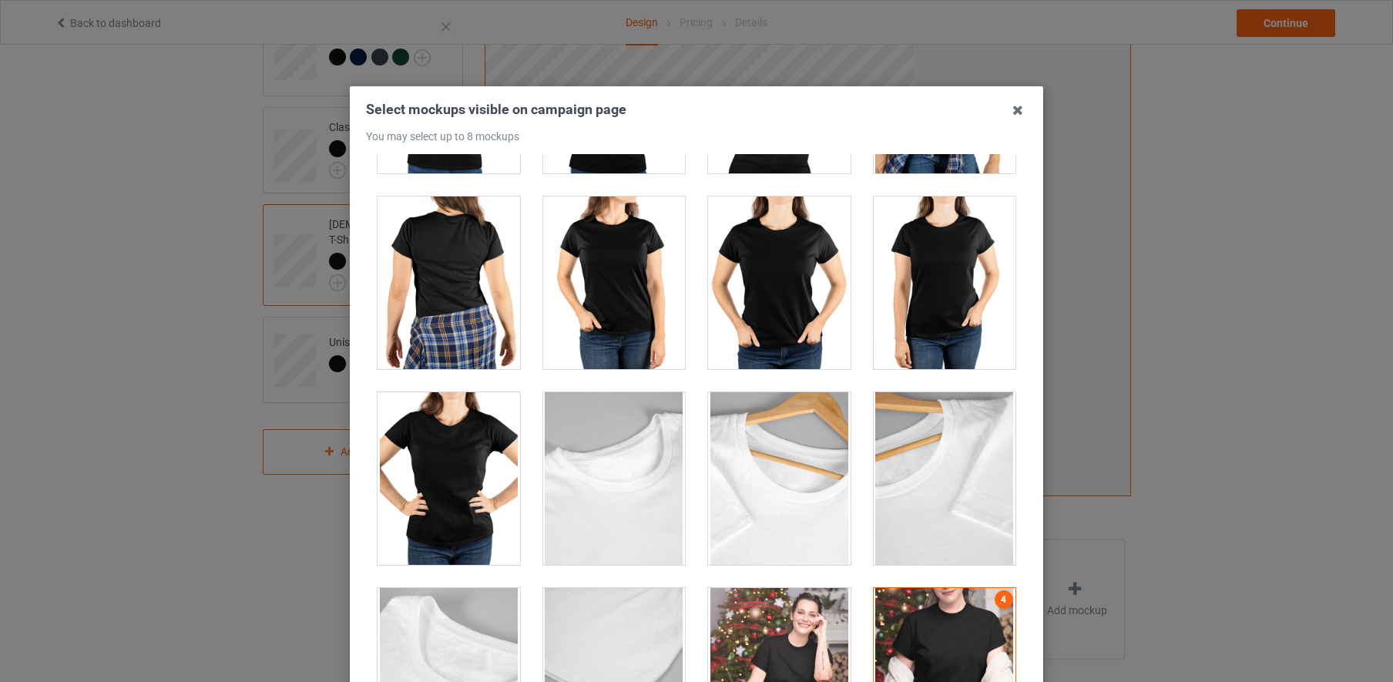
click at [796, 287] on div at bounding box center [779, 282] width 143 height 173
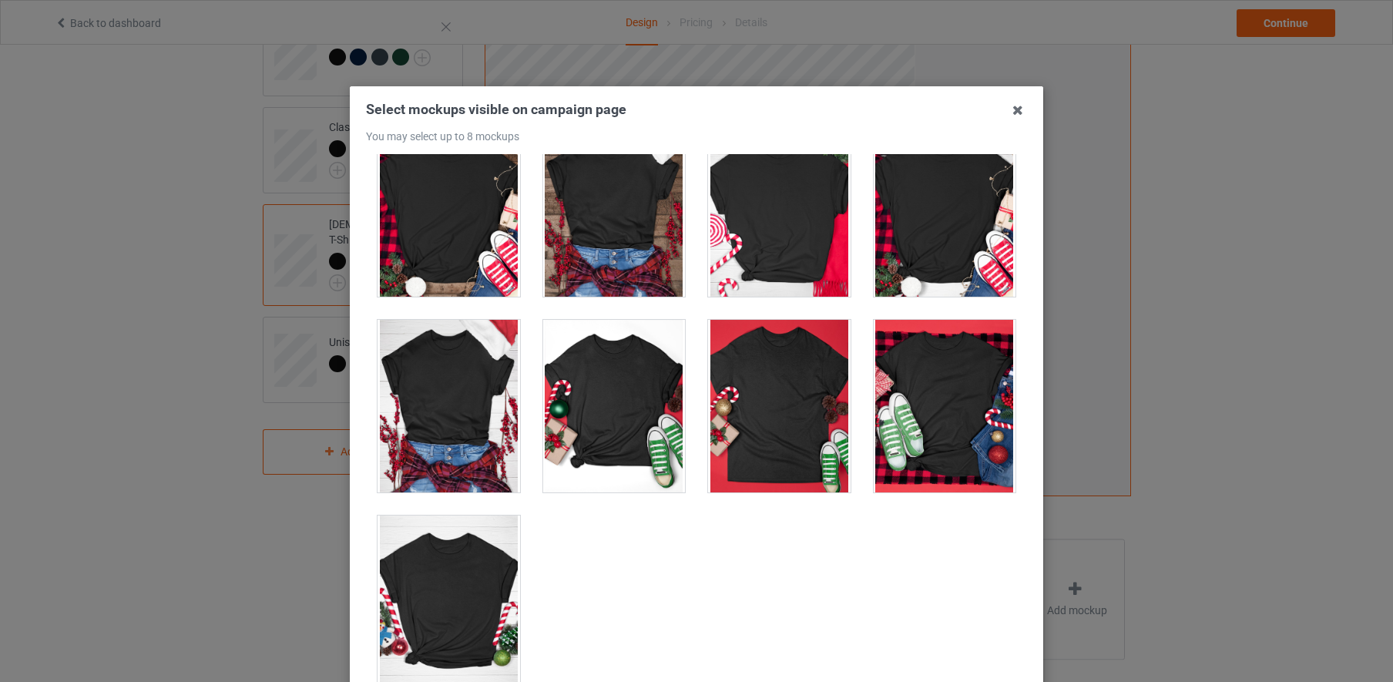
scroll to position [175, 0]
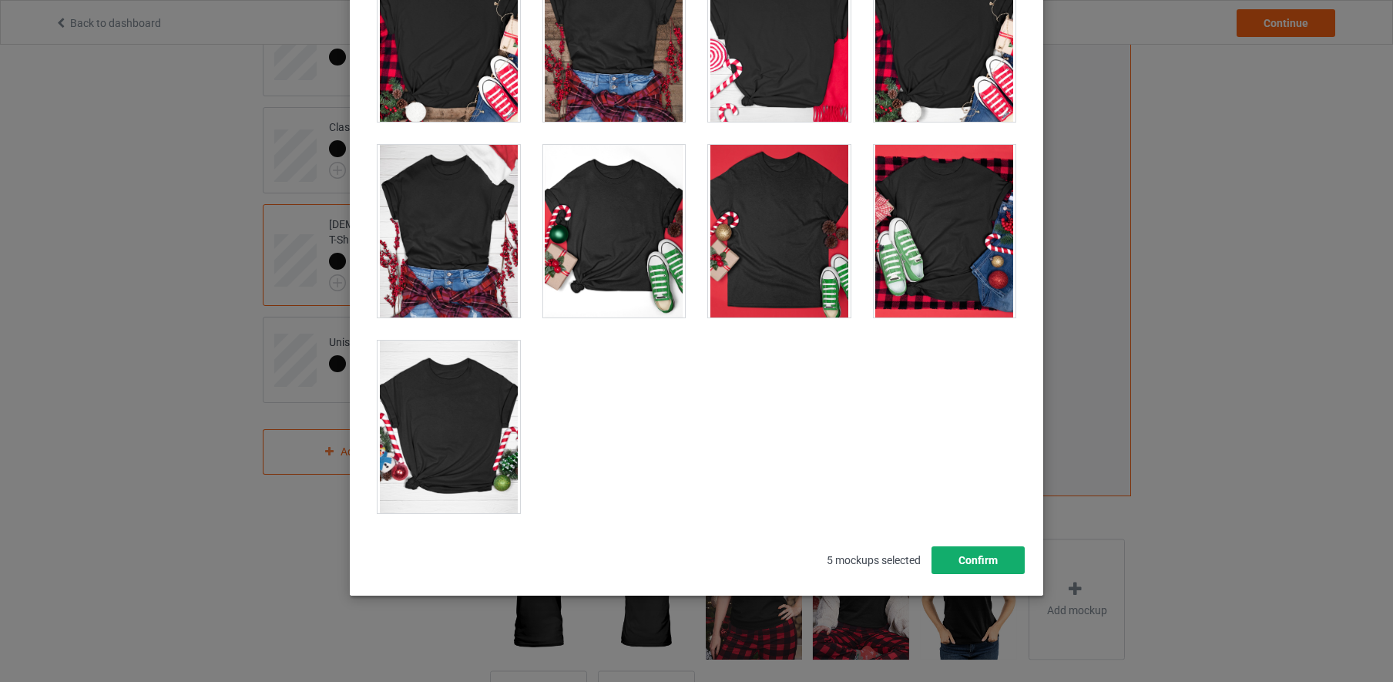
click at [977, 565] on button "Confirm" at bounding box center [978, 560] width 93 height 28
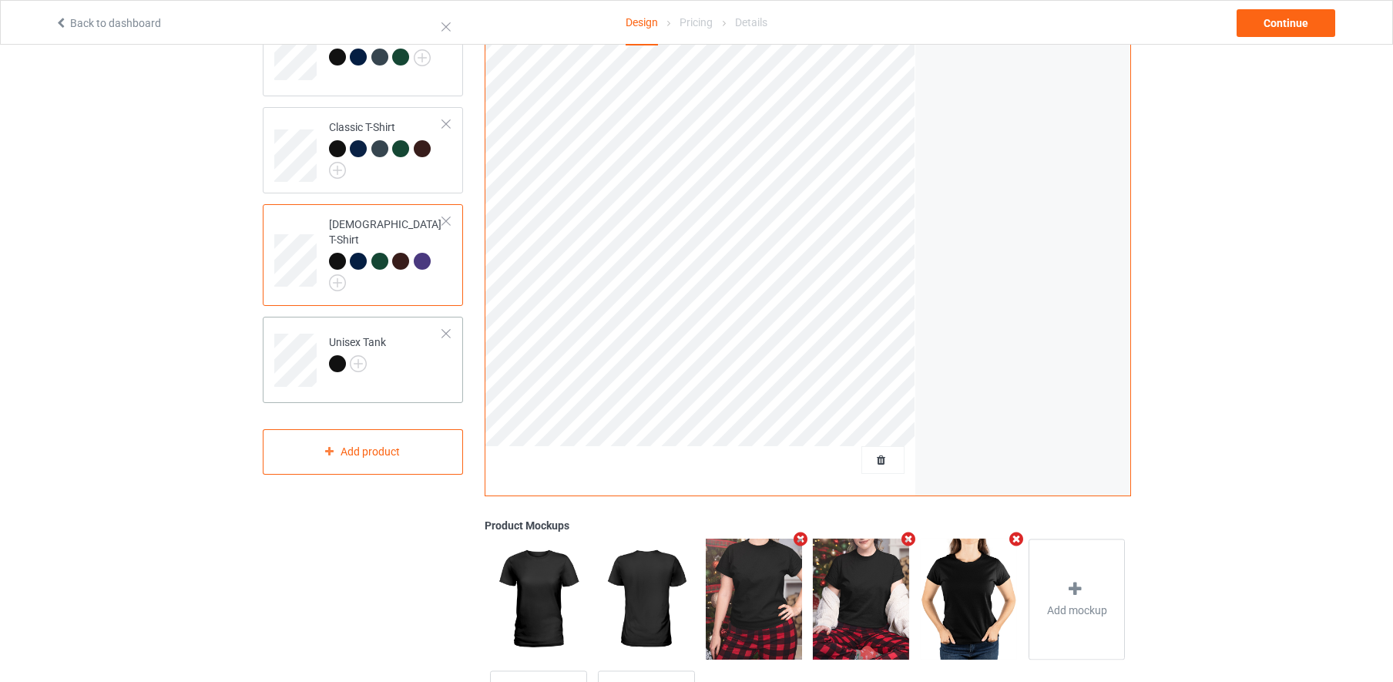
click at [415, 355] on td "Unisex Tank" at bounding box center [387, 355] width 132 height 64
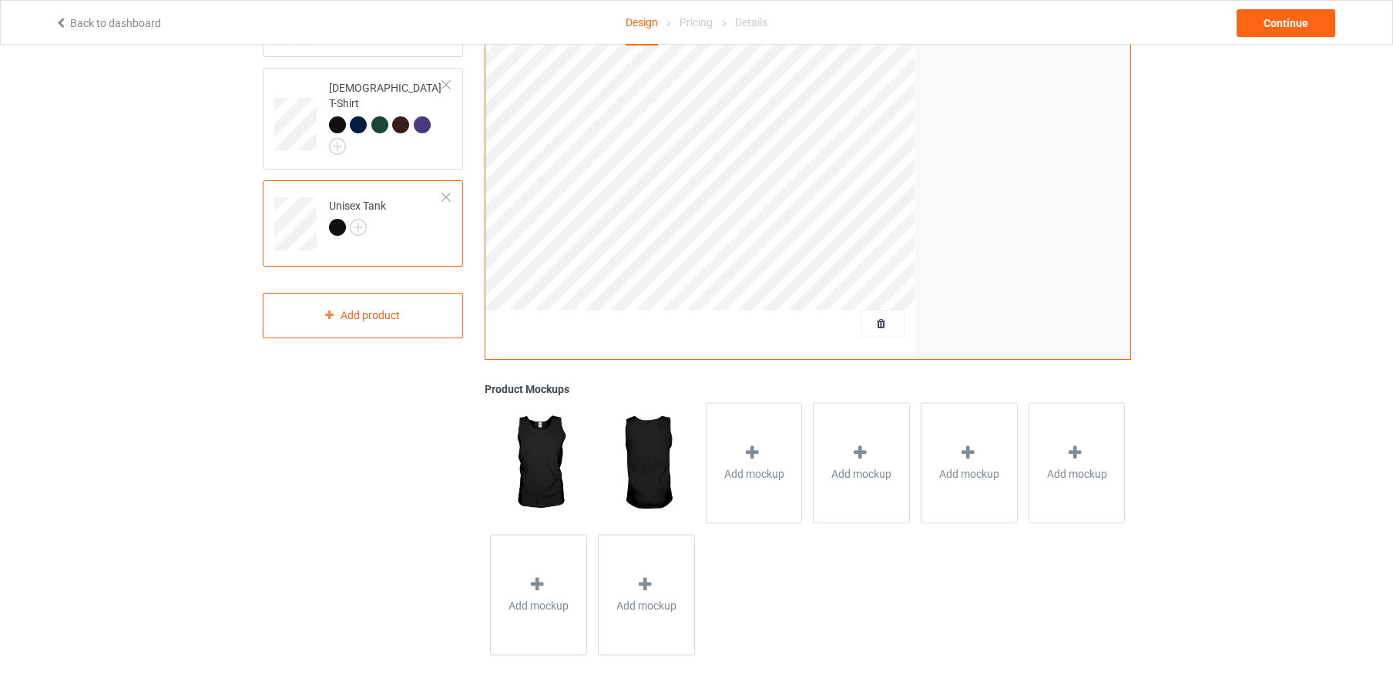
scroll to position [316, 0]
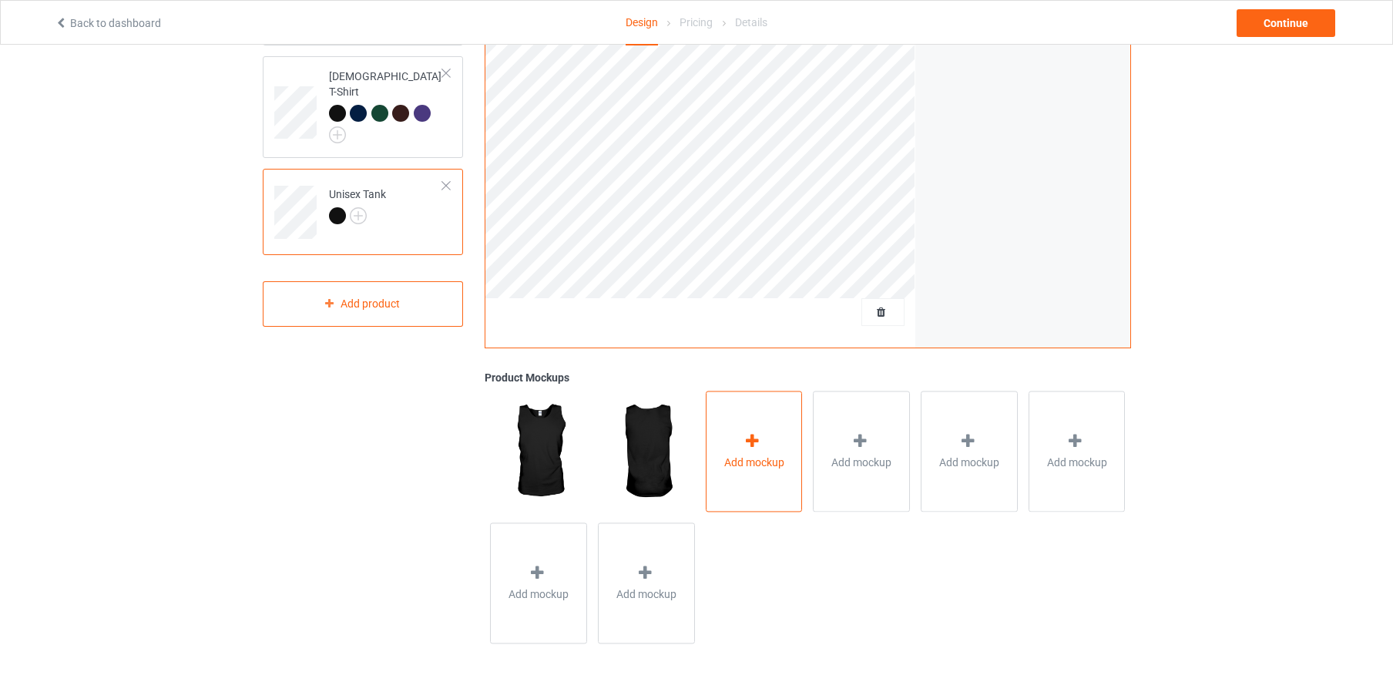
click at [751, 443] on icon at bounding box center [752, 441] width 19 height 16
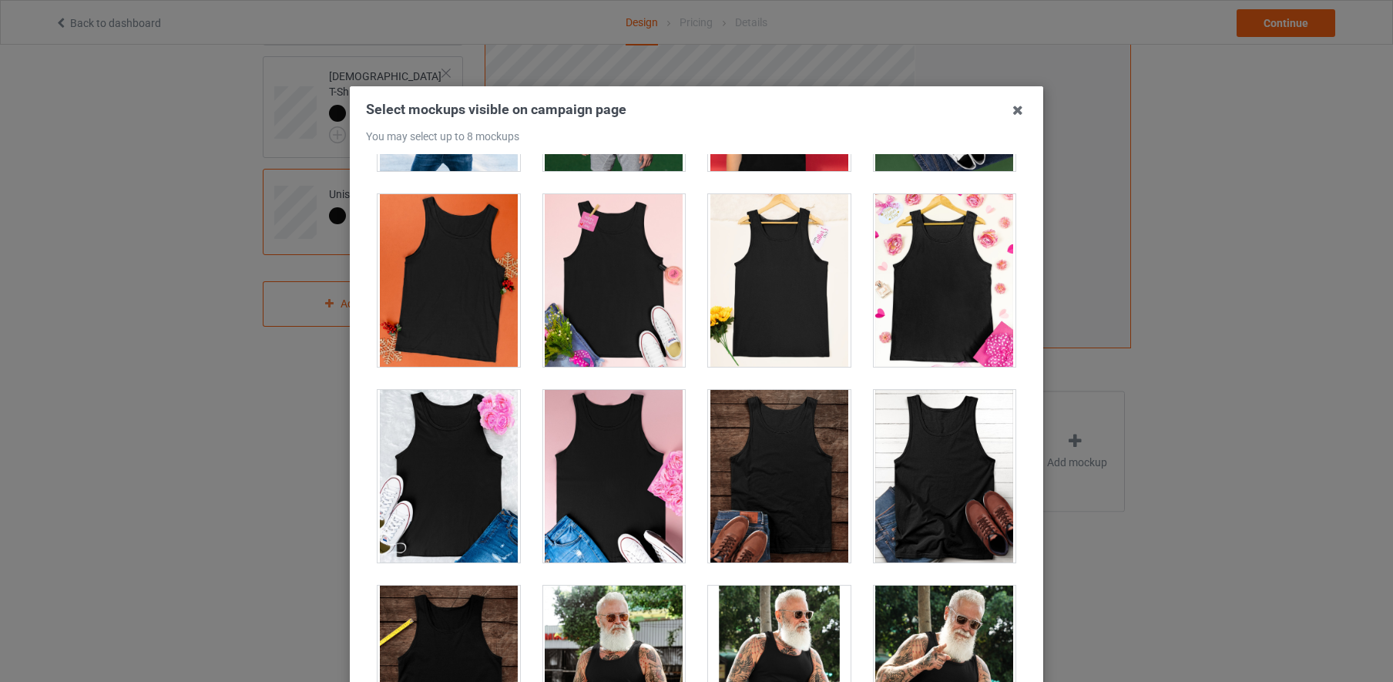
scroll to position [576, 0]
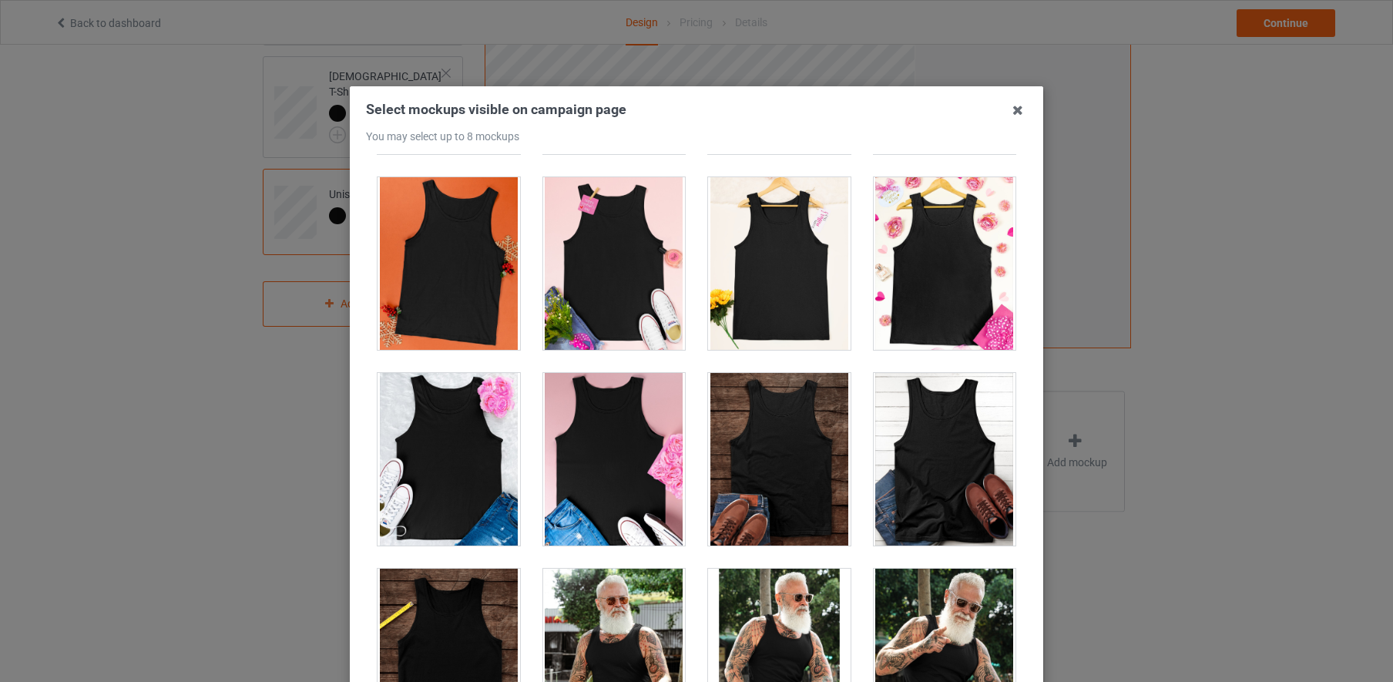
click at [583, 272] on div at bounding box center [614, 263] width 143 height 173
click at [786, 259] on div at bounding box center [779, 263] width 143 height 173
drag, startPoint x: 937, startPoint y: 259, endPoint x: 667, endPoint y: 295, distance: 272.9
click at [936, 259] on div at bounding box center [945, 263] width 143 height 173
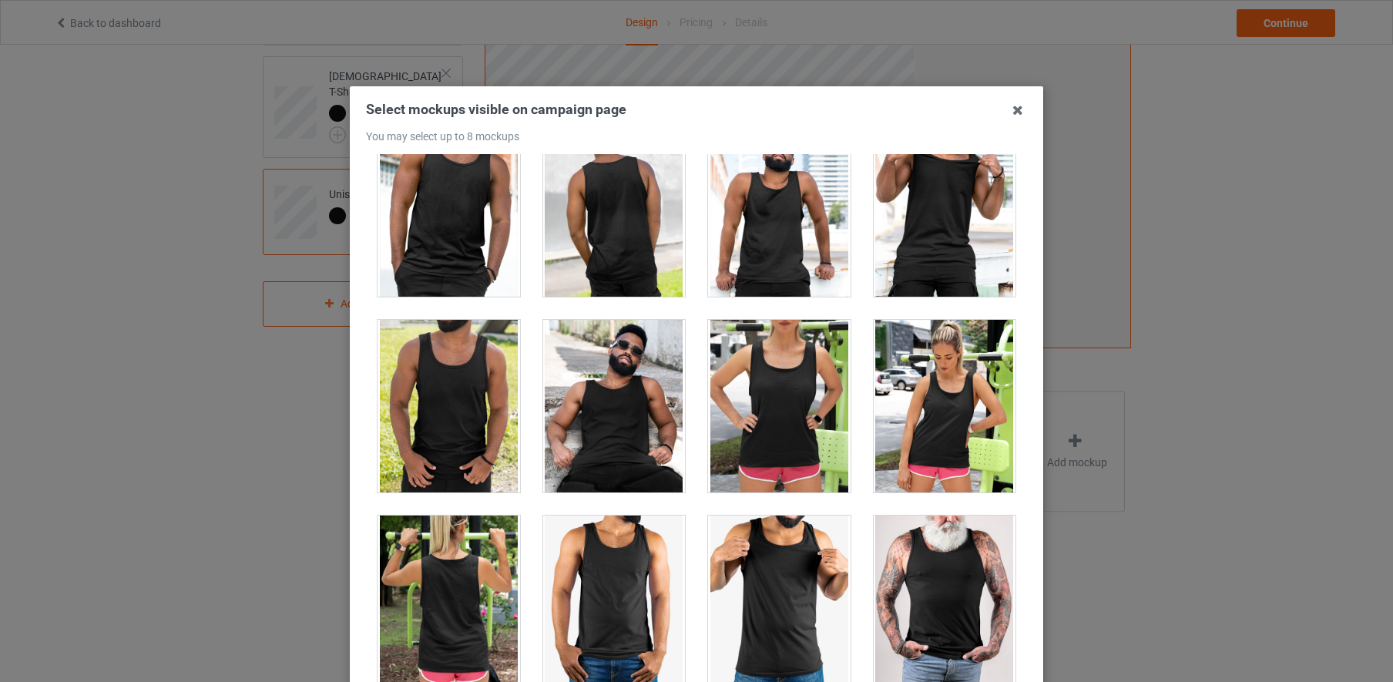
scroll to position [175, 0]
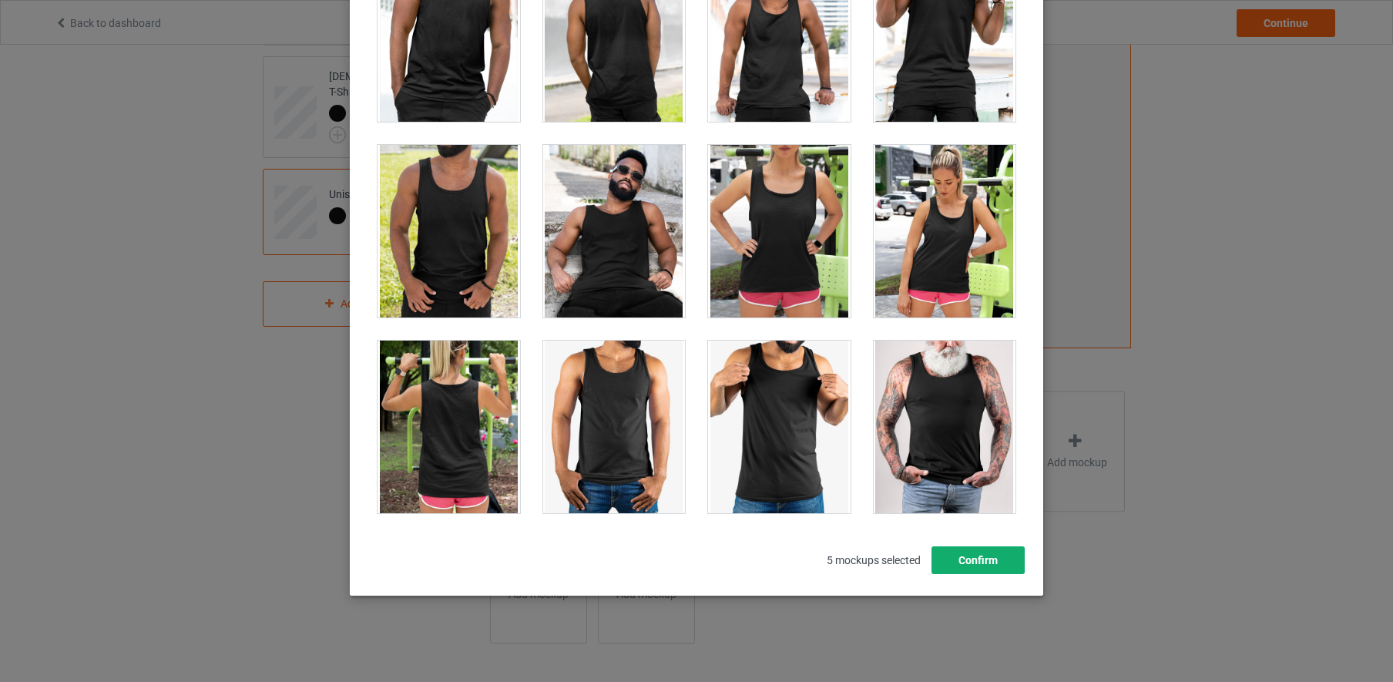
click at [983, 564] on button "Confirm" at bounding box center [978, 560] width 93 height 28
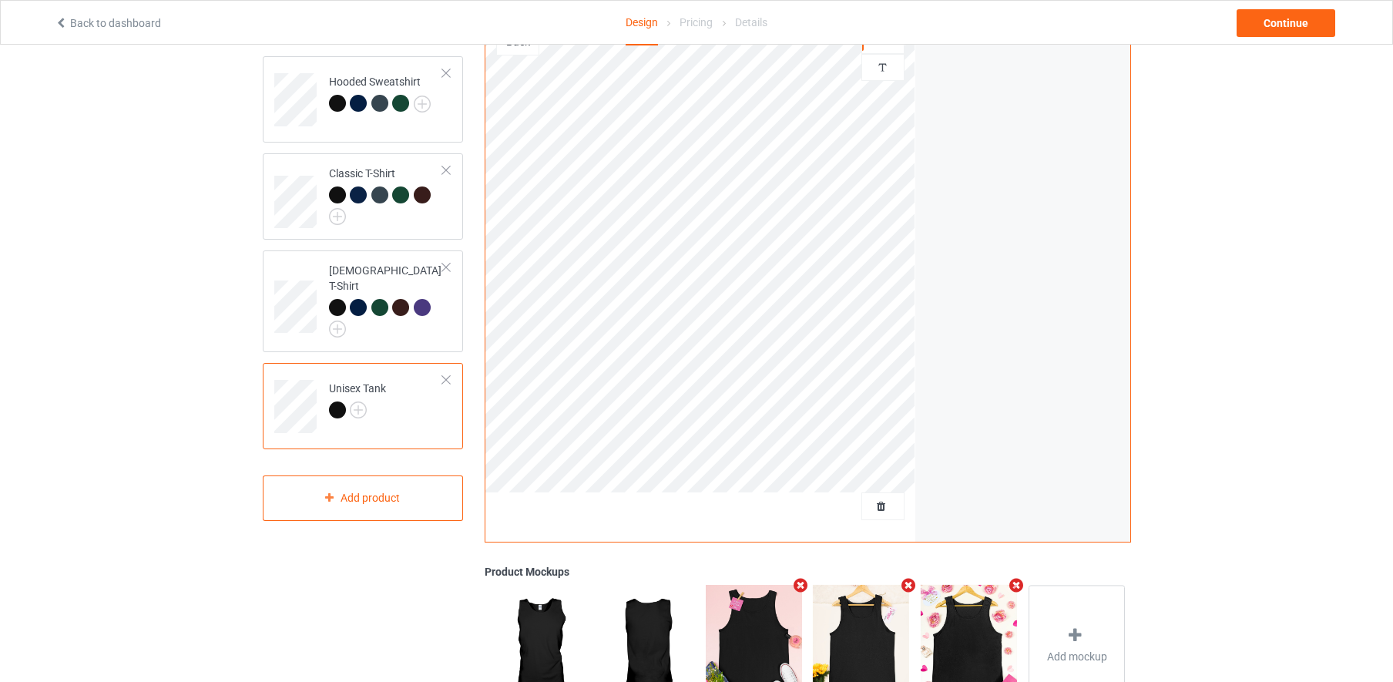
scroll to position [0, 0]
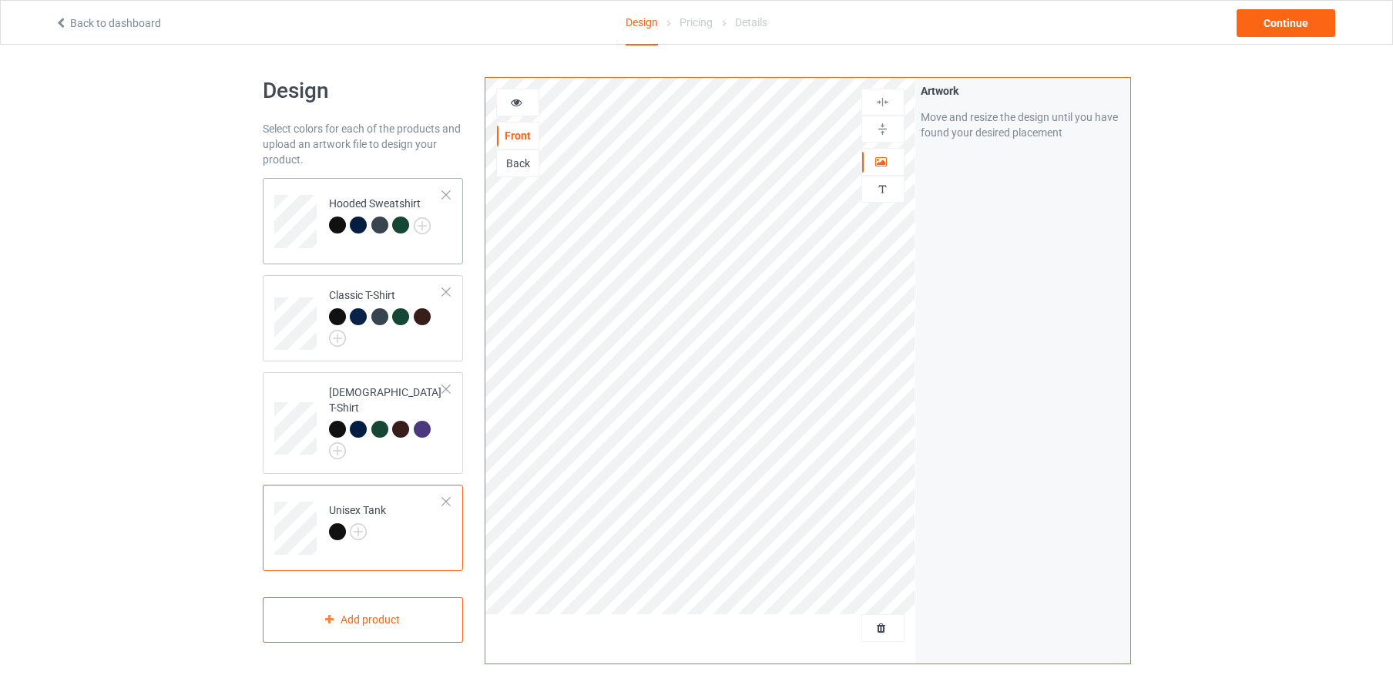
click at [414, 243] on td "Hooded Sweatshirt" at bounding box center [387, 216] width 132 height 64
click at [1298, 22] on div "Continue" at bounding box center [1286, 23] width 99 height 28
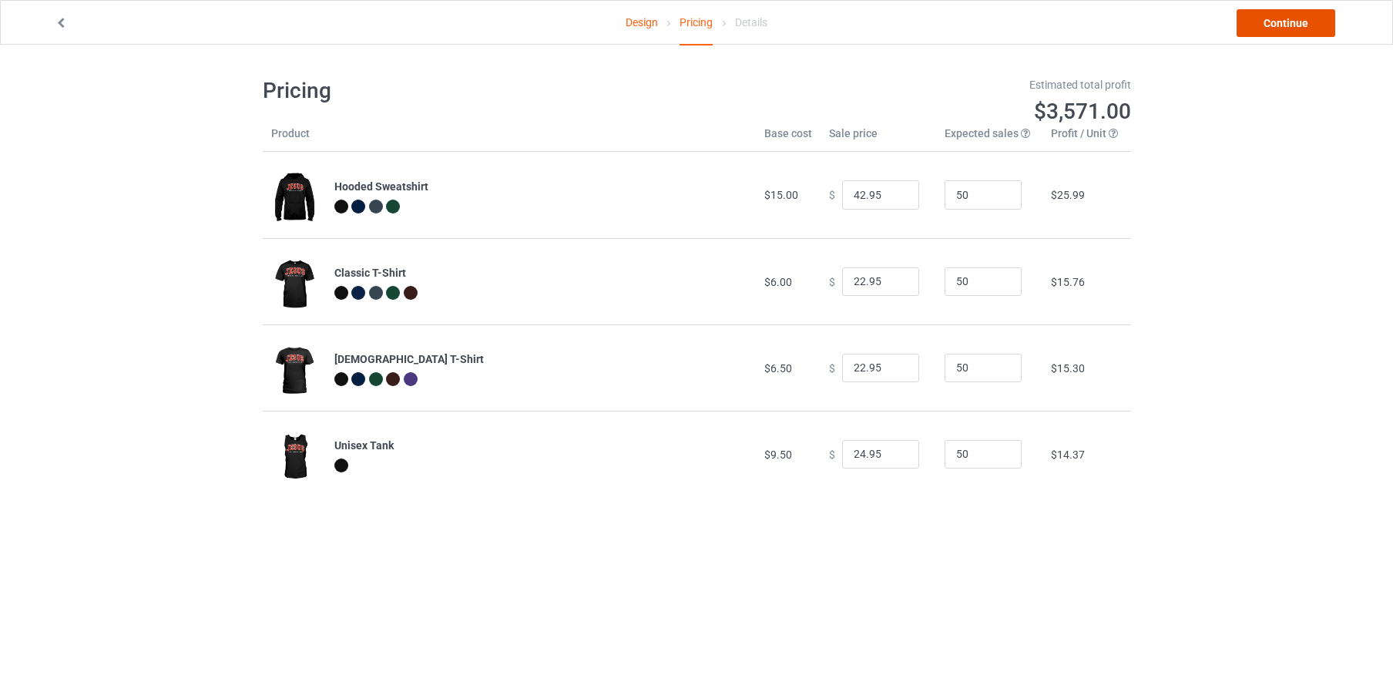
click at [1285, 29] on link "Continue" at bounding box center [1286, 23] width 99 height 28
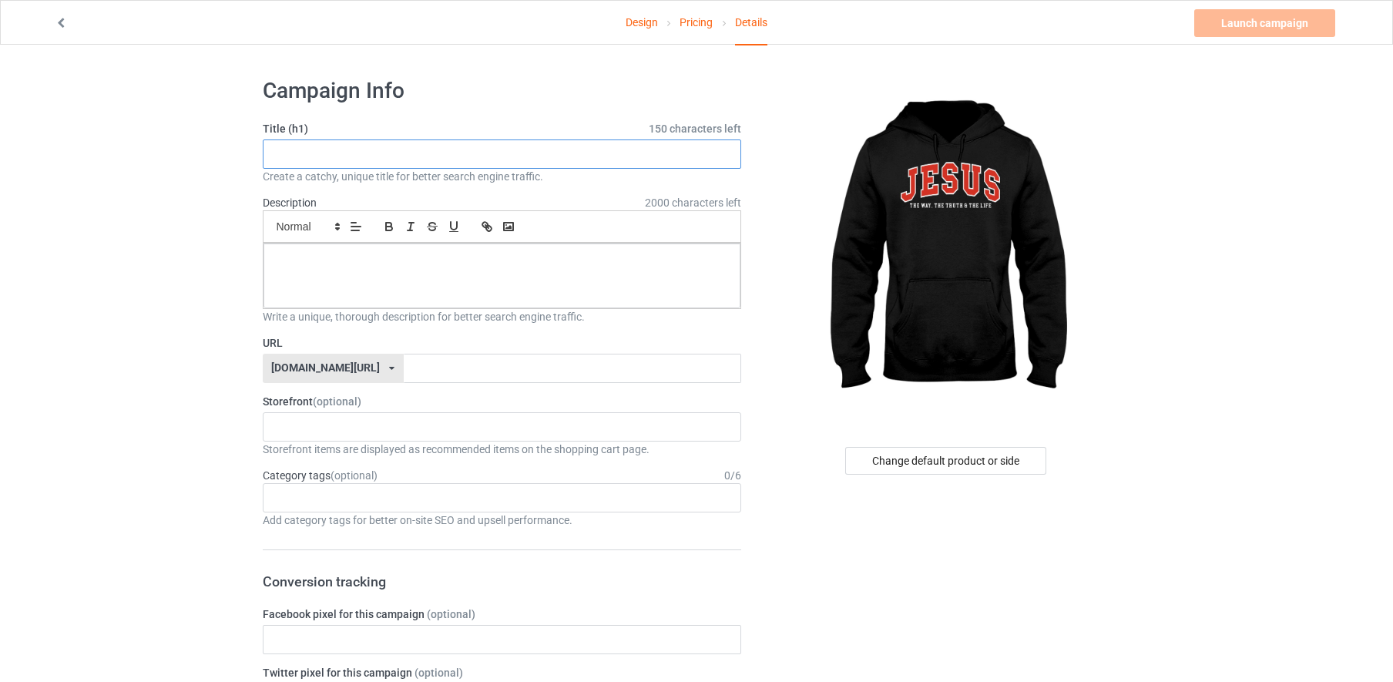
click at [311, 149] on input "text" at bounding box center [502, 153] width 479 height 29
drag, startPoint x: 317, startPoint y: 153, endPoint x: 227, endPoint y: 140, distance: 91.1
type input "Jesus"
click at [297, 256] on p at bounding box center [502, 261] width 453 height 15
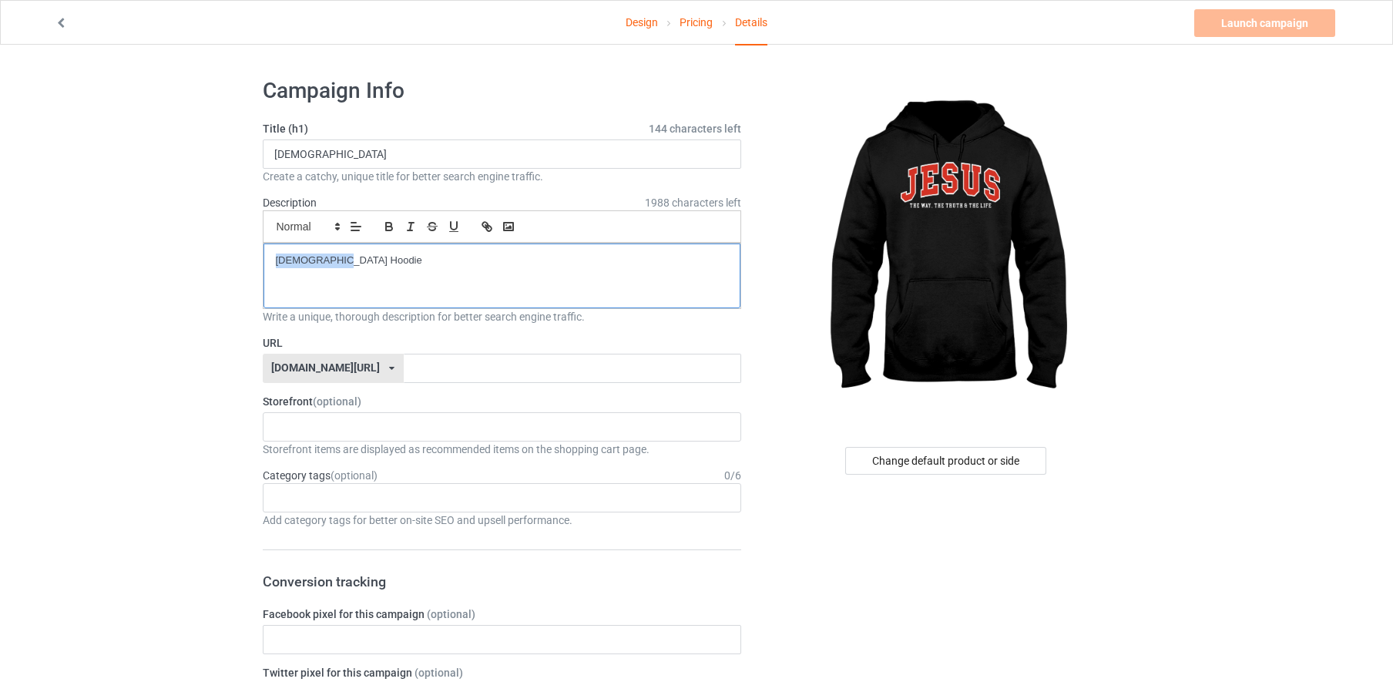
copy p "Jesus Hoodie"
paste input "Hoodie"
drag, startPoint x: 294, startPoint y: 145, endPoint x: 209, endPoint y: 133, distance: 86.4
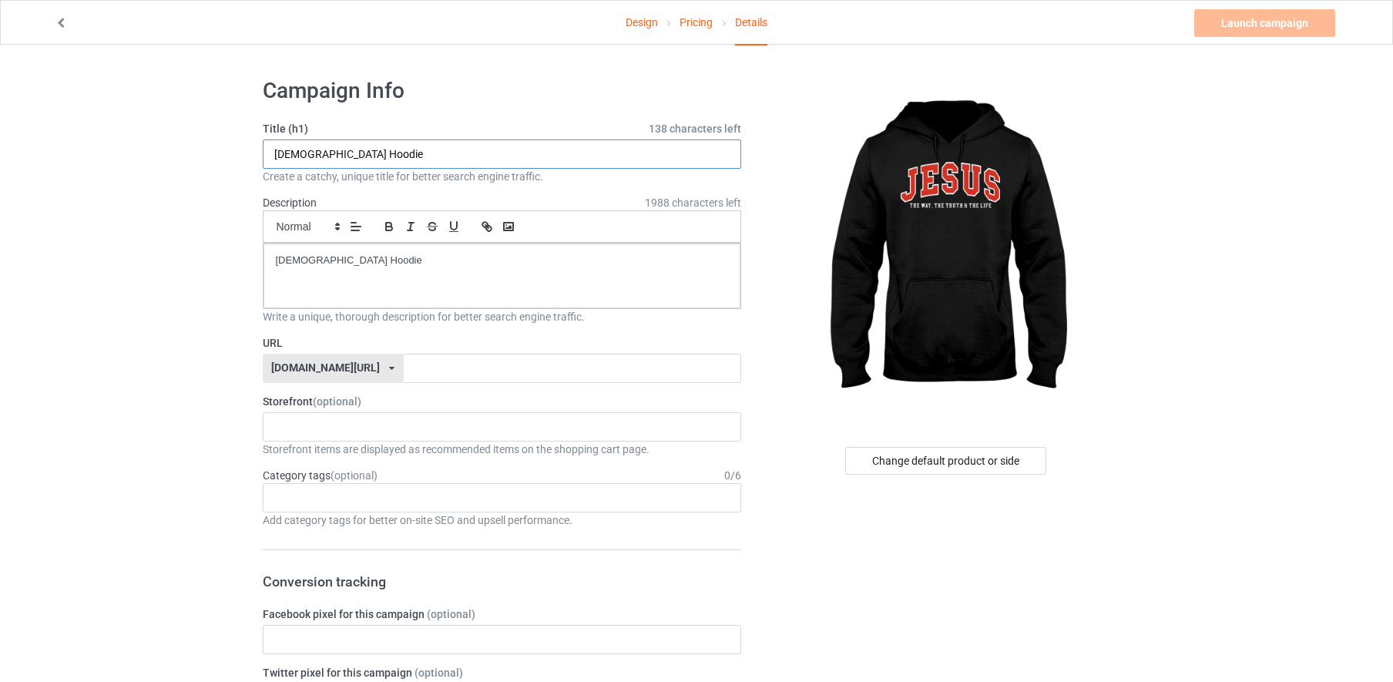
type input "Jesus Hoodie"
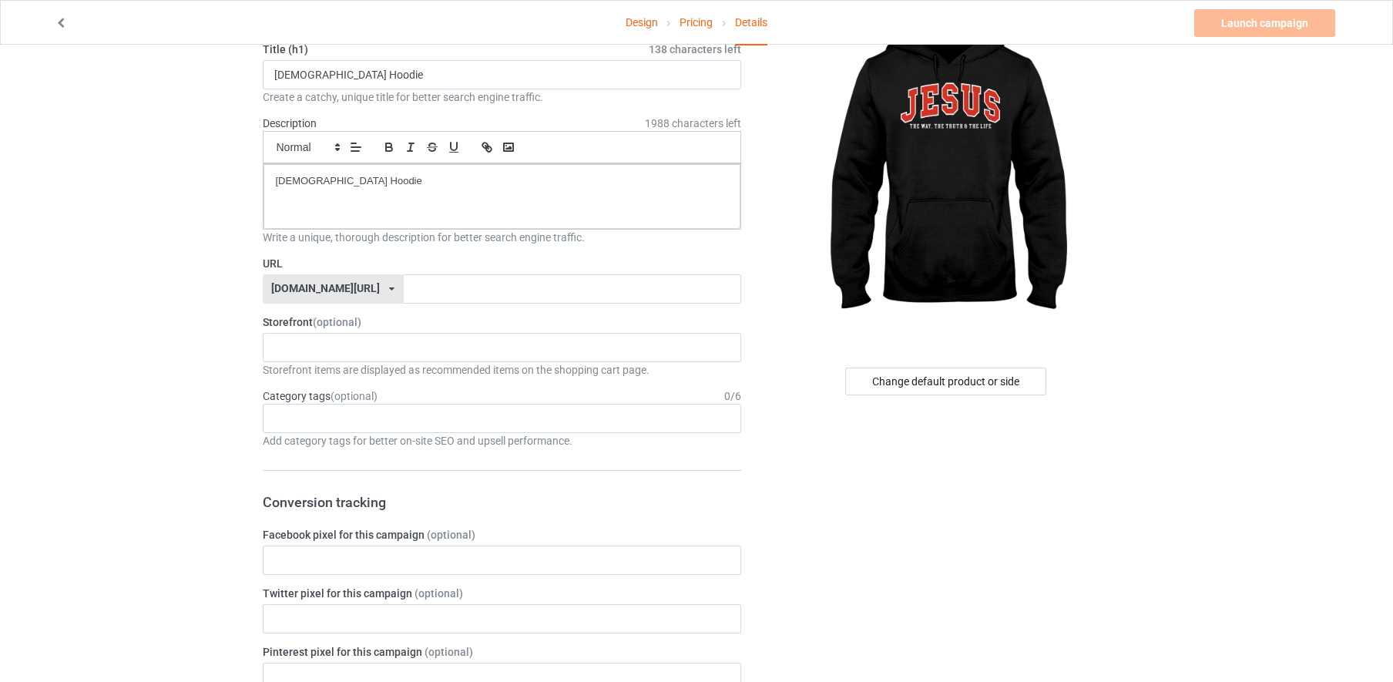
scroll to position [102, 0]
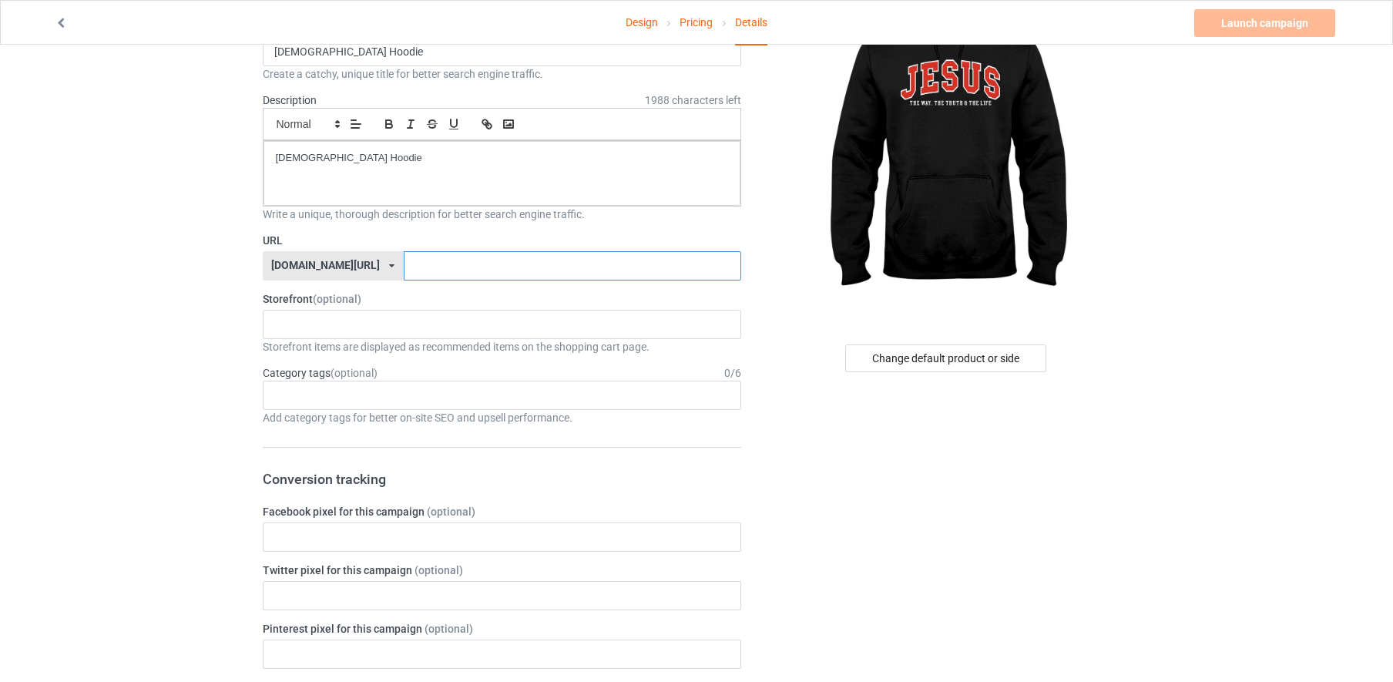
click at [436, 260] on input "text" at bounding box center [573, 265] width 338 height 29
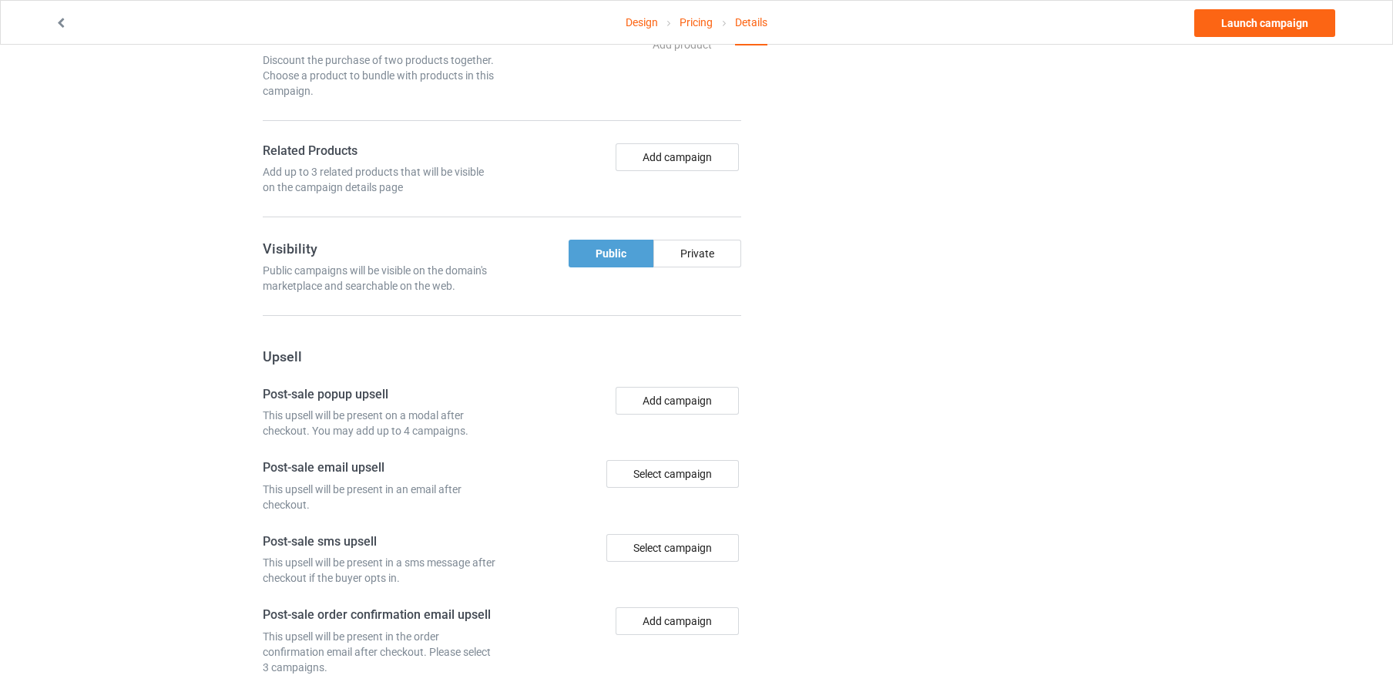
scroll to position [960, 0]
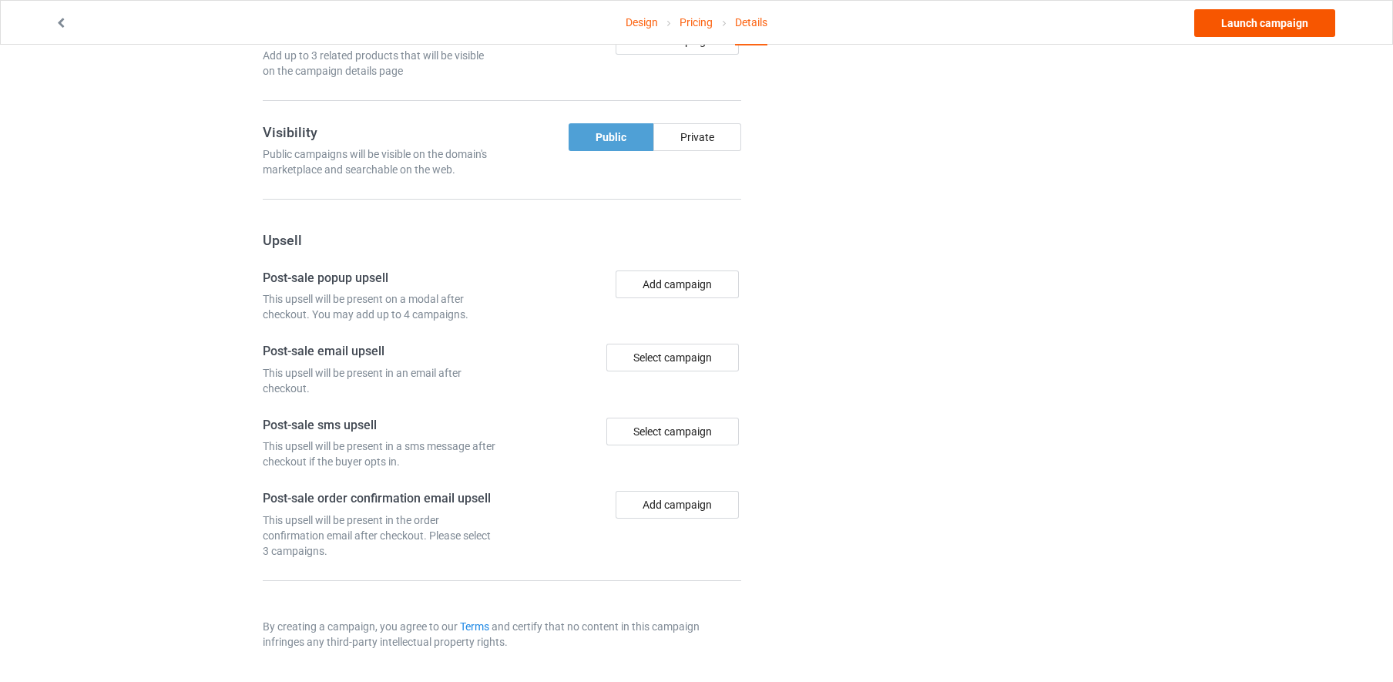
type input "kiujyeushgjh"
click at [1282, 28] on link "Launch campaign" at bounding box center [1264, 23] width 141 height 28
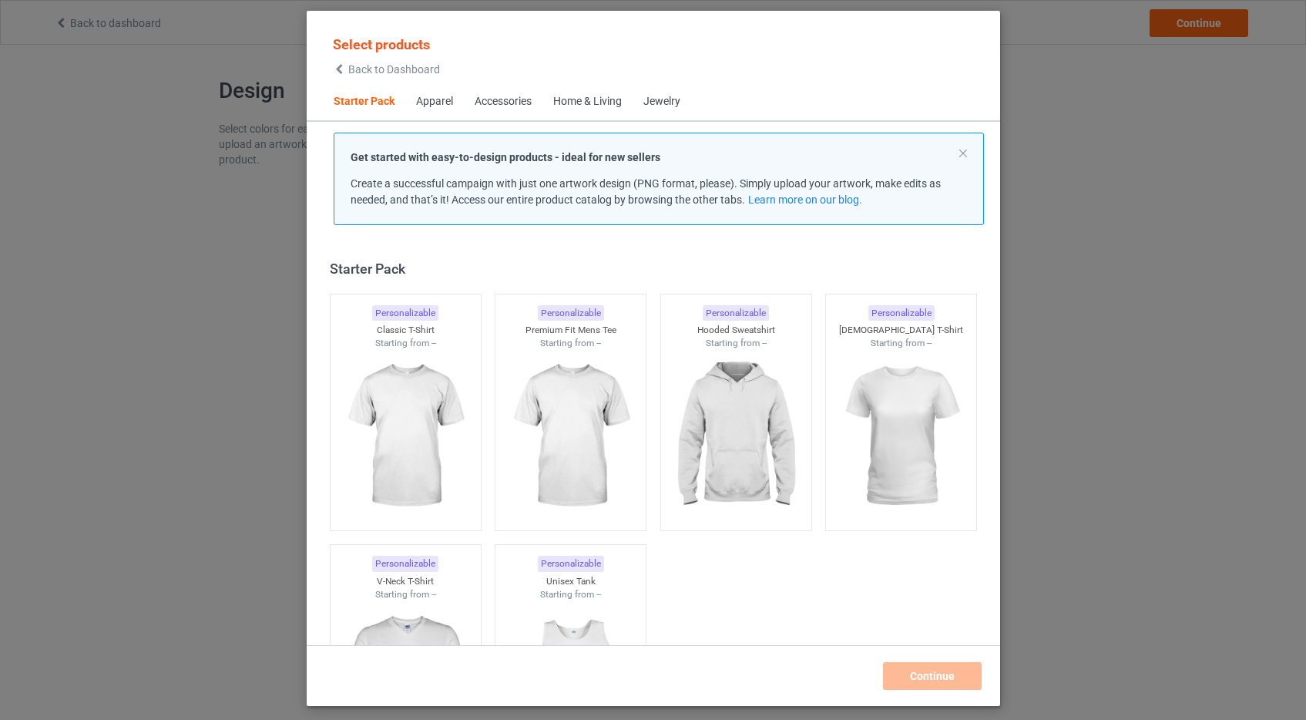
scroll to position [20, 0]
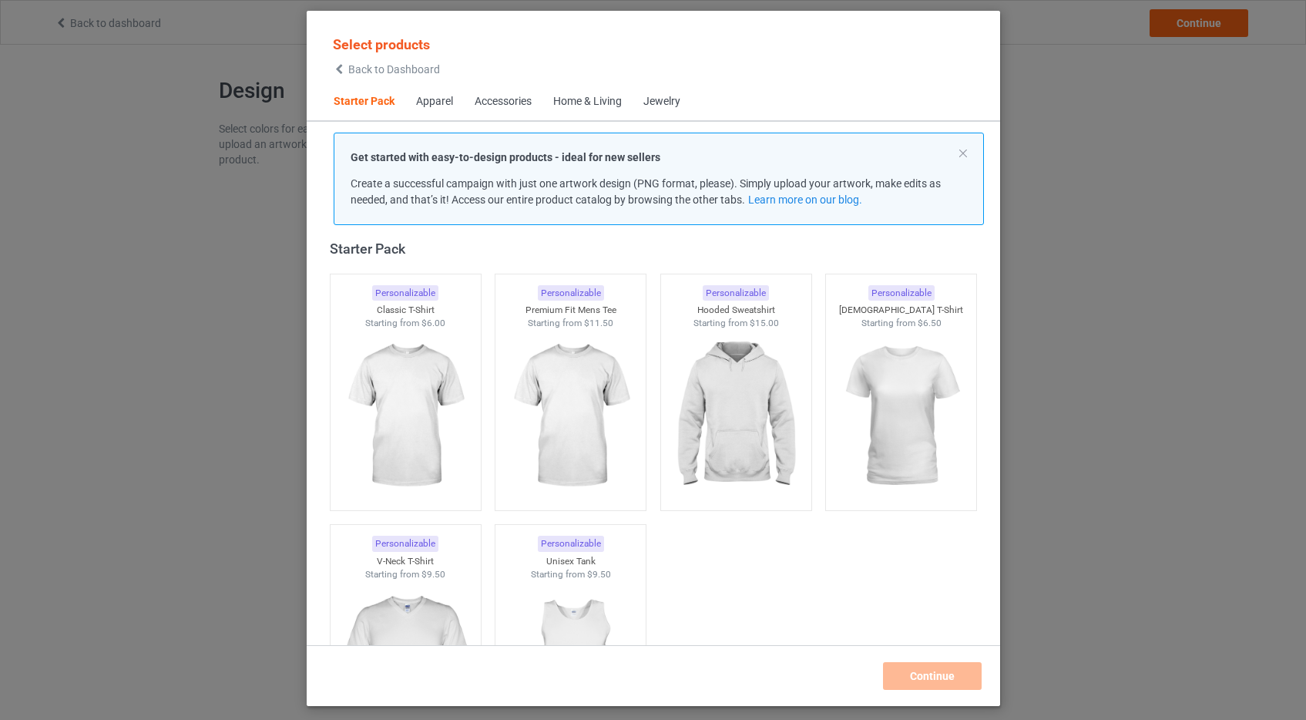
click at [411, 69] on span "Back to Dashboard" at bounding box center [394, 69] width 92 height 12
